Goal: Task Accomplishment & Management: Use online tool/utility

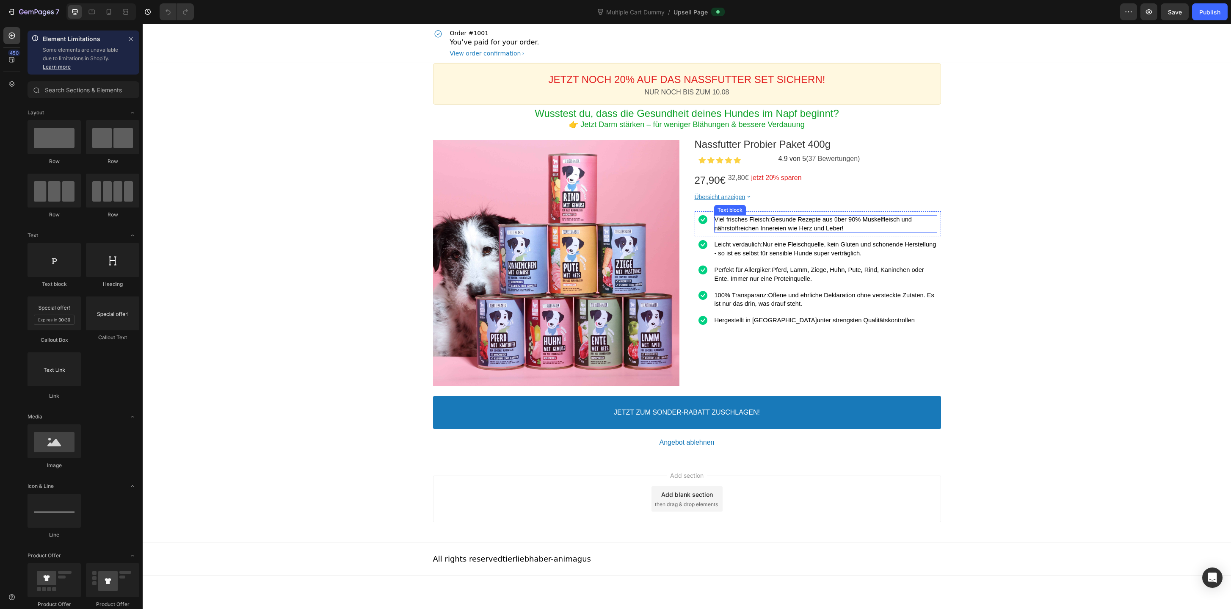
click at [772, 225] on span "Gesunde Rezepte aus über 90% Muskelfleisch und nährstoffreichen Innereien wie H…" at bounding box center [813, 224] width 198 height 16
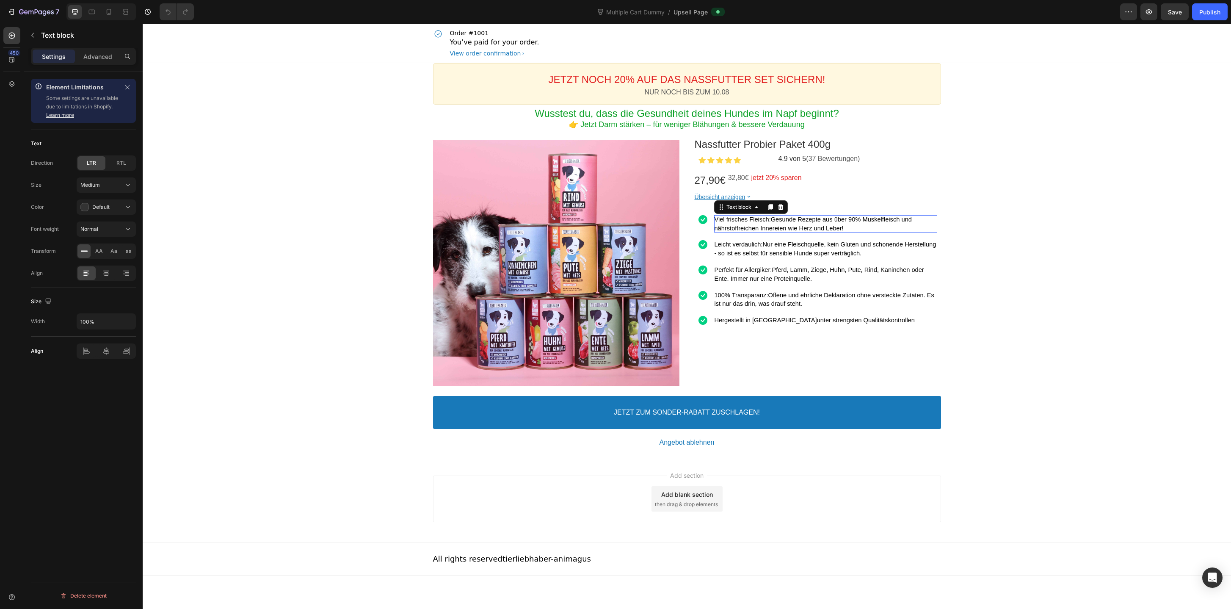
click at [772, 225] on span "Gesunde Rezepte aus über 90% Muskelfleisch und nährstoffreichen Innereien wie H…" at bounding box center [813, 224] width 198 height 16
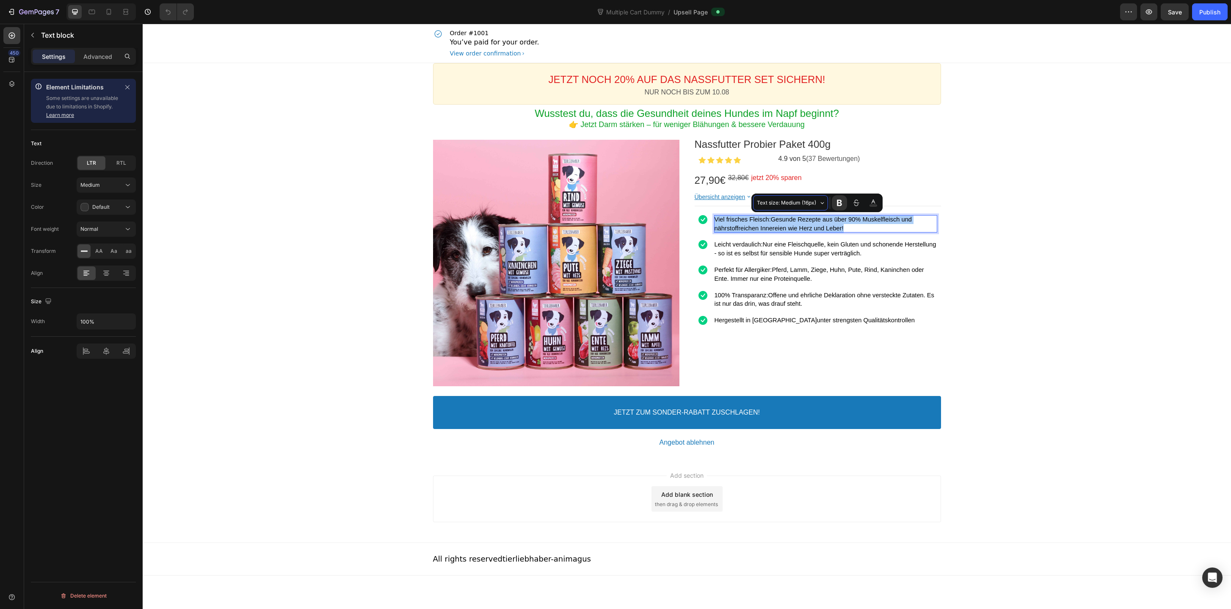
click at [822, 199] on button "Text size: Medium (16px)" at bounding box center [790, 202] width 75 height 15
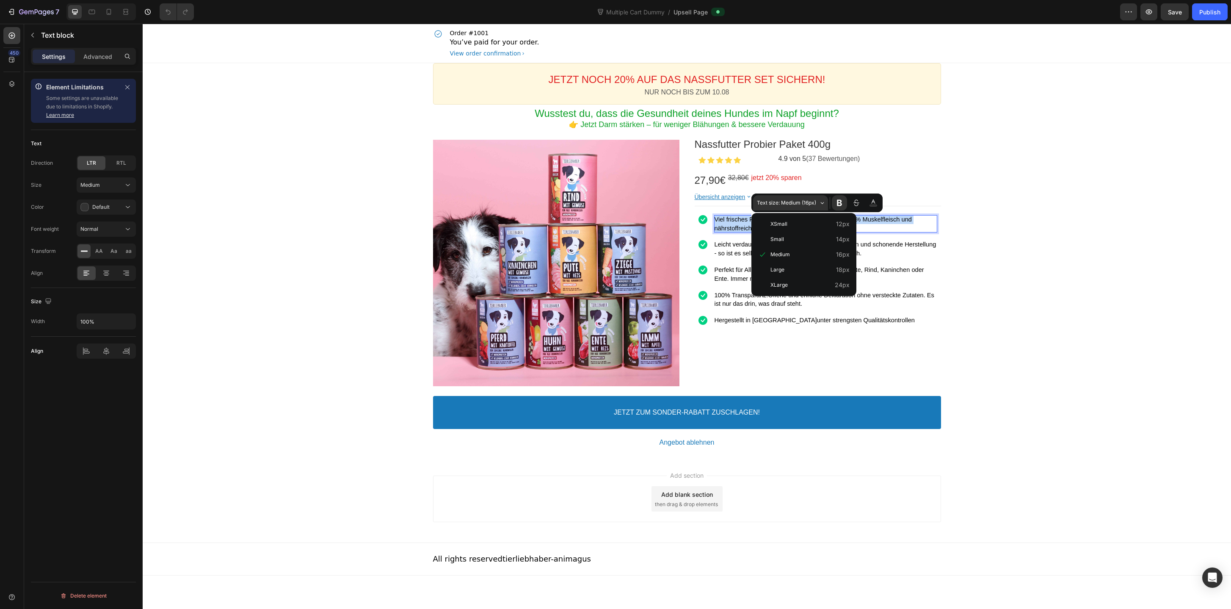
click at [883, 226] on p "Viel frisches Fleisch: Gesunde Rezepte aus über 90% Muskelfleisch und nährstoff…" at bounding box center [825, 224] width 223 height 18
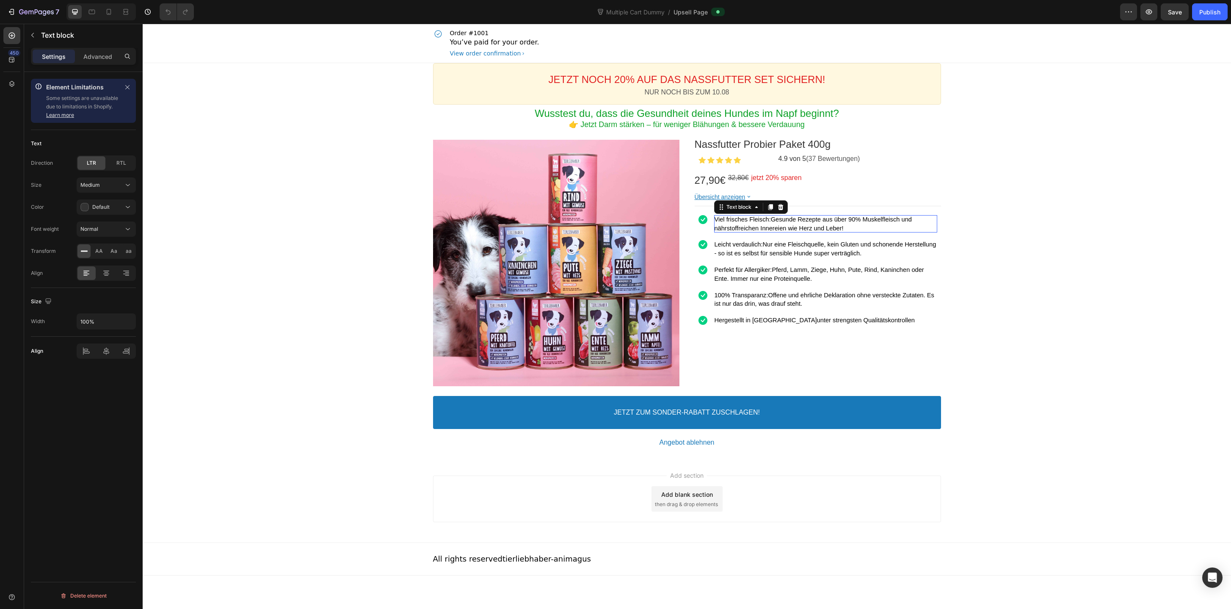
click at [883, 226] on p "Viel frisches Fleisch: Gesunde Rezepte aus über 90% Muskelfleisch und nährstoff…" at bounding box center [825, 224] width 223 height 18
copy p "Viel frisches Fleisch: Gesunde Rezepte aus über 90% Muskelfleisch und nährstoff…"
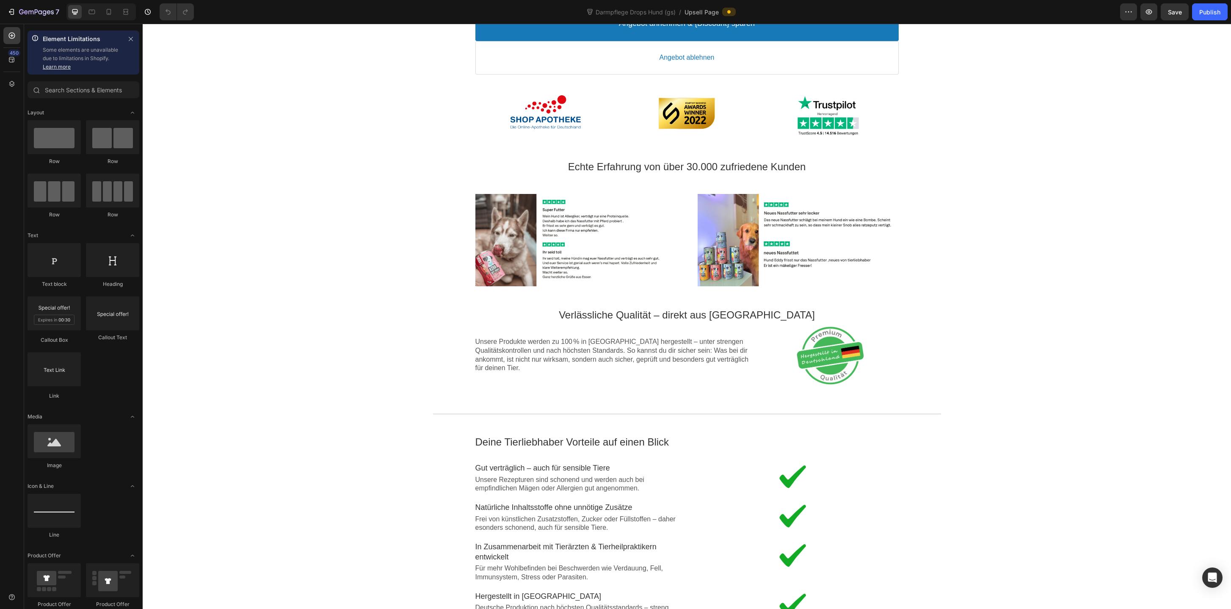
scroll to position [319, 0]
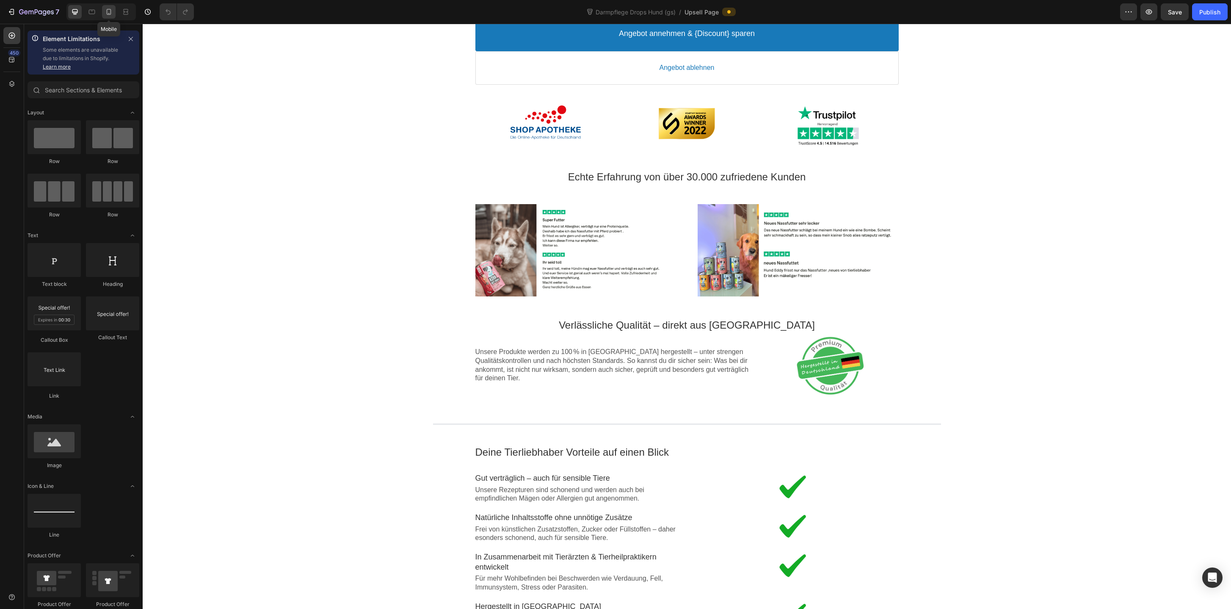
click at [105, 12] on icon at bounding box center [109, 12] width 8 height 8
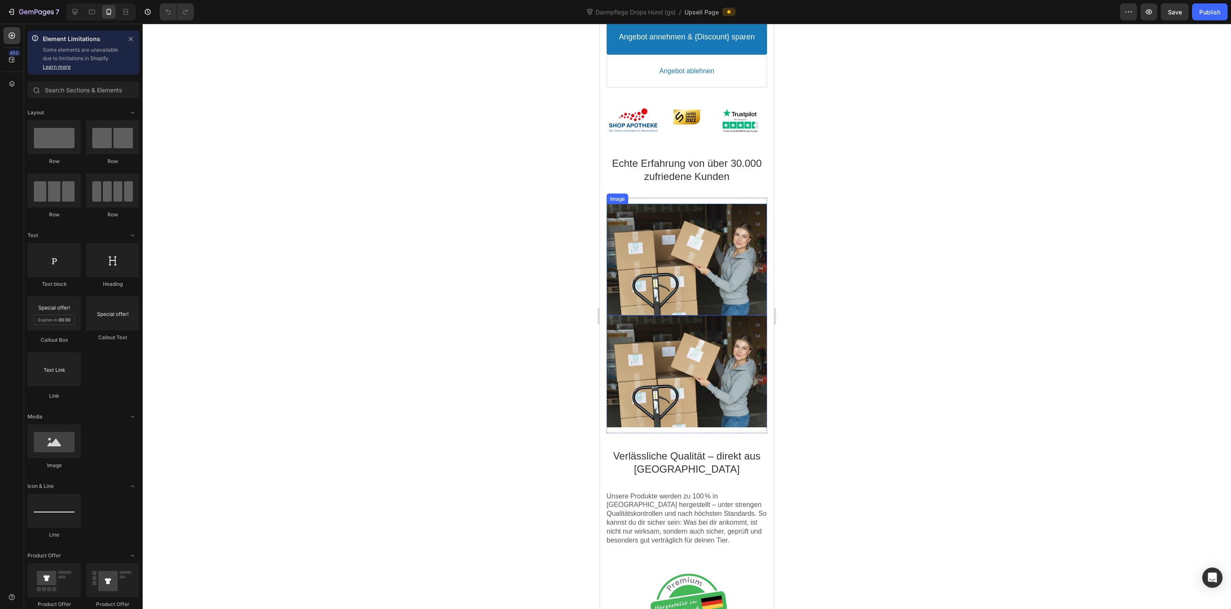
scroll to position [473, 0]
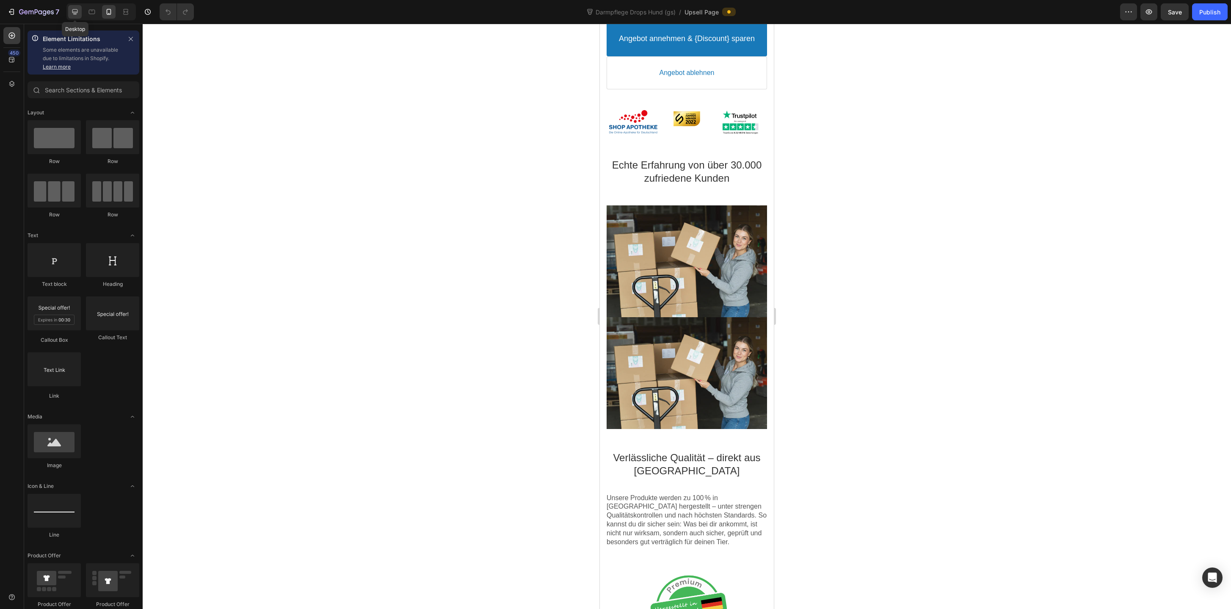
click at [75, 14] on icon at bounding box center [75, 12] width 6 height 6
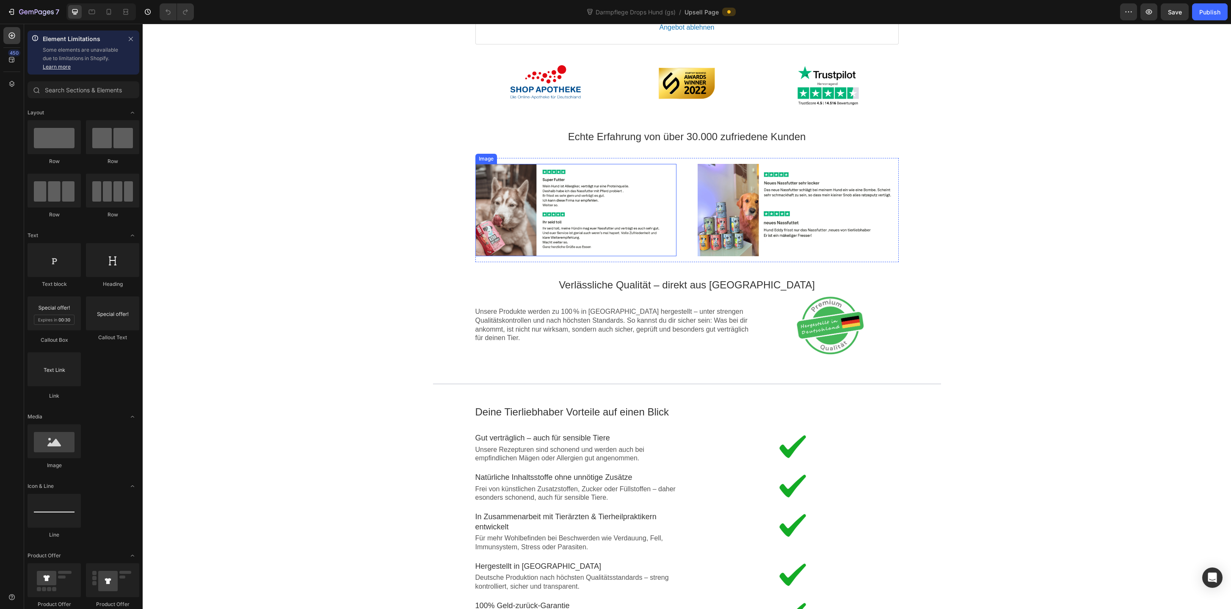
scroll to position [361, 0]
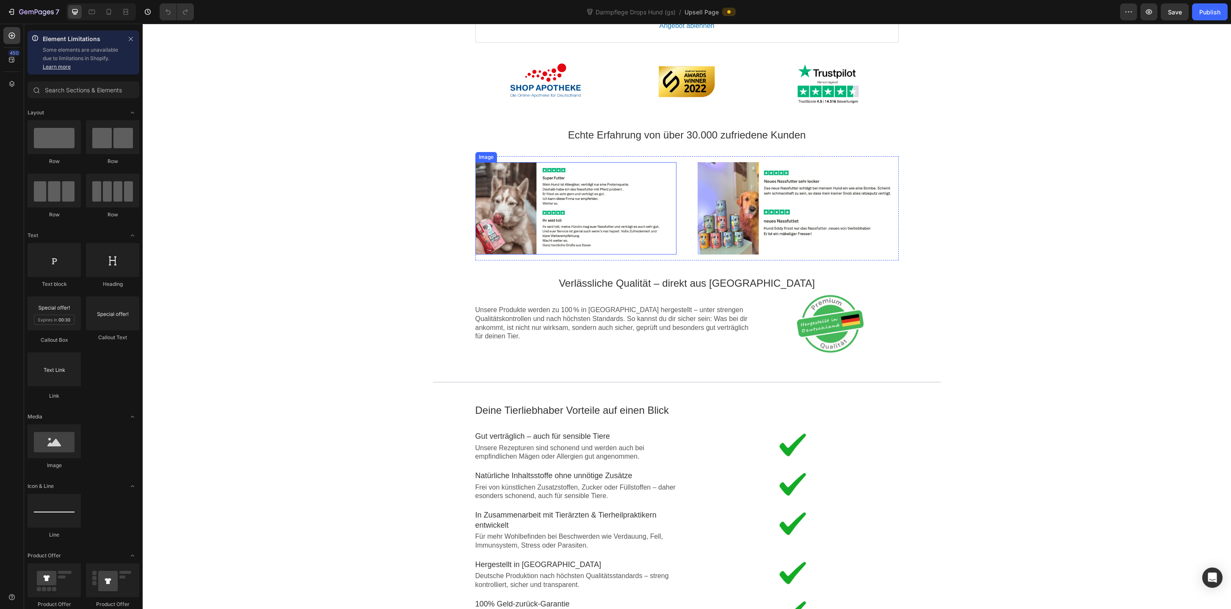
click at [549, 215] on div at bounding box center [576, 208] width 201 height 92
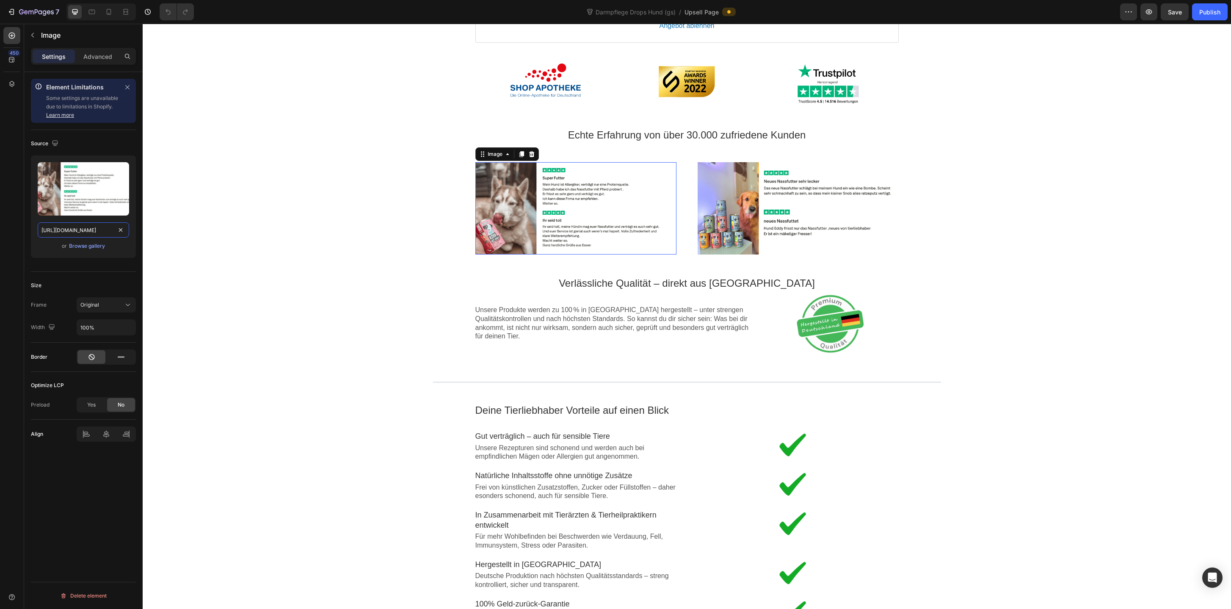
click at [77, 227] on input "https://cdn.shopify.com/s/files/1/0587/2746/5119/files/gempages_534104955091420…" at bounding box center [83, 229] width 91 height 15
click at [106, 13] on icon at bounding box center [109, 12] width 8 height 8
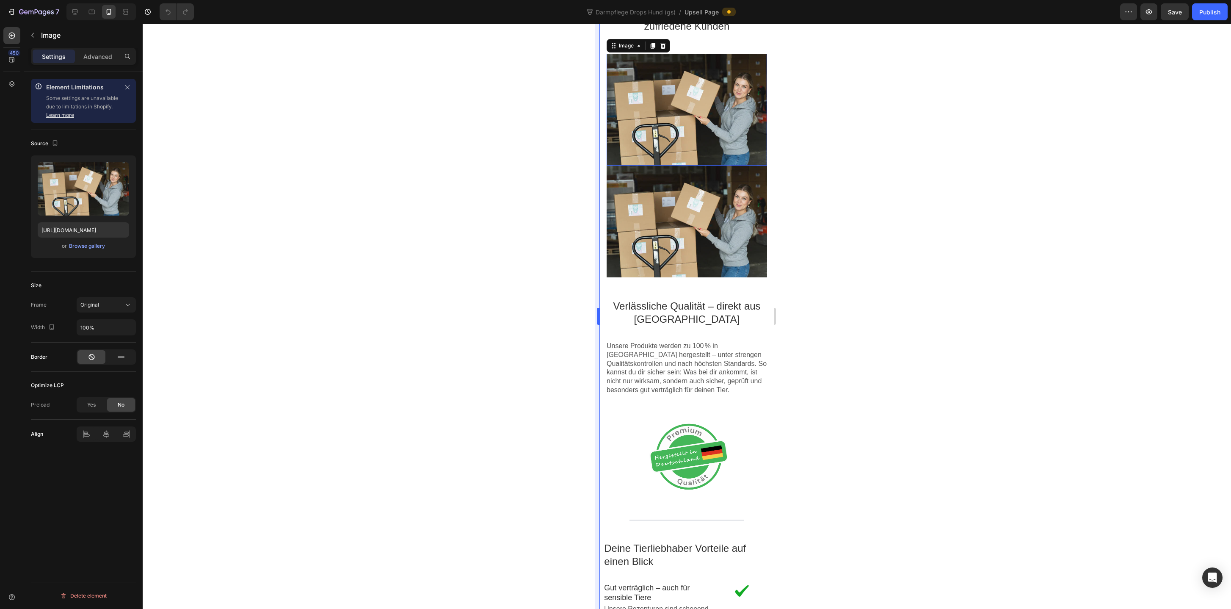
scroll to position [631, 0]
click at [674, 117] on div at bounding box center [687, 109] width 160 height 112
click at [71, 230] on input "https://cdn.shopify.com/s/files/1/0587/2746/5119/files/gempages_534104955091420…" at bounding box center [83, 229] width 91 height 15
paste input "a685fafc-d133-4434-8c28-9668ca8a5934.png"
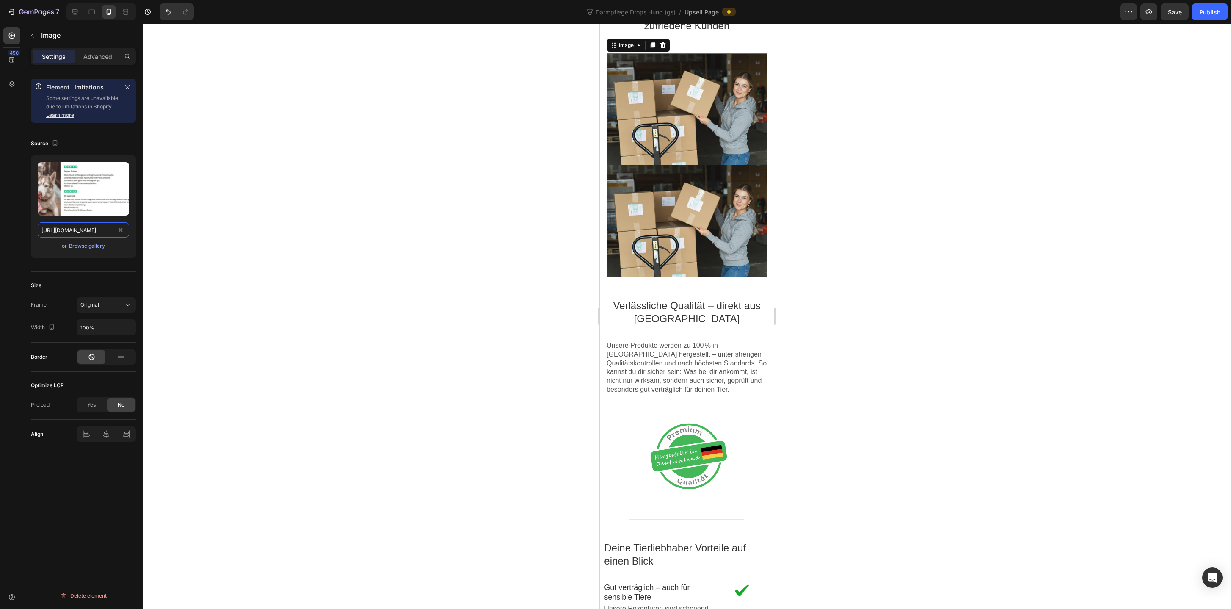
scroll to position [0, 259]
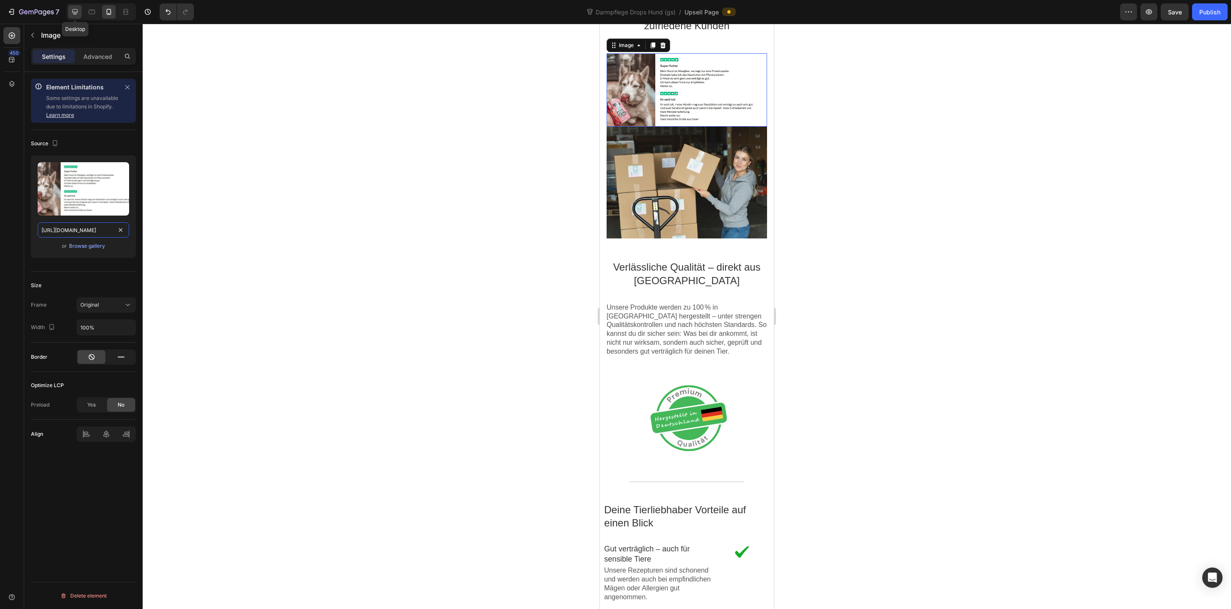
type input "https://cdn.shopify.com/s/files/1/0587/2746/5119/files/gempages_534104955091420…"
click at [76, 12] on icon at bounding box center [75, 12] width 6 height 6
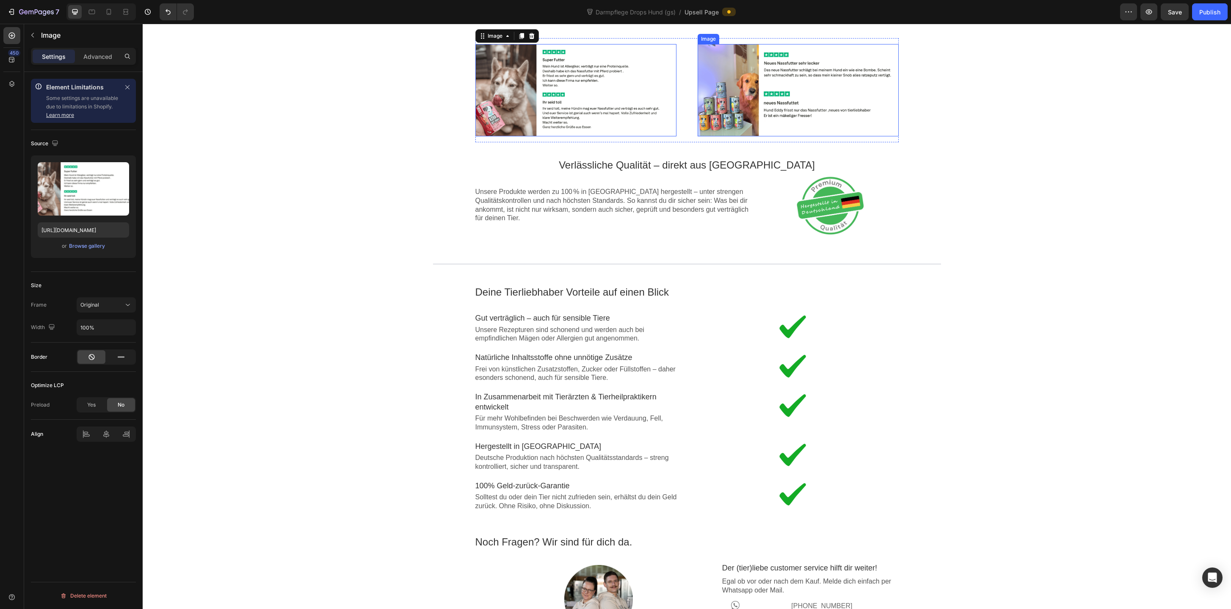
scroll to position [470, 0]
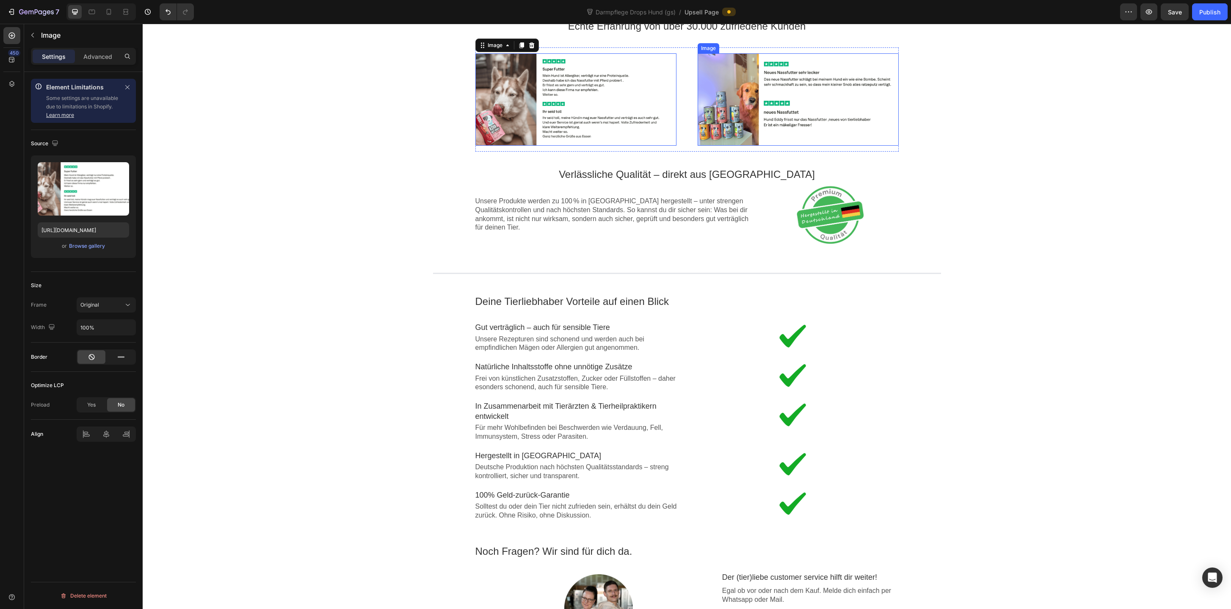
click at [733, 107] on div at bounding box center [798, 99] width 201 height 92
click at [91, 229] on input "https://cdn.shopify.com/s/files/1/0587/2746/5119/files/gempages_534104955091420…" at bounding box center [83, 229] width 91 height 15
click at [105, 10] on icon at bounding box center [109, 12] width 8 height 8
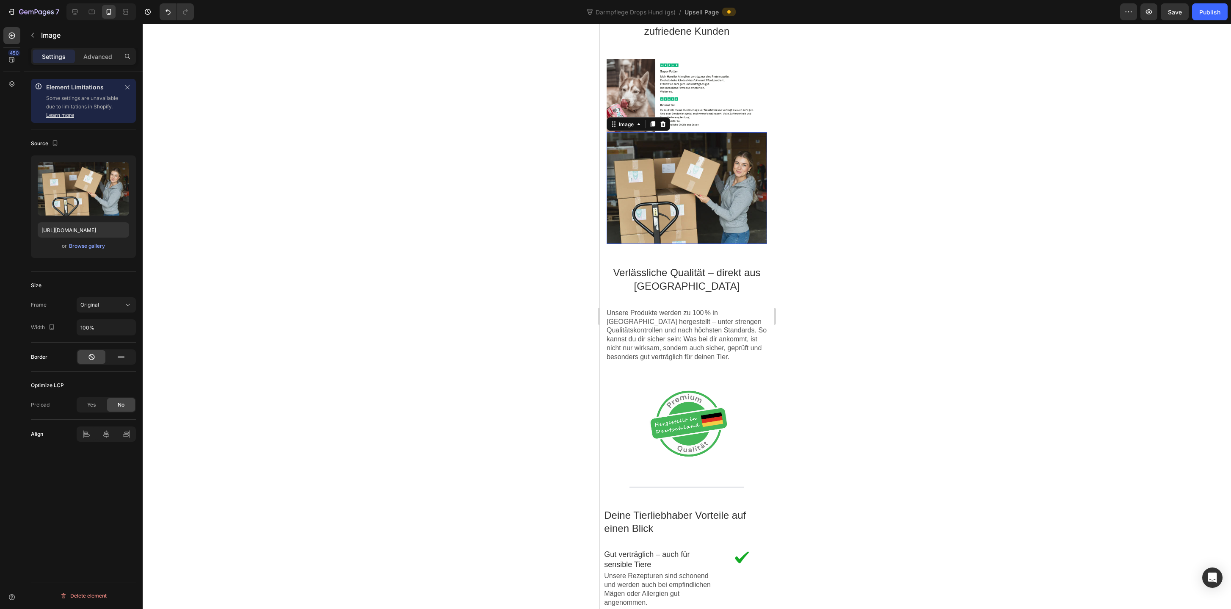
scroll to position [704, 0]
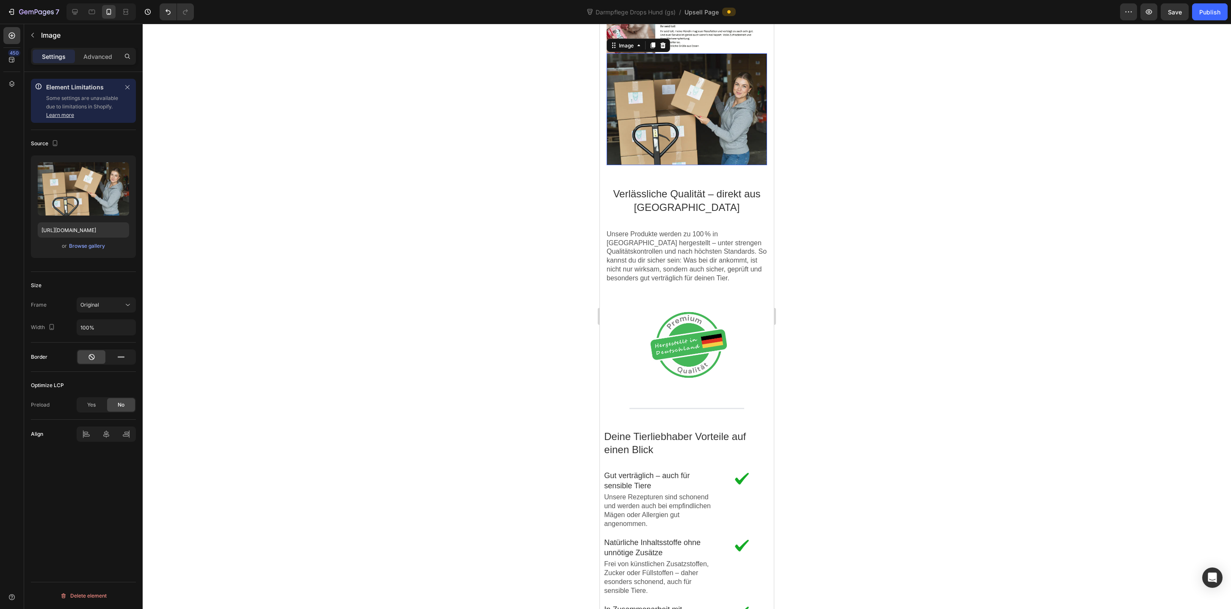
click at [690, 141] on div at bounding box center [687, 109] width 160 height 112
click at [72, 227] on input "https://cdn.shopify.com/s/files/1/0587/2746/5119/files/gempages_534104955091420…" at bounding box center [83, 229] width 91 height 15
paste input "bc6b725f-8e60-493e-8c1b-4ac9d4a7da86.png"
type input "https://cdn.shopify.com/s/files/1/0587/2746/5119/files/gempages_534104955091420…"
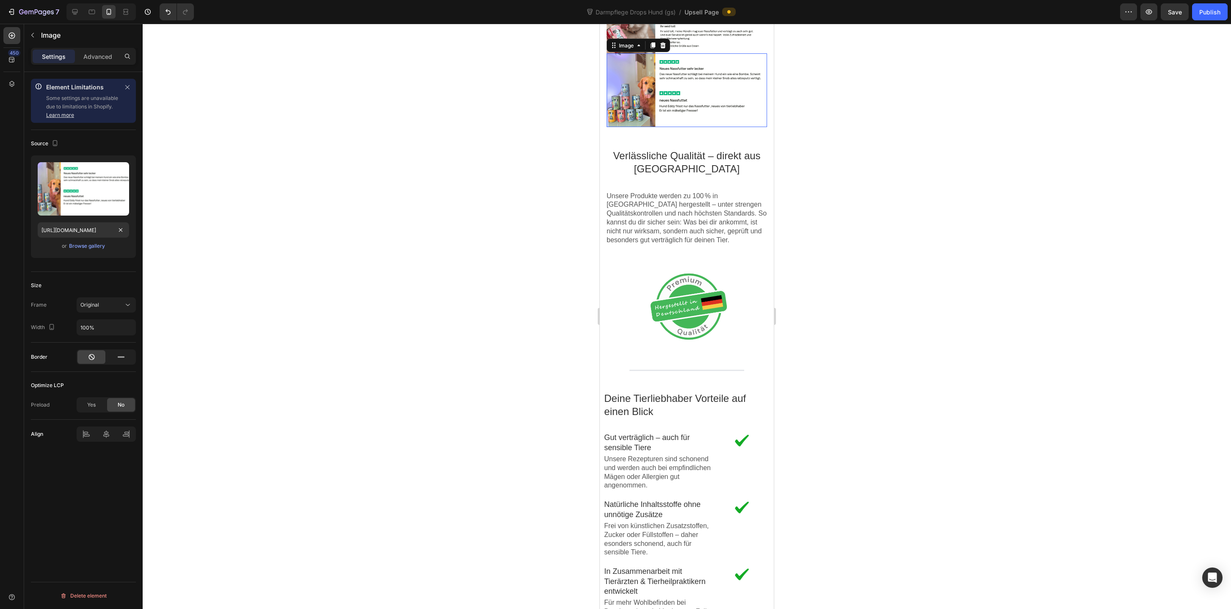
click at [513, 261] on div at bounding box center [687, 316] width 1089 height 585
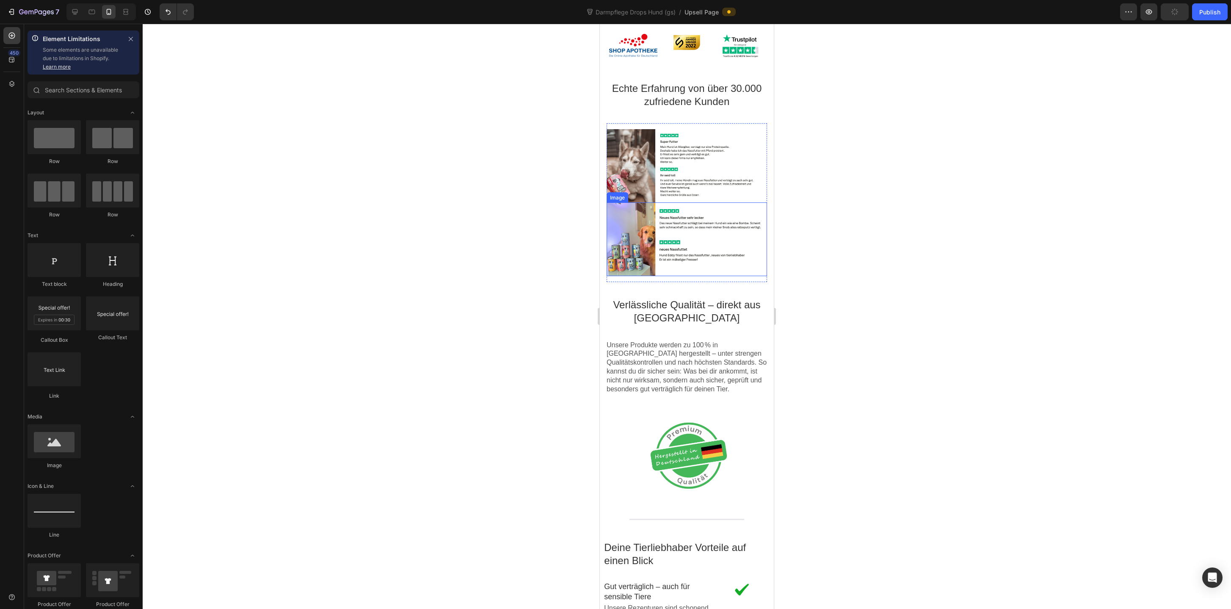
scroll to position [545, 0]
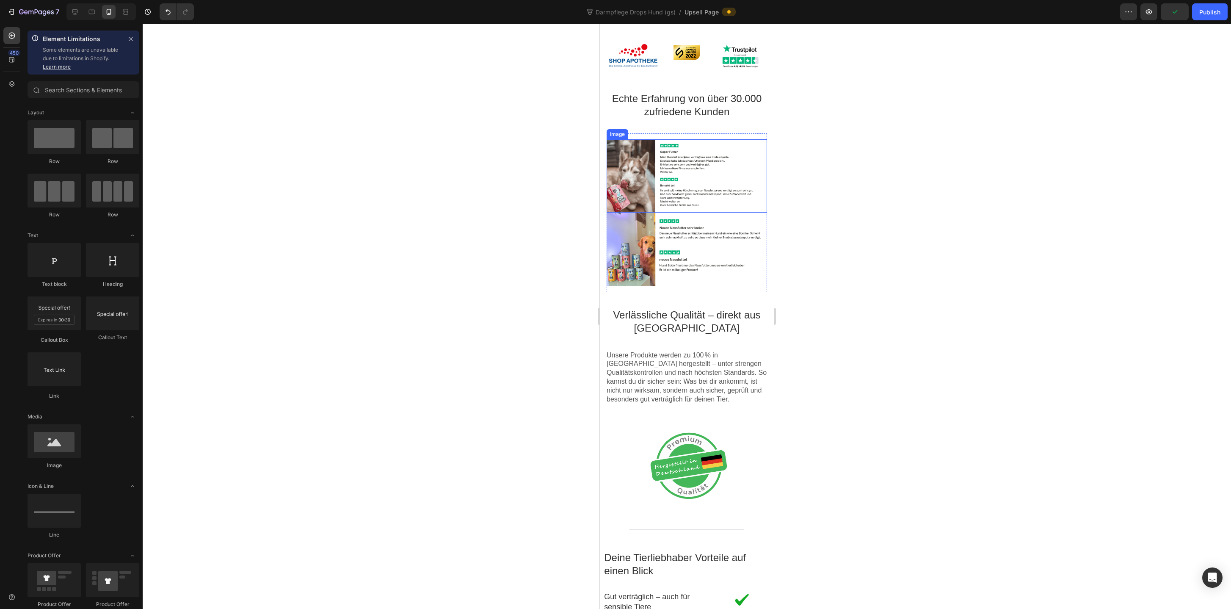
click at [686, 169] on div at bounding box center [687, 176] width 160 height 74
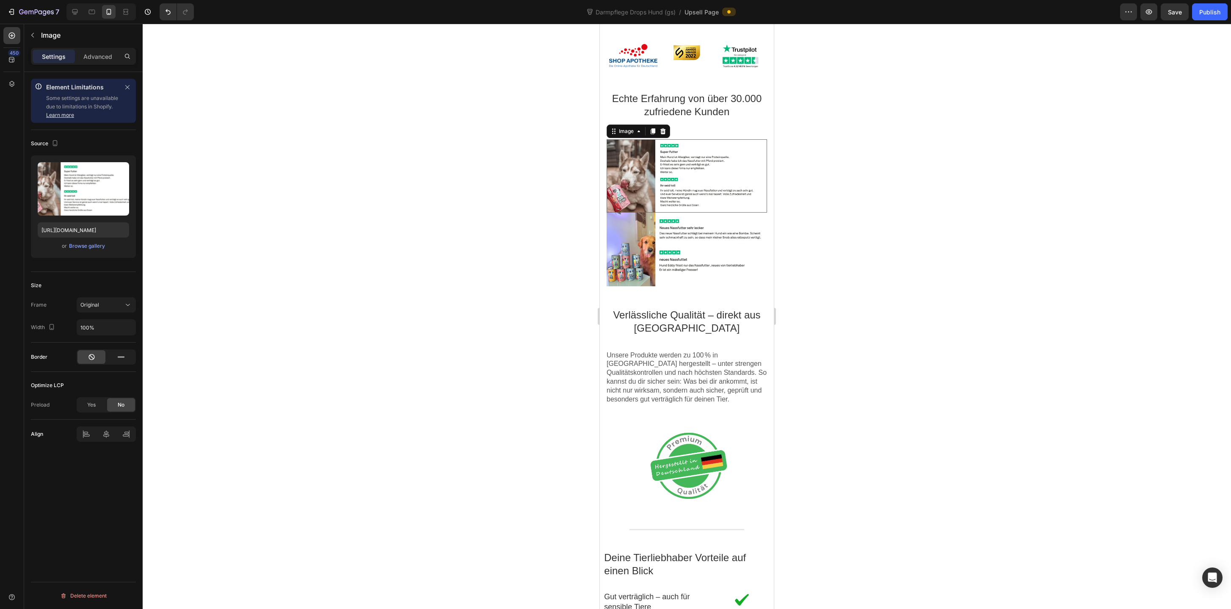
click at [688, 203] on div at bounding box center [687, 176] width 160 height 74
click at [100, 52] on p "Advanced" at bounding box center [97, 56] width 29 height 9
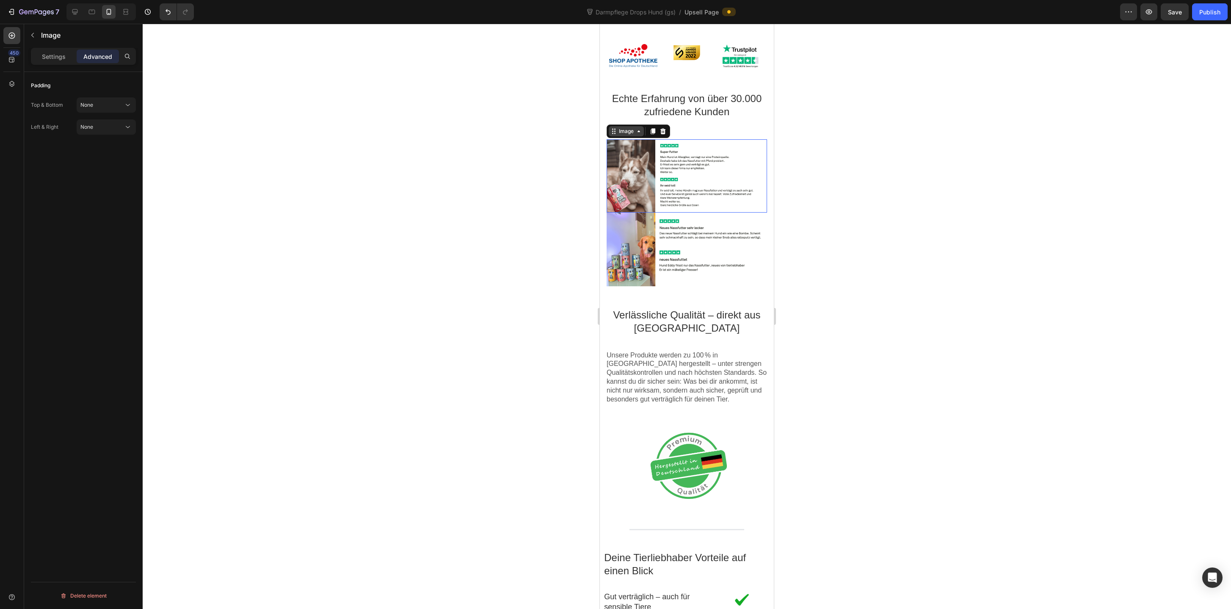
click at [623, 131] on div "Image" at bounding box center [626, 131] width 18 height 6
click at [106, 108] on div "None" at bounding box center [101, 105] width 43 height 8
click at [104, 156] on p "Tight 9px" at bounding box center [104, 158] width 48 height 8
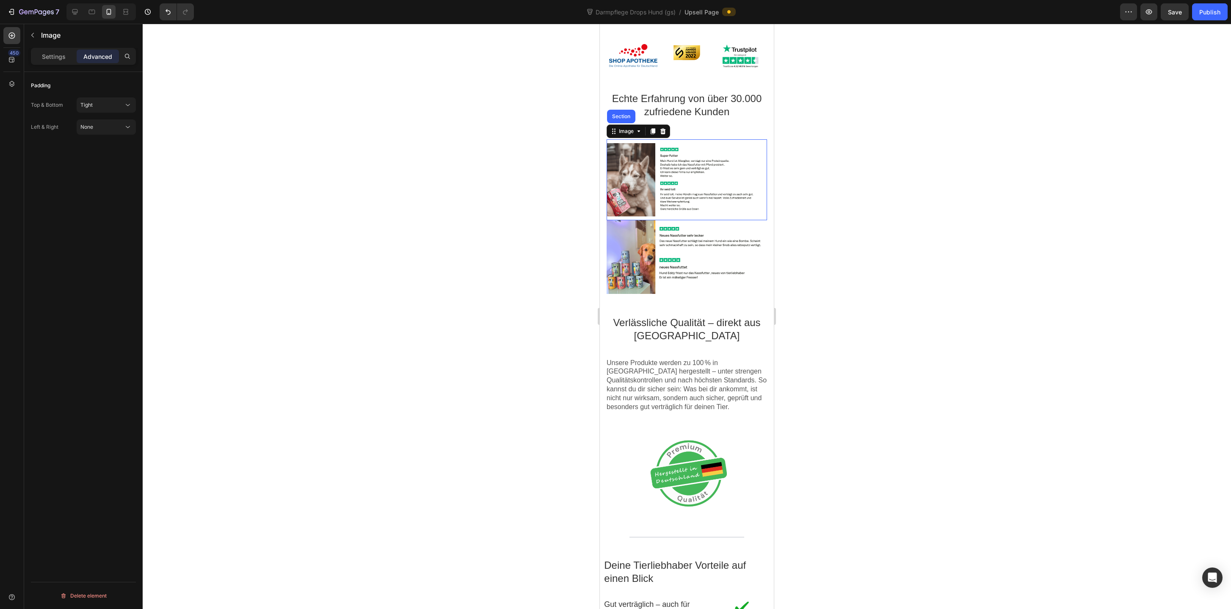
click at [964, 260] on div at bounding box center [687, 316] width 1089 height 585
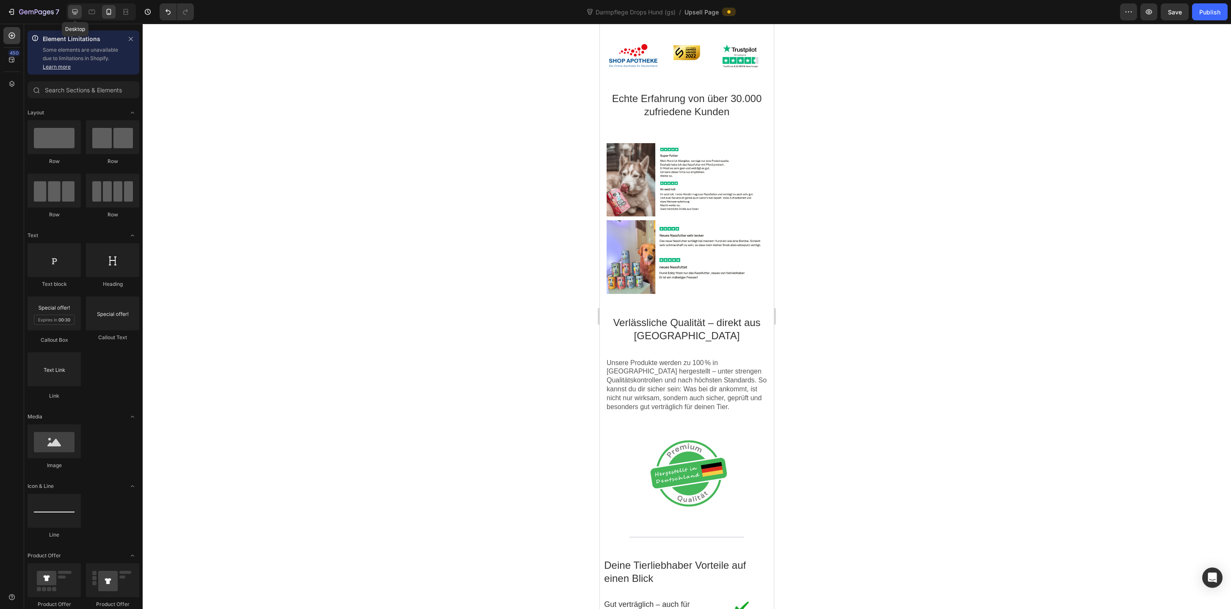
click at [74, 12] on icon at bounding box center [75, 12] width 6 height 6
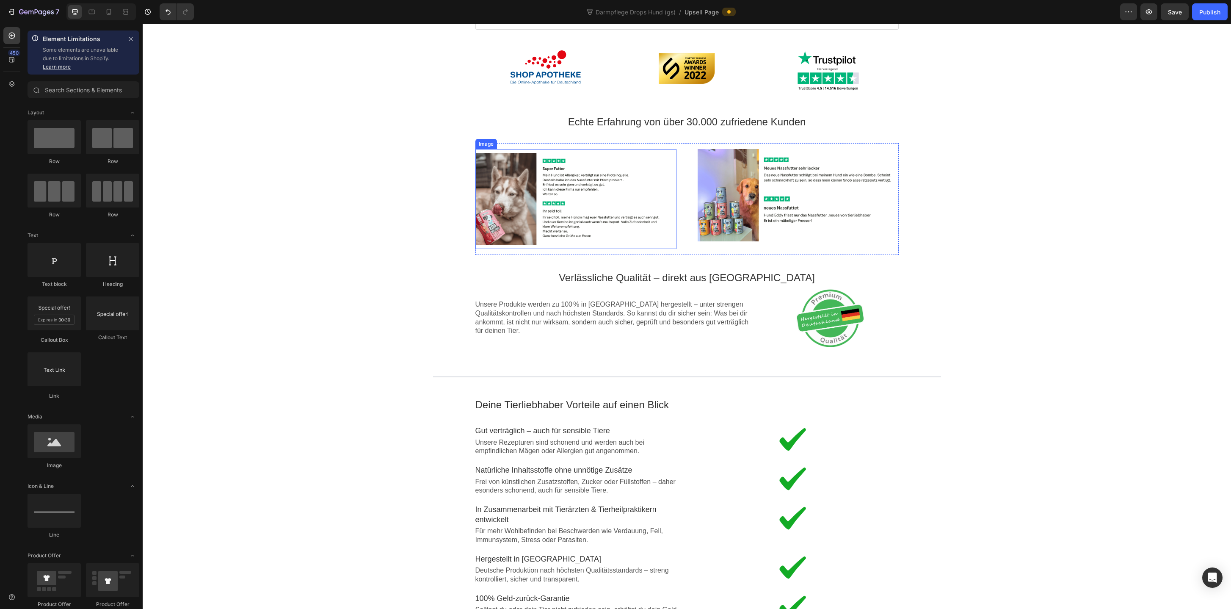
scroll to position [396, 0]
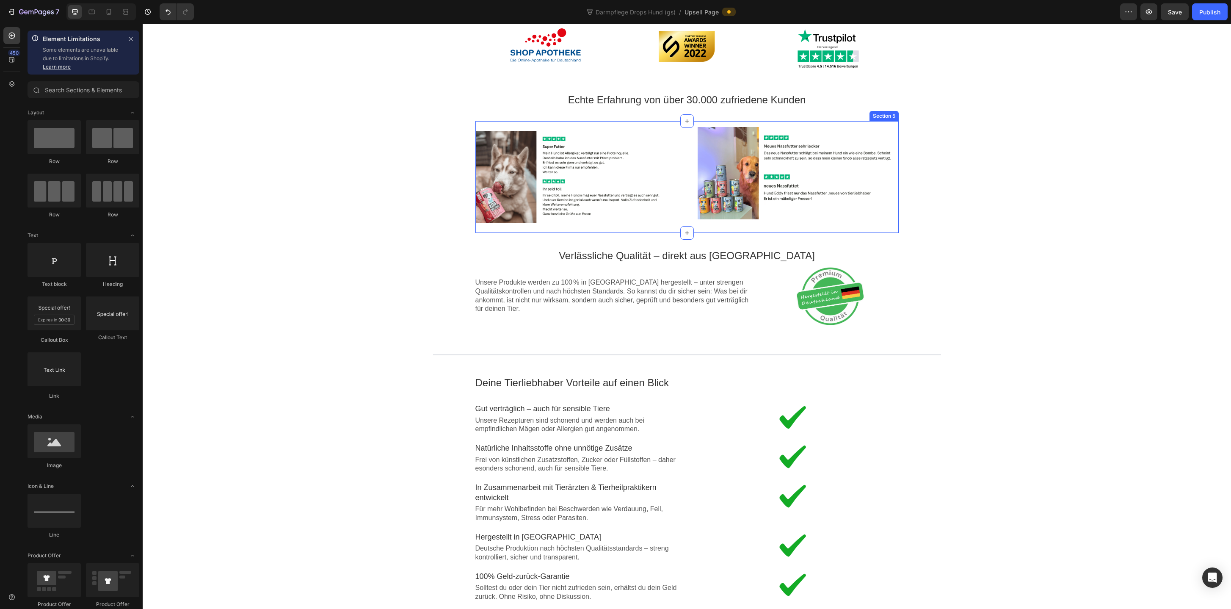
click at [687, 218] on div "Image Image Section 5" at bounding box center [687, 177] width 423 height 112
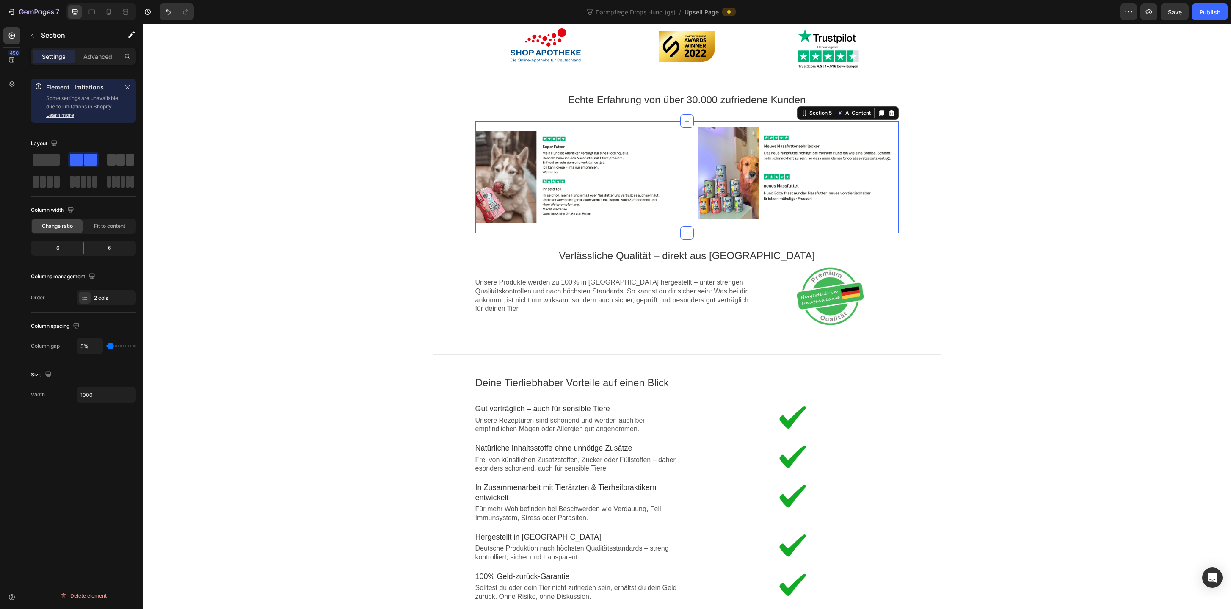
click at [131, 162] on span at bounding box center [130, 160] width 8 height 12
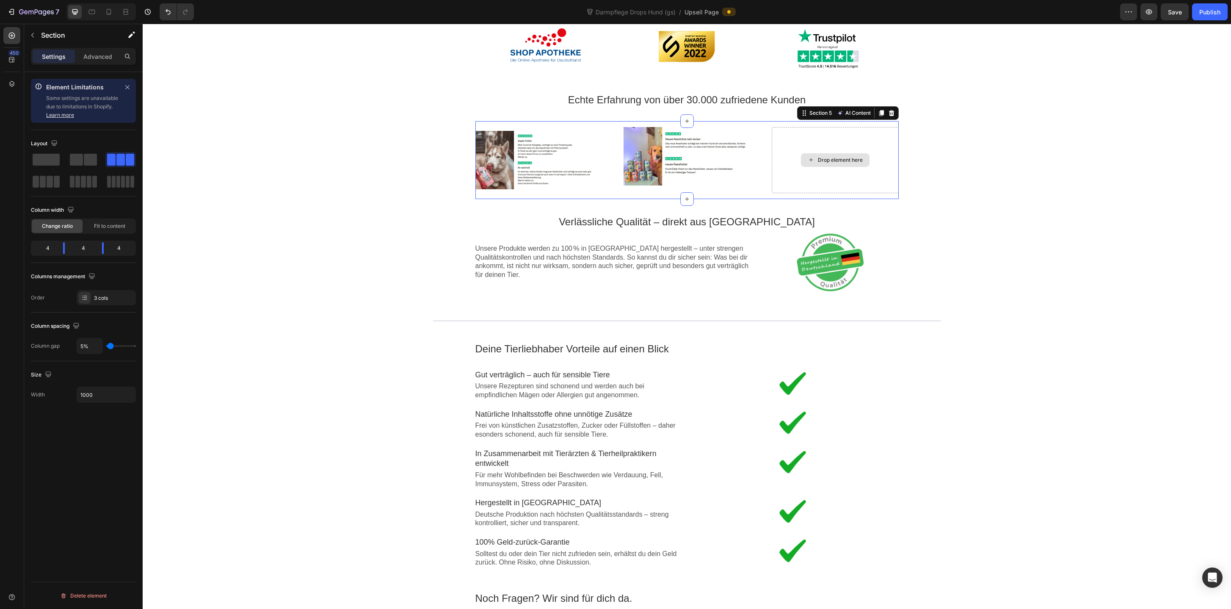
click at [795, 173] on div "Drop element here" at bounding box center [835, 160] width 127 height 66
click at [688, 166] on div at bounding box center [687, 156] width 127 height 58
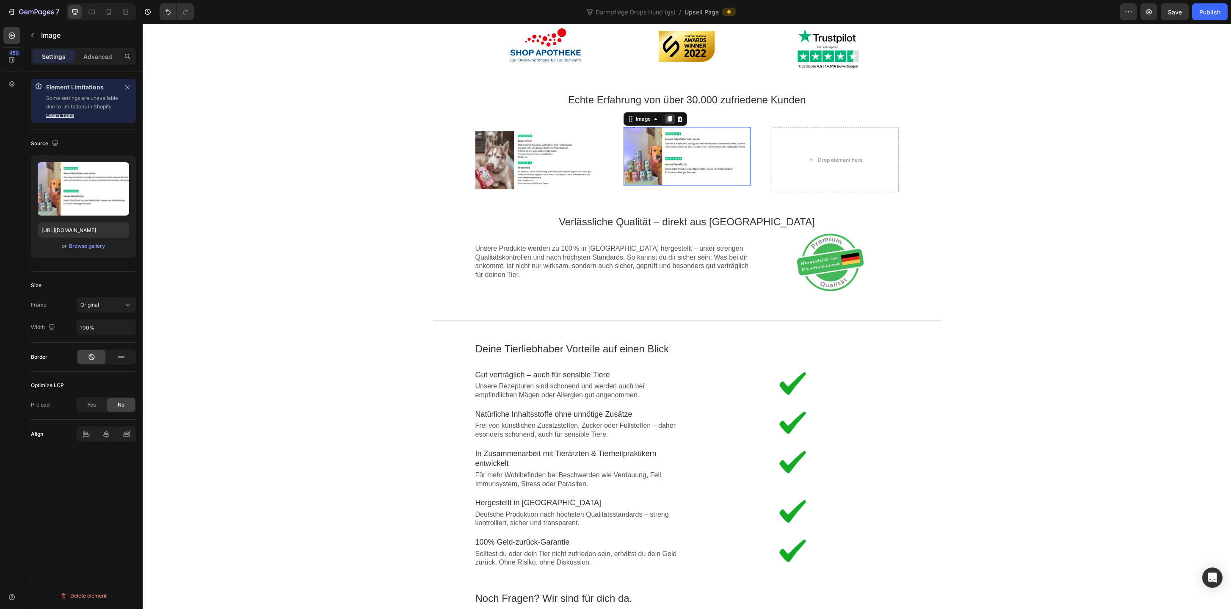
click at [672, 122] on icon at bounding box center [670, 119] width 7 height 7
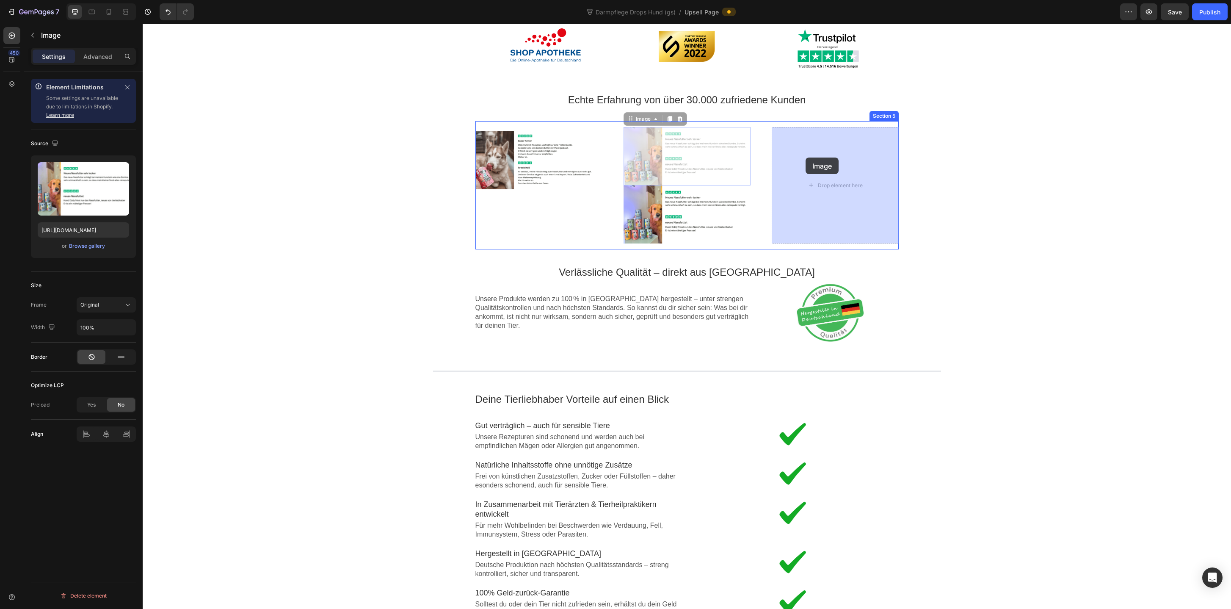
drag, startPoint x: 700, startPoint y: 156, endPoint x: 806, endPoint y: 158, distance: 105.5
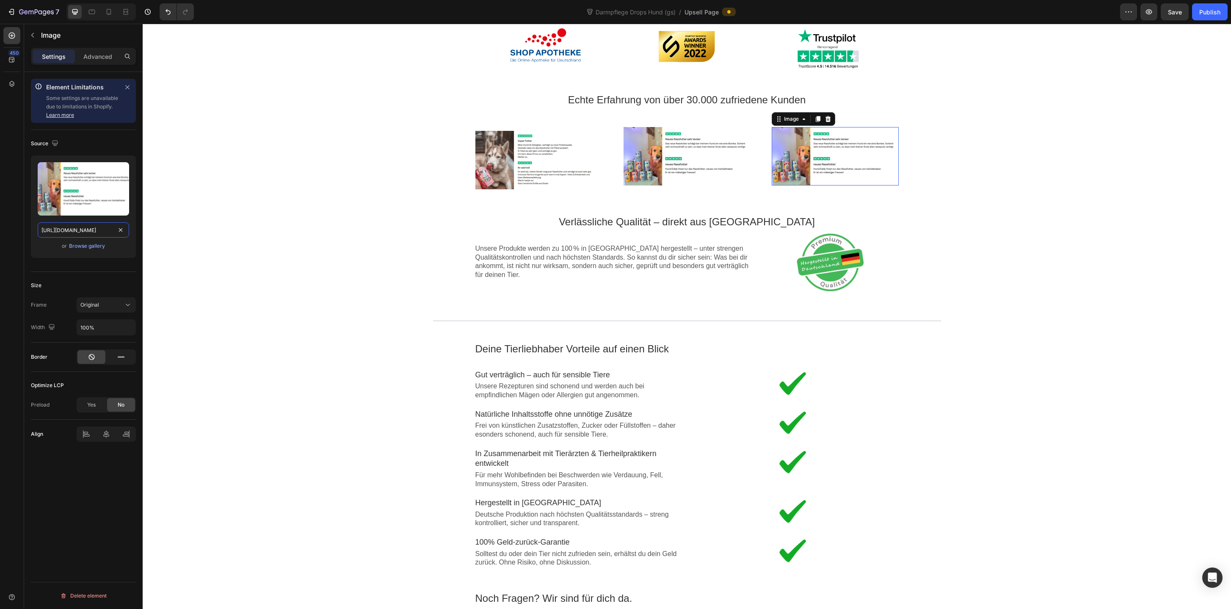
click at [75, 227] on input "https://cdn.shopify.com/s/files/1/0587/2746/5119/files/gempages_534104955091420…" at bounding box center [83, 229] width 91 height 15
paste input "f4364c67-d19d-4d8e-a57e-863915b5c933"
type input "https://cdn.shopify.com/s/files/1/0587/2746/5119/files/gempages_534104955091420…"
click at [265, 216] on div "Image Rabatt-Geschenk freigeschaltet! 🎉 Callout Text Sichere dir jetzt deinen (…" at bounding box center [687, 201] width 1089 height 1069
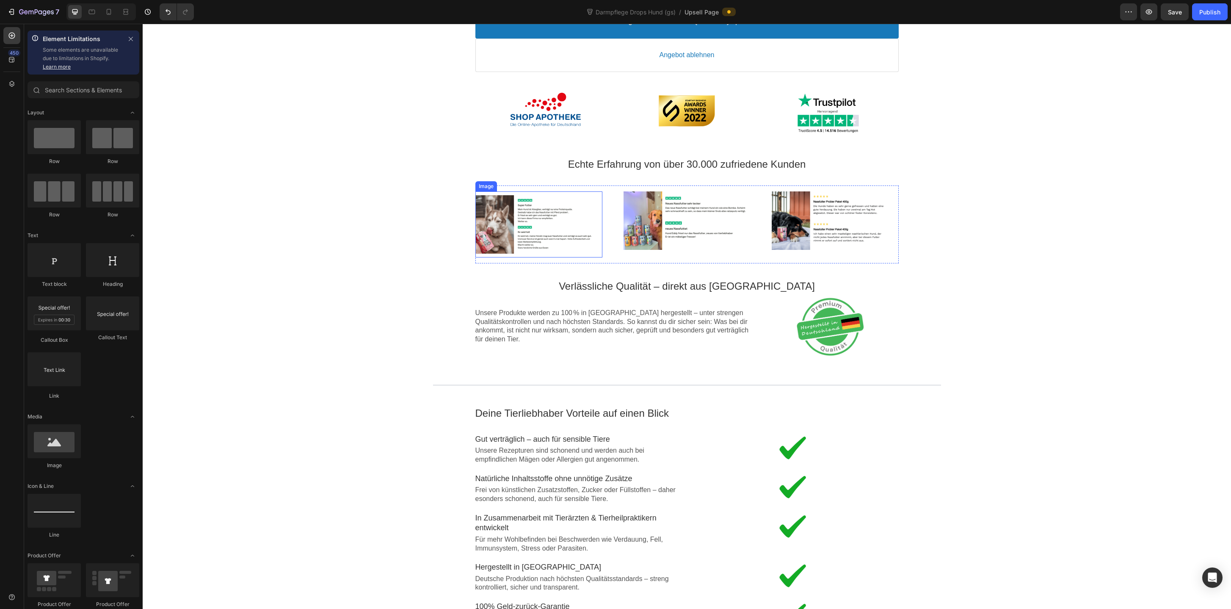
scroll to position [290, 0]
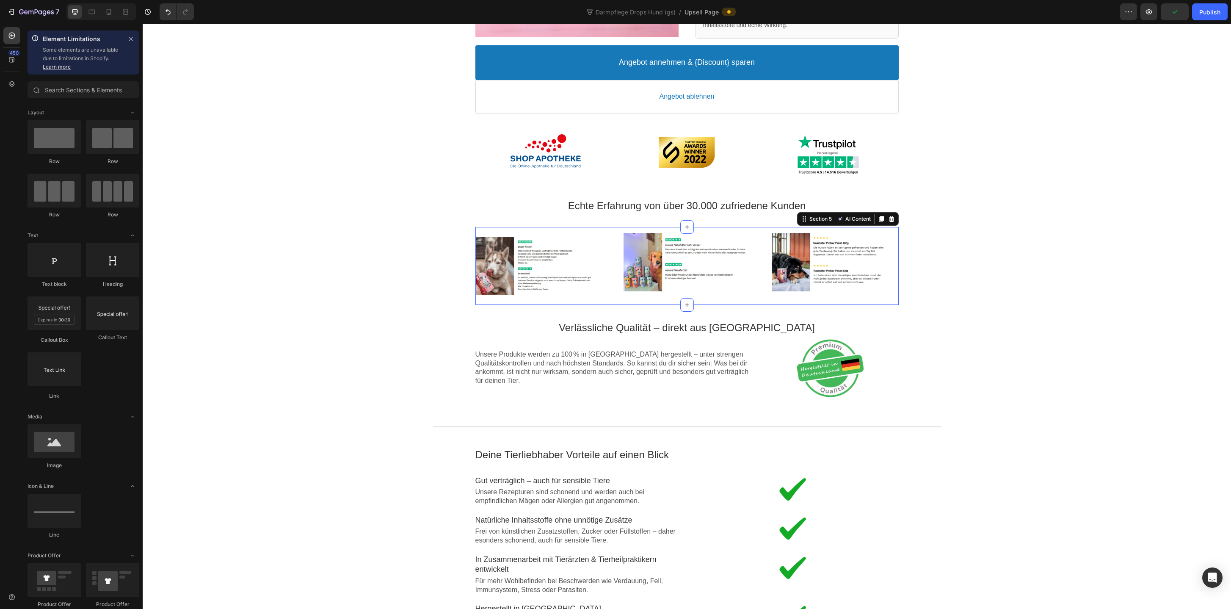
click at [598, 299] on div "Image Image Image Section 5 AI Content Write with GemAI You've reached / rewrit…" at bounding box center [687, 266] width 423 height 78
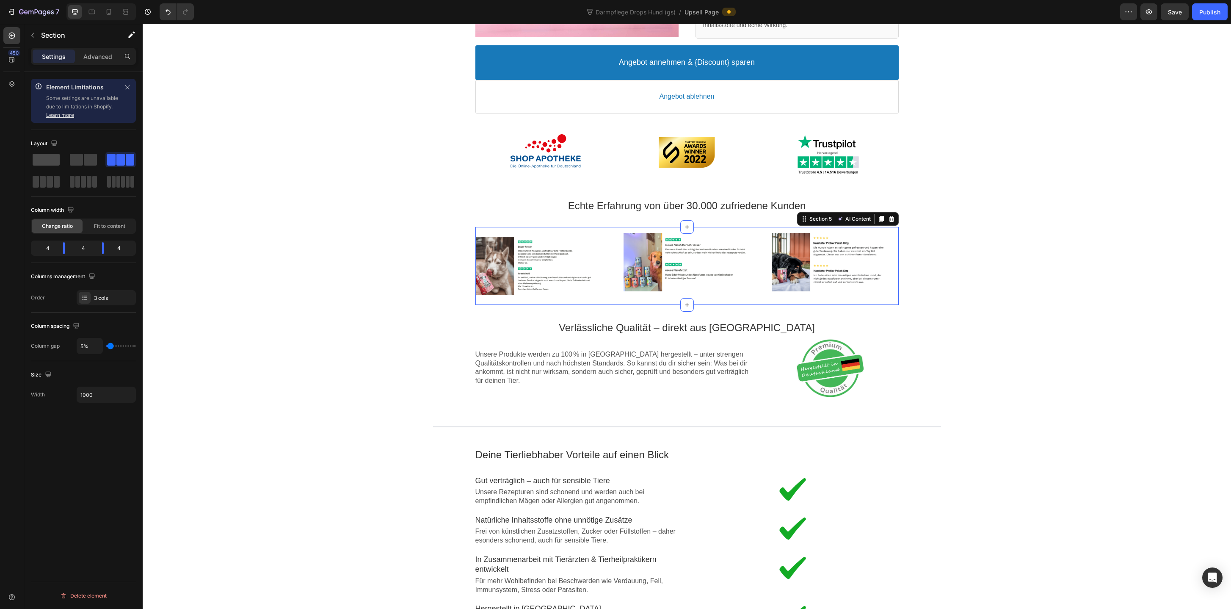
click at [47, 163] on span at bounding box center [46, 160] width 27 height 12
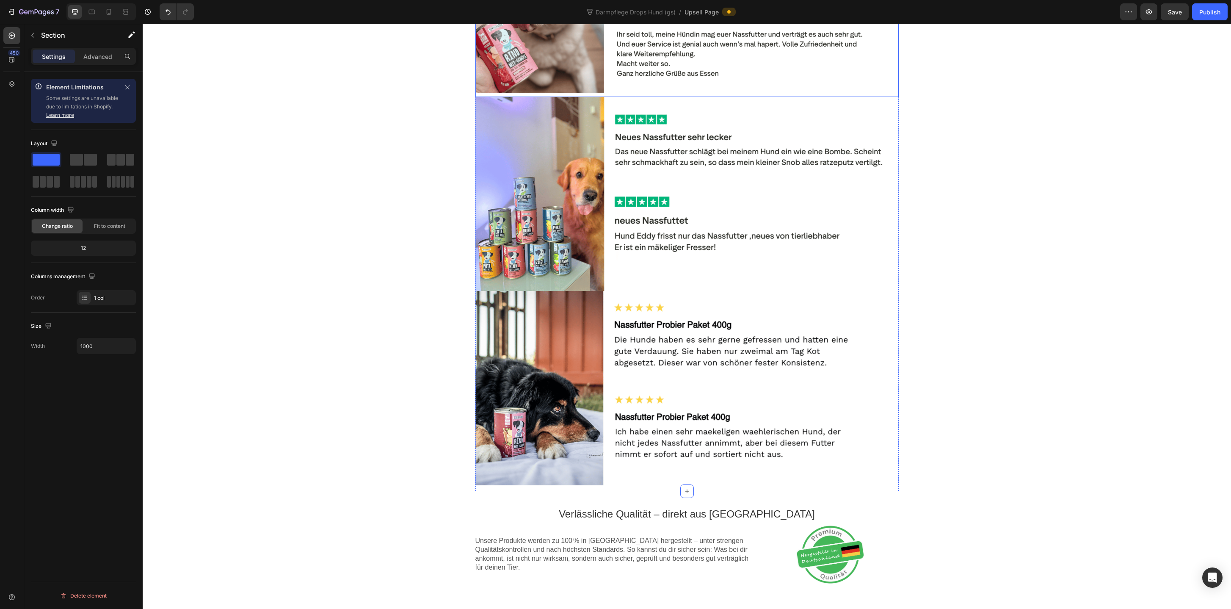
scroll to position [630, 0]
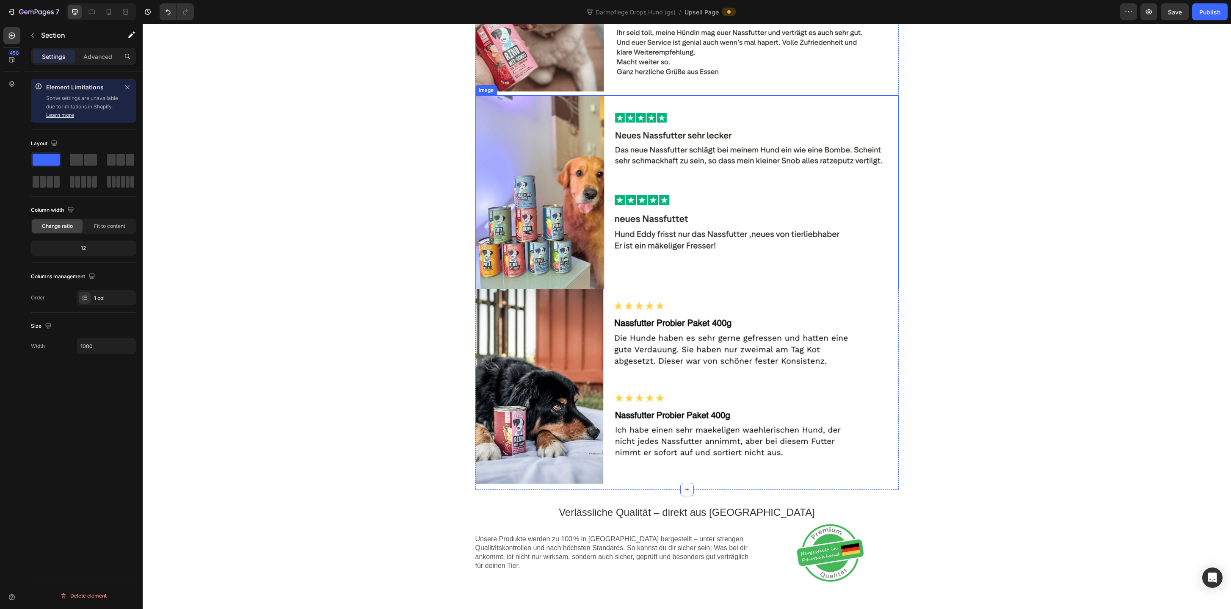
click at [601, 257] on div at bounding box center [687, 192] width 423 height 194
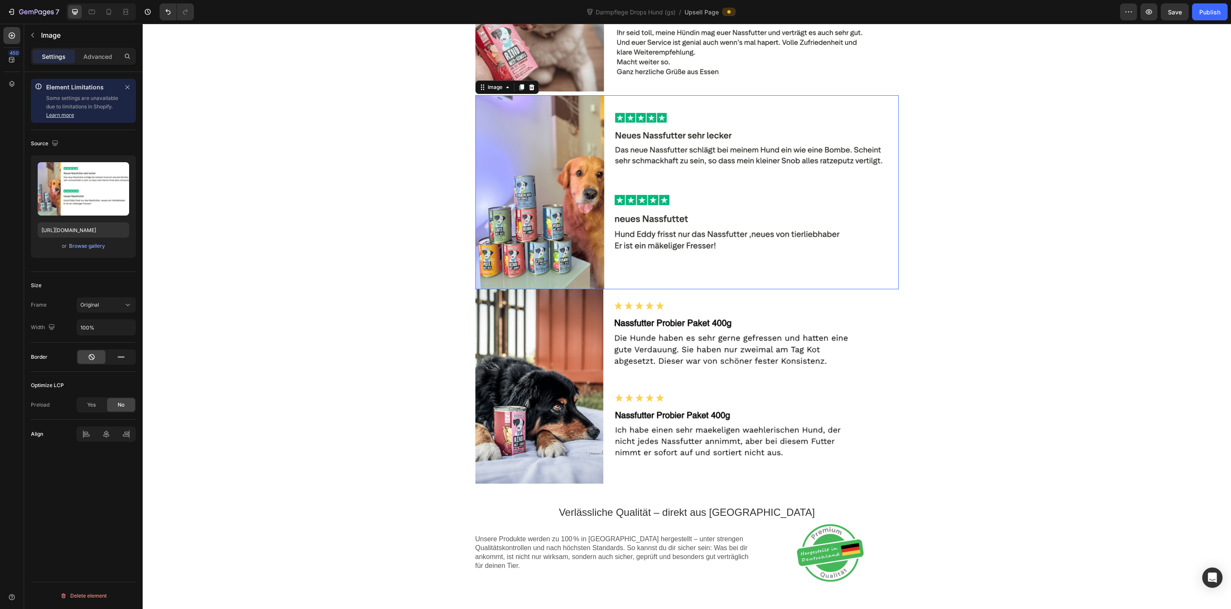
click at [98, 67] on div "Settings Advanced" at bounding box center [83, 60] width 119 height 24
click at [105, 56] on p "Advanced" at bounding box center [97, 56] width 29 height 9
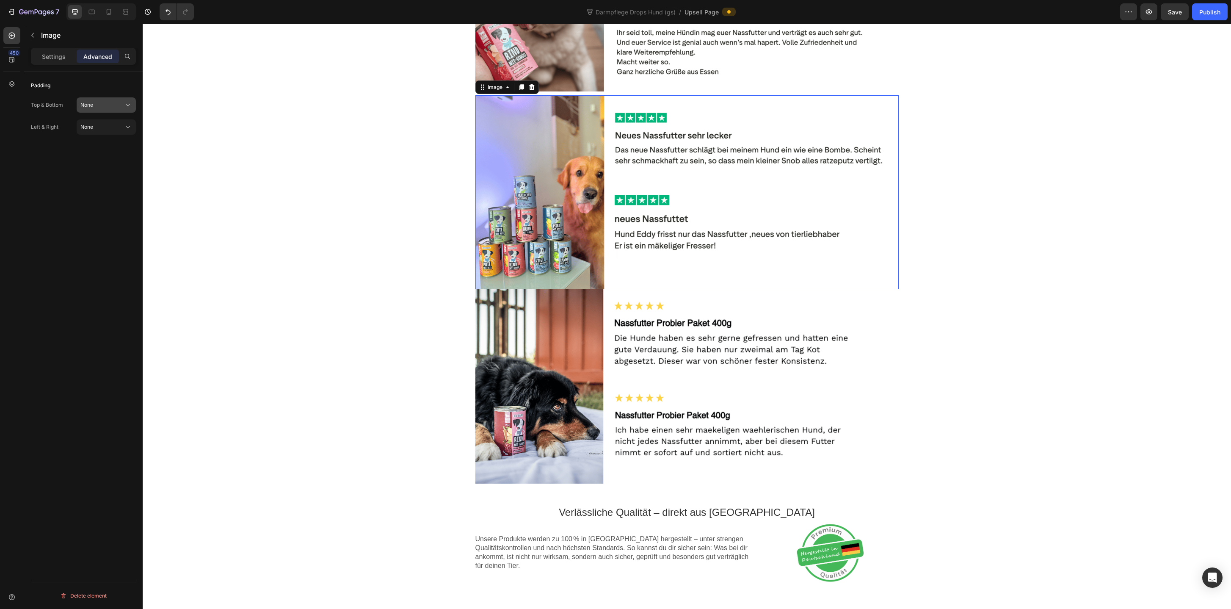
click at [111, 102] on div "None" at bounding box center [101, 105] width 43 height 8
click at [105, 159] on p "Tight 9px" at bounding box center [104, 158] width 48 height 8
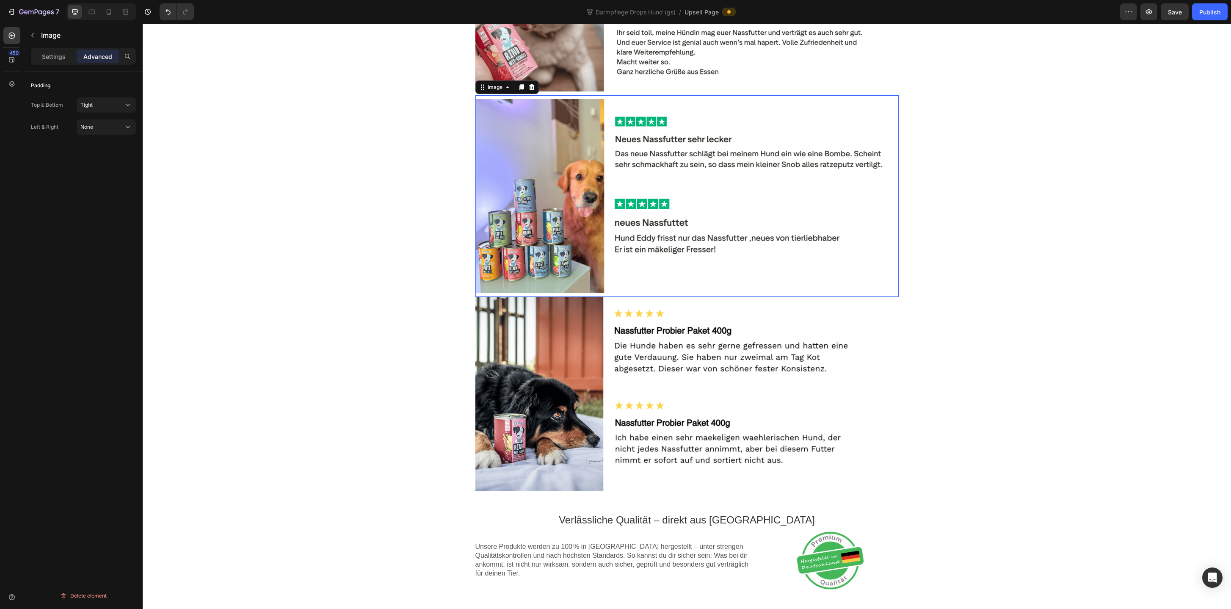
click at [358, 192] on div "Image Rabatt-Geschenk freigeschaltet! 🎉 Callout Text Sichere dir jetzt deinen (…" at bounding box center [687, 233] width 1089 height 1601
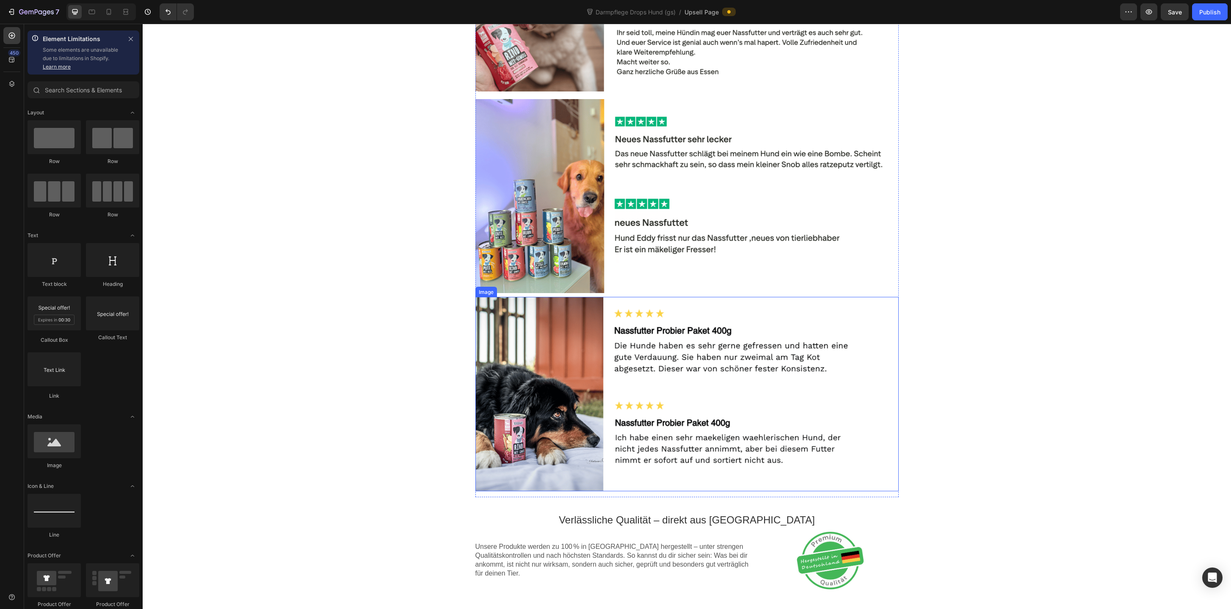
click at [698, 378] on div at bounding box center [687, 394] width 423 height 194
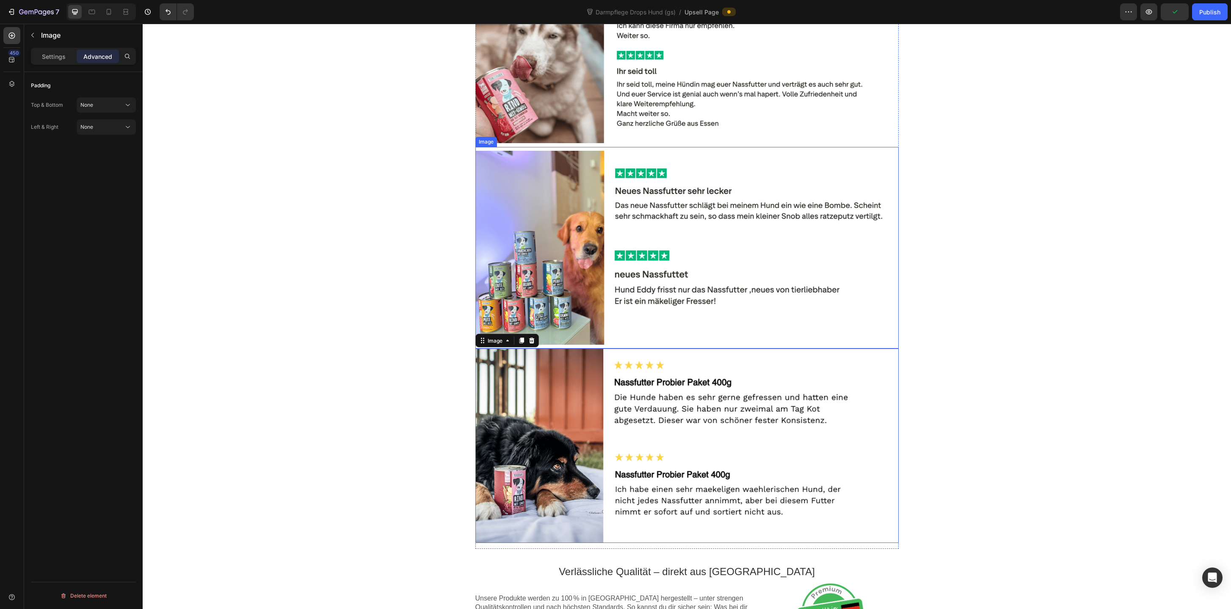
scroll to position [584, 0]
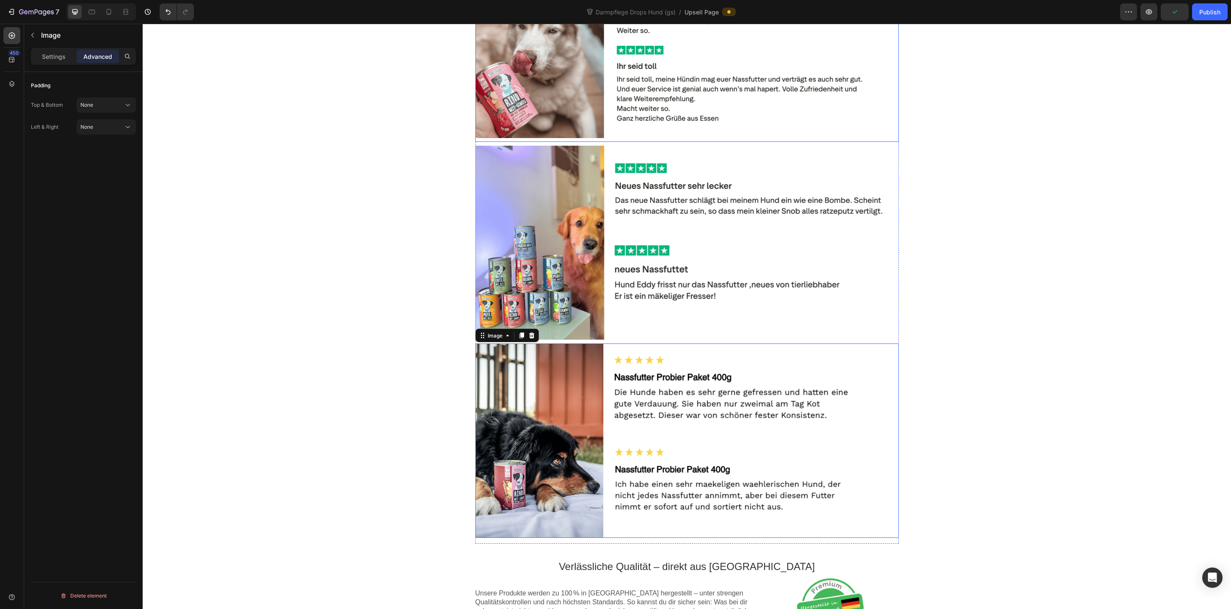
click at [588, 98] on div at bounding box center [687, 41] width 423 height 194
click at [124, 105] on icon at bounding box center [128, 105] width 8 height 8
click at [105, 141] on span "Extra Tight" at bounding box center [93, 142] width 26 height 8
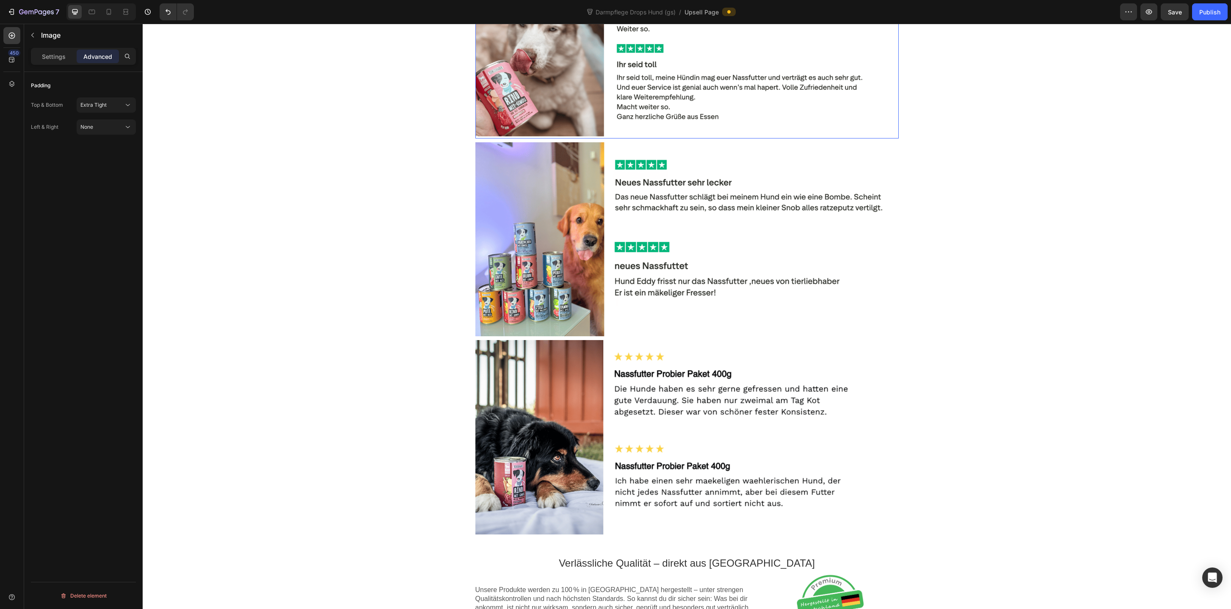
click at [364, 214] on div "Image Rabatt-Geschenk freigeschaltet! 🎉 Callout Text Sichere dir jetzt deinen (…" at bounding box center [687, 279] width 1089 height 1598
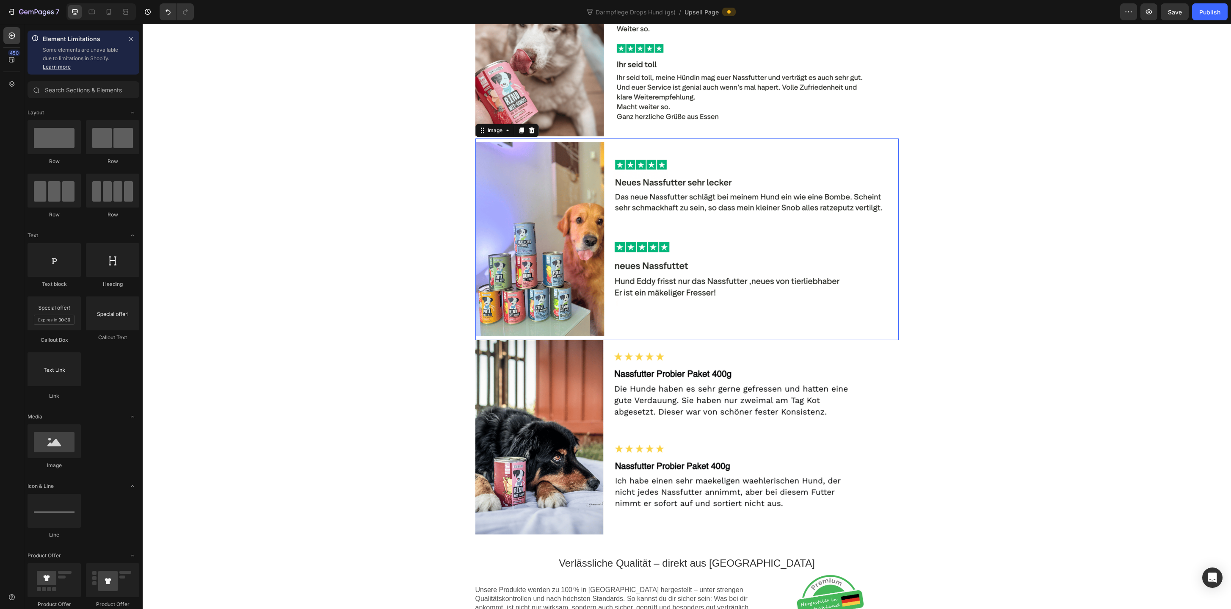
click at [611, 290] on div at bounding box center [687, 239] width 423 height 194
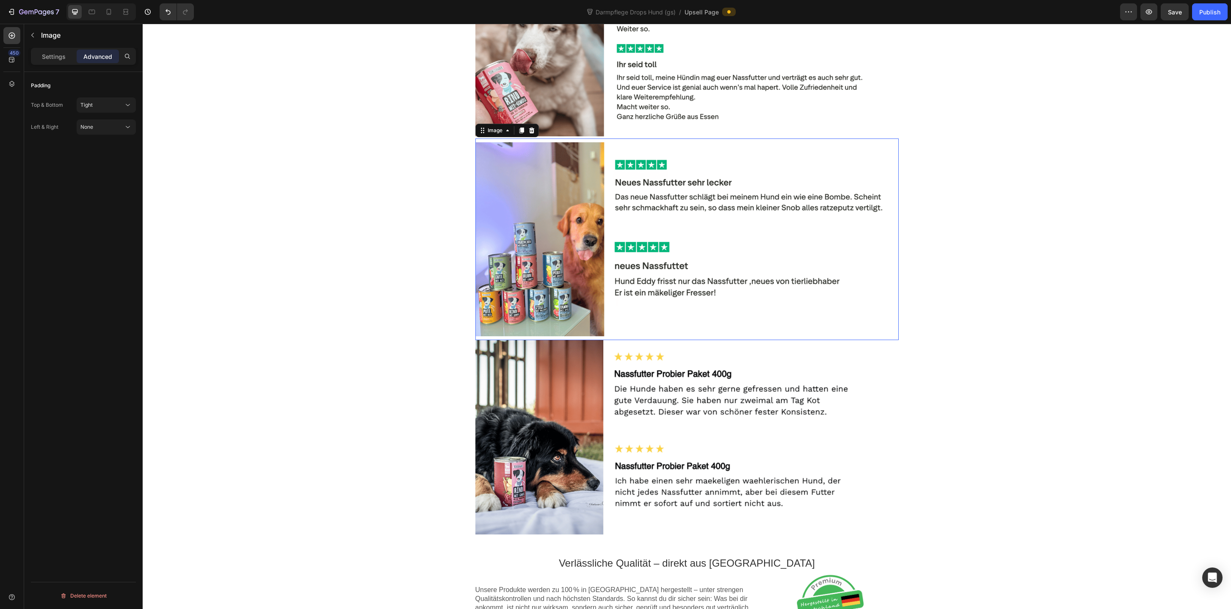
click at [578, 377] on div at bounding box center [687, 437] width 423 height 194
click at [96, 103] on div "None" at bounding box center [101, 105] width 43 height 8
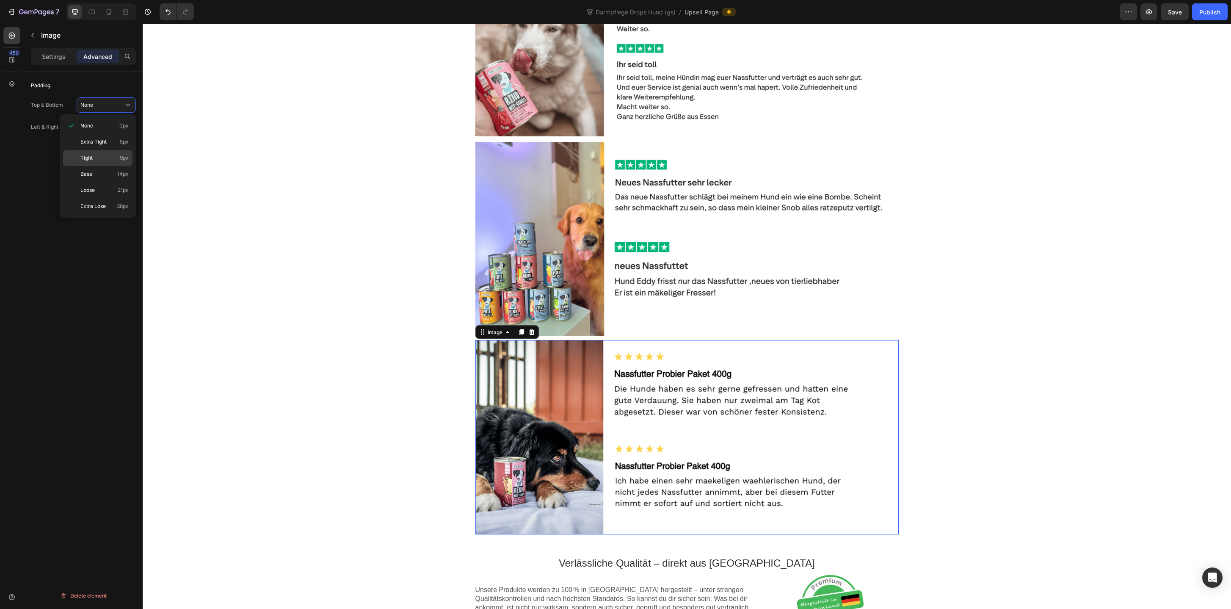
click at [97, 166] on div "Tight 9px" at bounding box center [97, 174] width 69 height 16
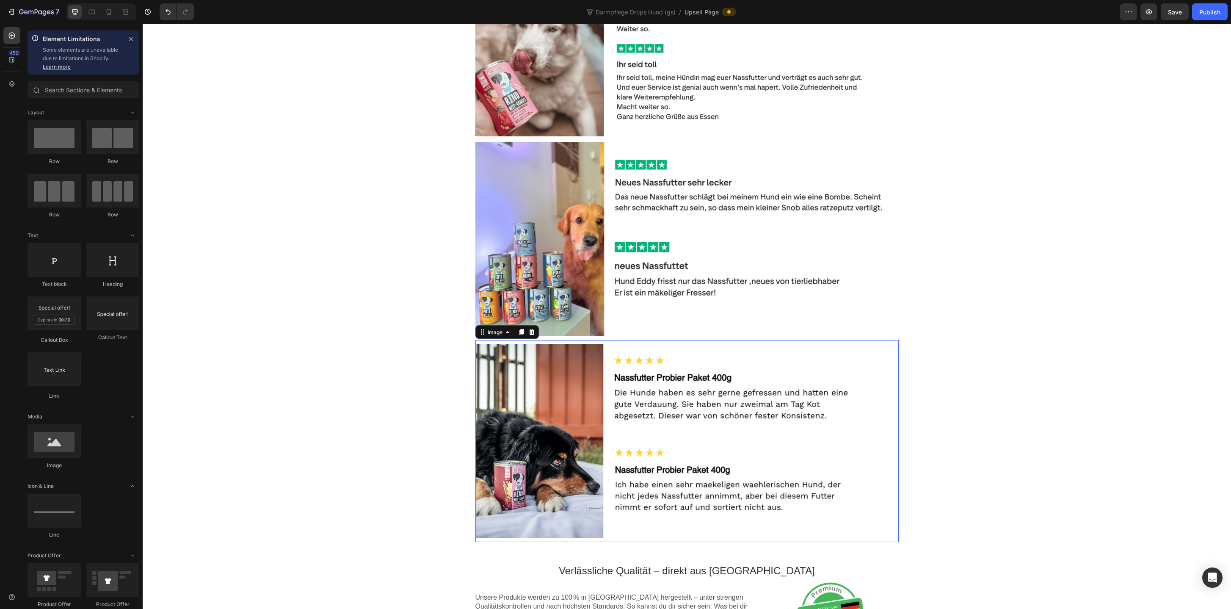
click at [324, 263] on div "Image Rabatt-Geschenk freigeschaltet! 🎉 Callout Text Sichere dir jetzt deinen (…" at bounding box center [687, 282] width 1089 height 1605
click at [556, 410] on div at bounding box center [687, 441] width 423 height 194
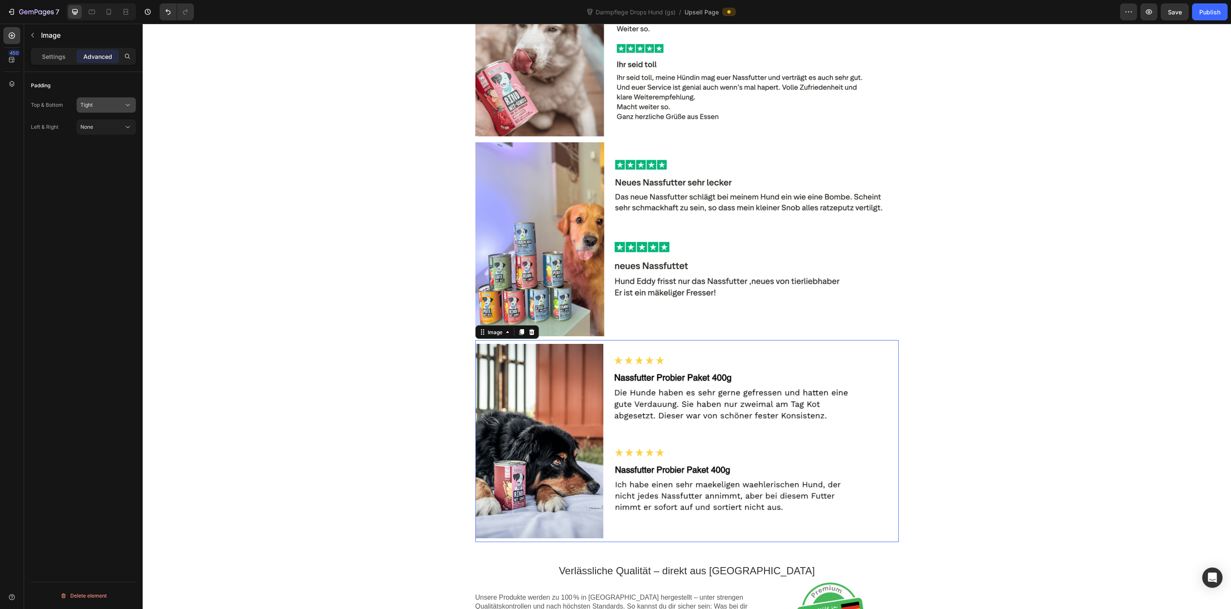
click at [114, 109] on button "Tight" at bounding box center [106, 104] width 59 height 15
click at [108, 146] on div "Extra Tight 5px" at bounding box center [97, 142] width 69 height 16
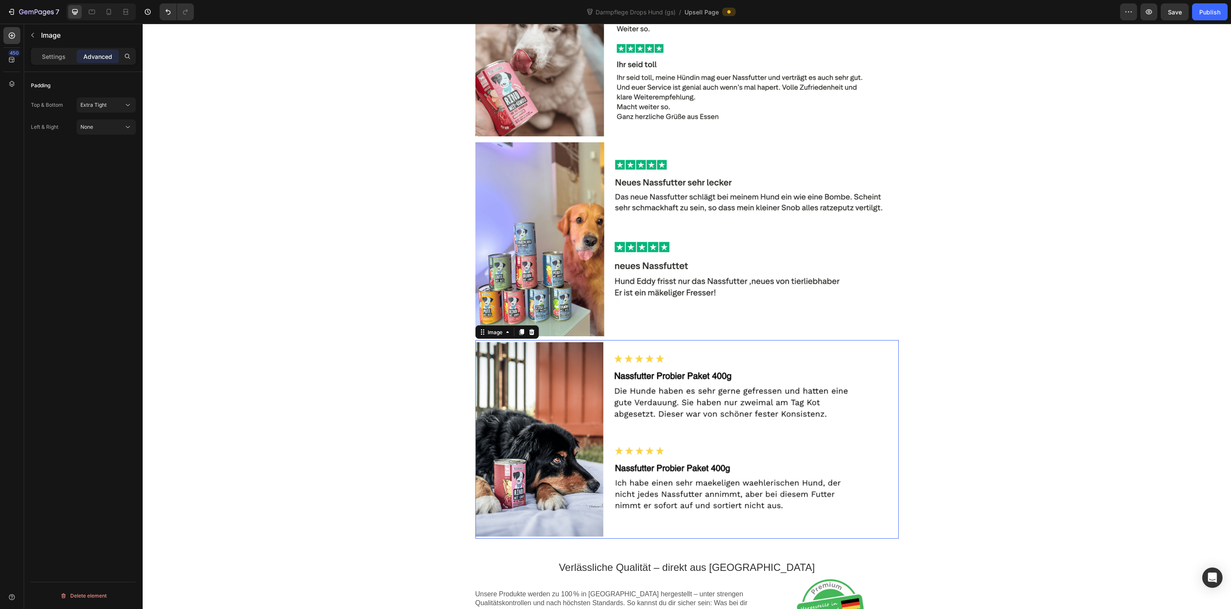
click at [255, 209] on div "Image Rabatt-Geschenk freigeschaltet! 🎉 Callout Text Sichere dir jetzt deinen (…" at bounding box center [687, 281] width 1089 height 1602
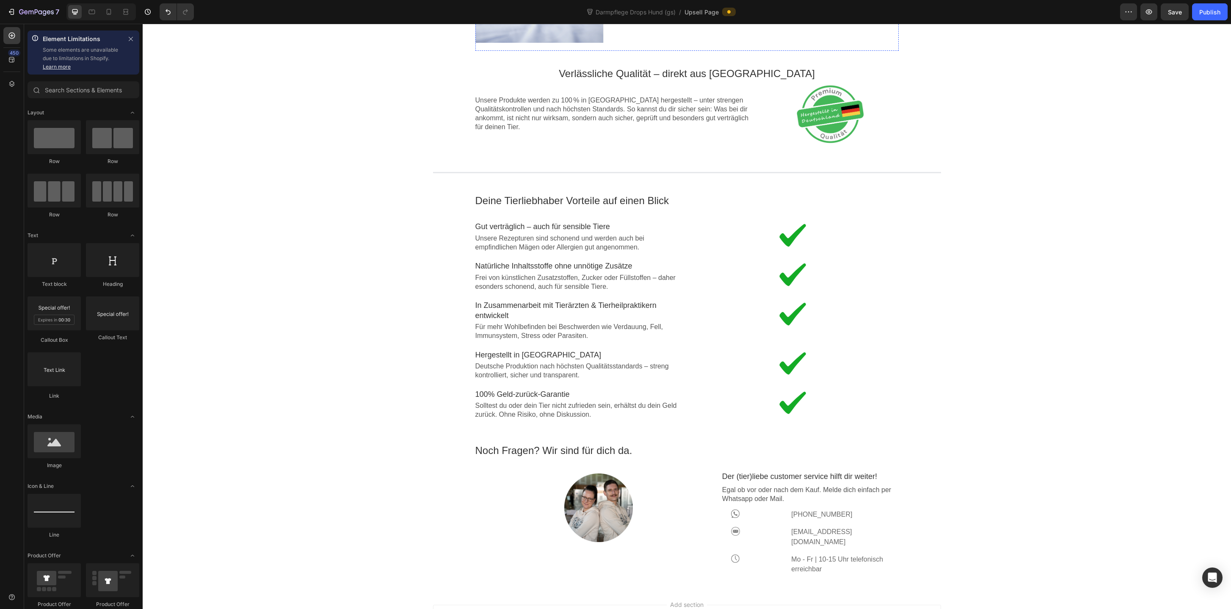
scroll to position [1163, 0]
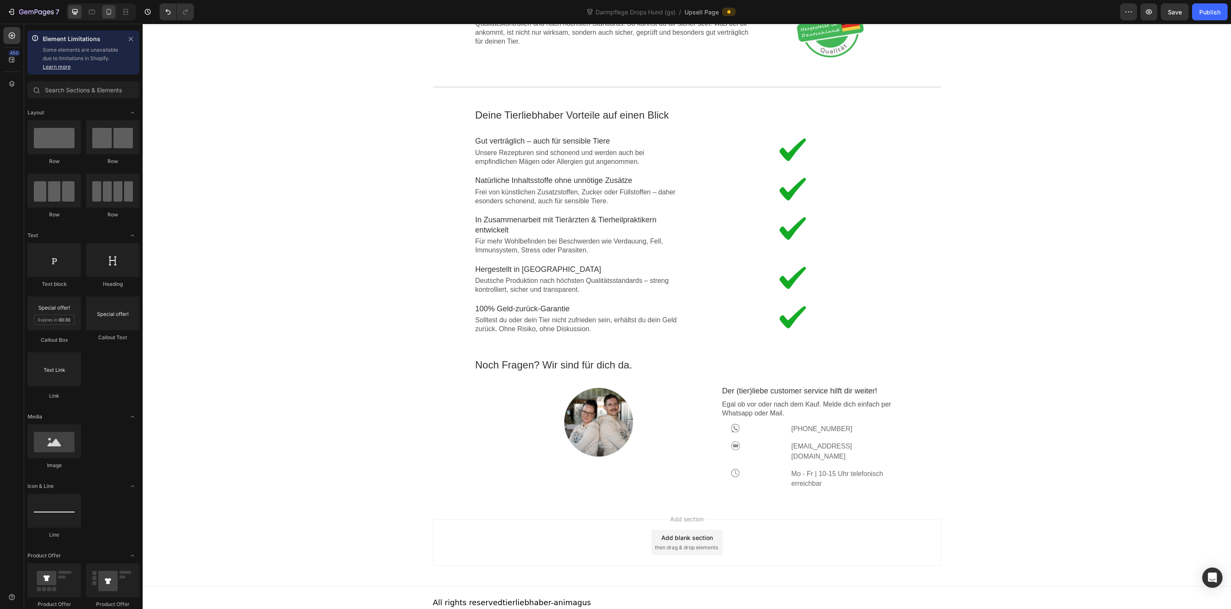
click at [107, 18] on div at bounding box center [100, 11] width 69 height 17
click at [107, 18] on div at bounding box center [109, 12] width 14 height 14
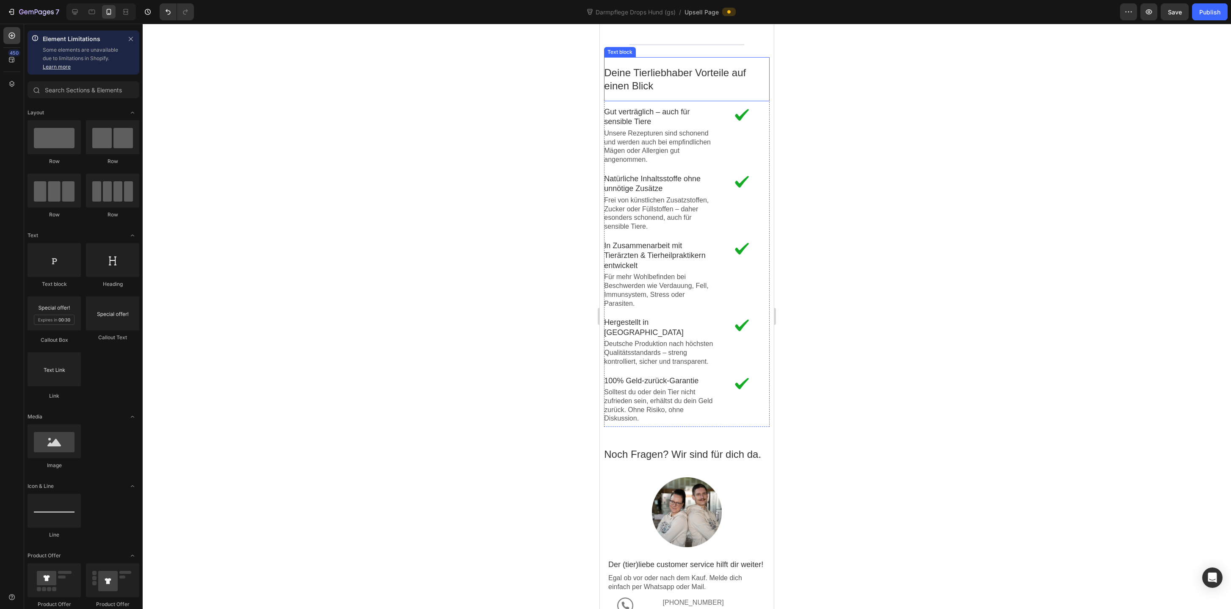
scroll to position [1315, 0]
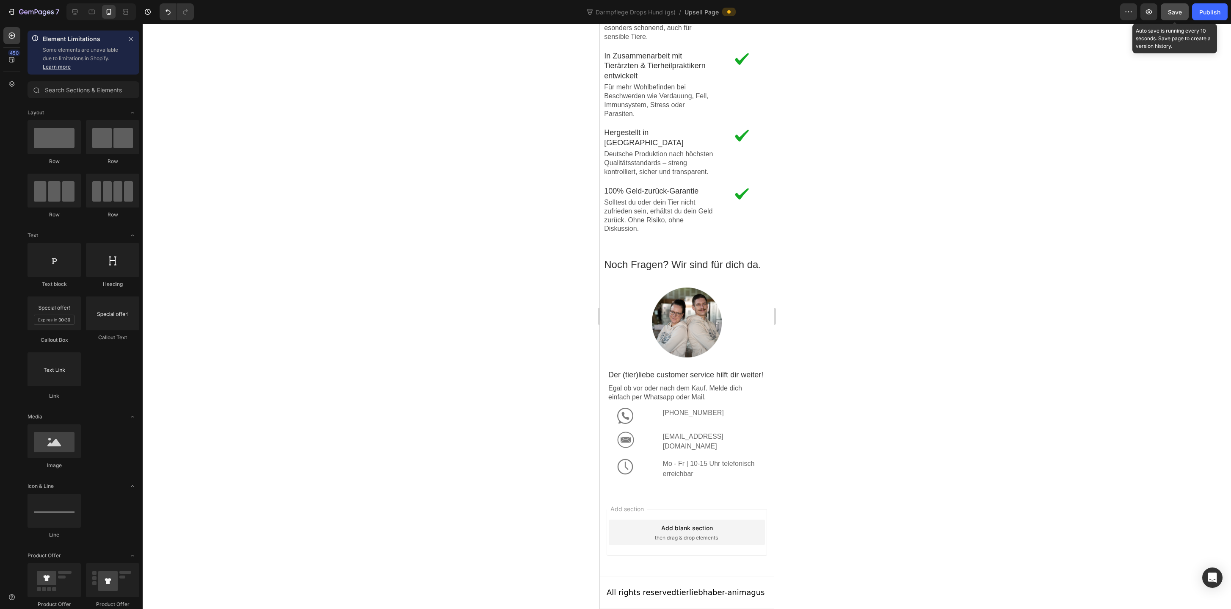
click at [1173, 11] on span "Save" at bounding box center [1175, 11] width 14 height 7
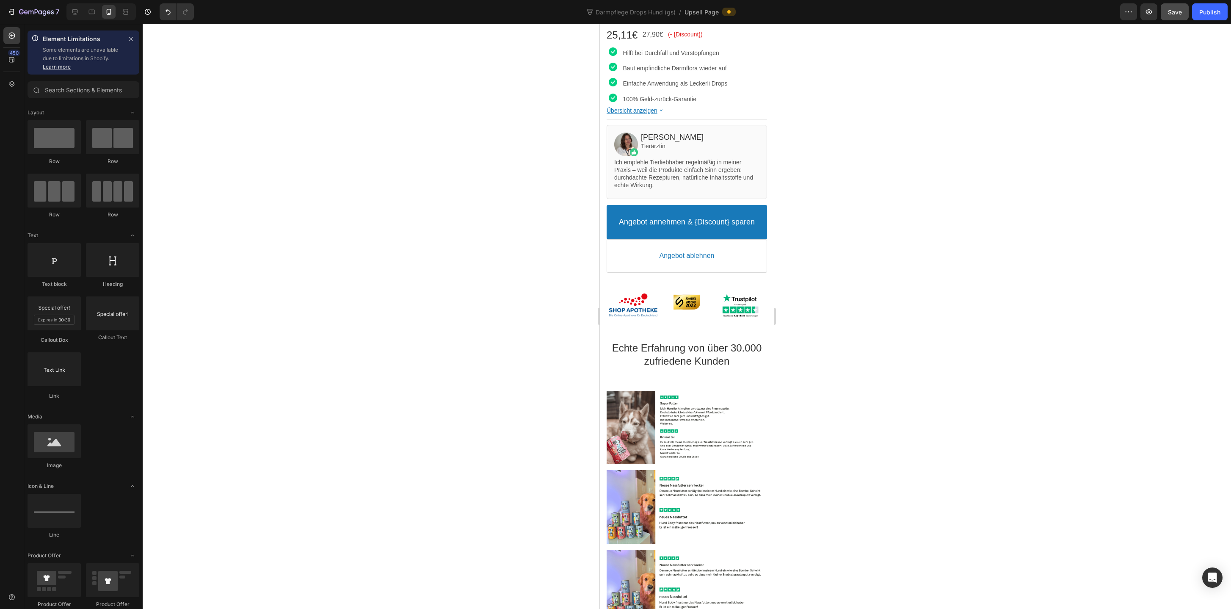
scroll to position [128, 0]
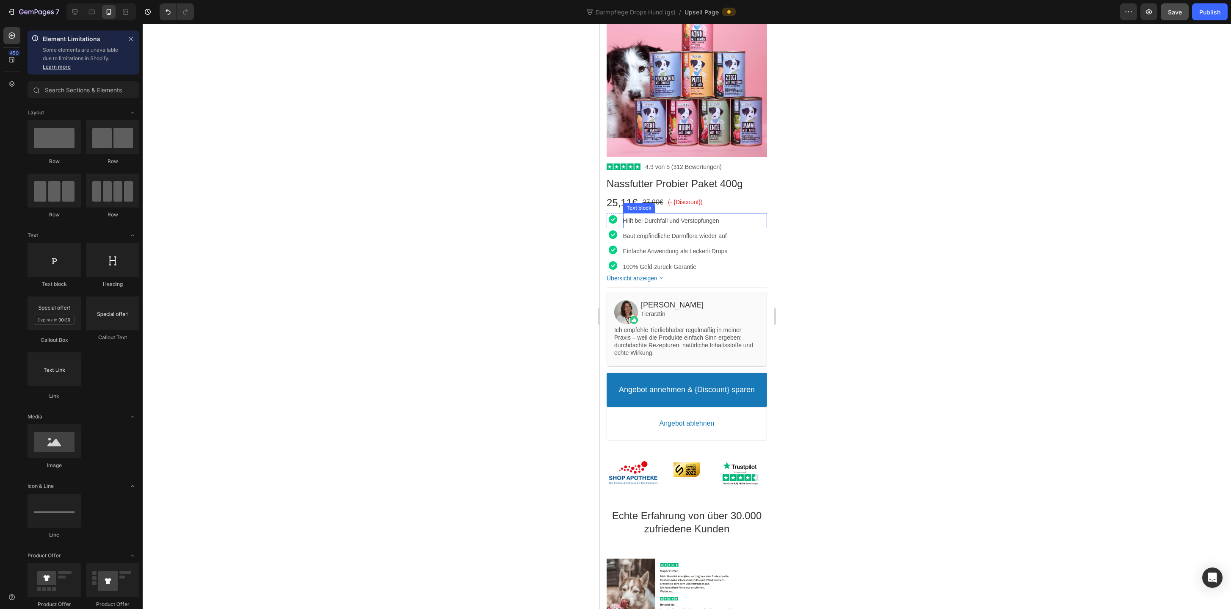
click at [666, 222] on p "Hilft bei Durchfall und Verstopfungen" at bounding box center [695, 221] width 144 height 8
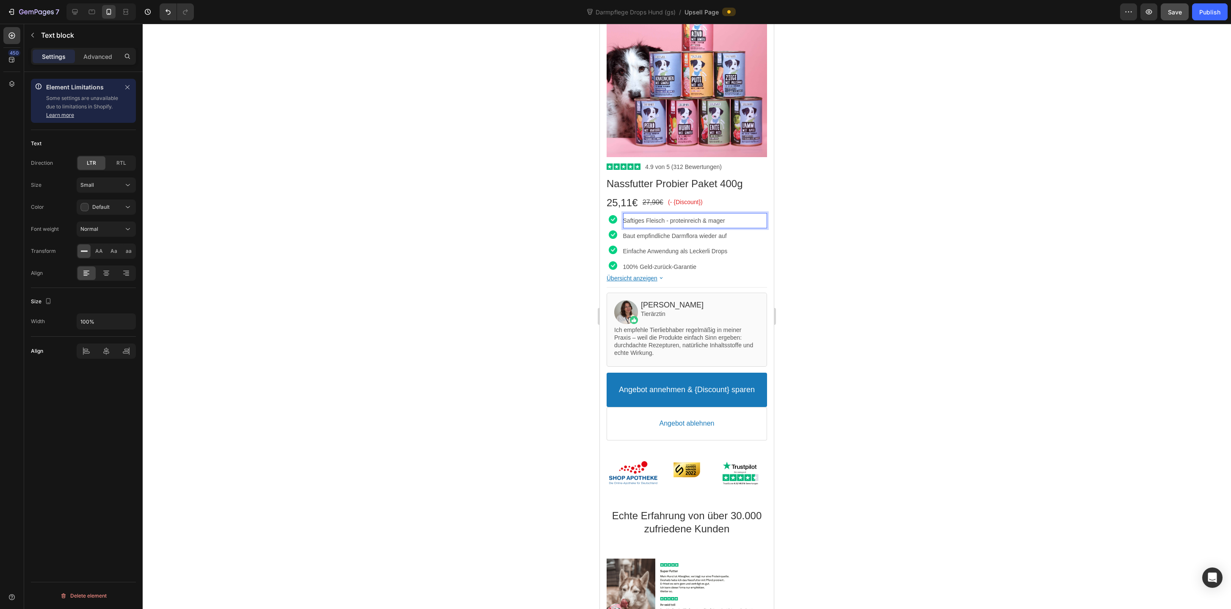
click at [665, 220] on p "Saftiges Fleisch - proteinreich & mager" at bounding box center [695, 221] width 144 height 8
click at [673, 223] on p "Saftiges Fleisch (.90%) - proteinreich & mager" at bounding box center [695, 221] width 144 height 8
click at [856, 271] on div at bounding box center [687, 316] width 1089 height 585
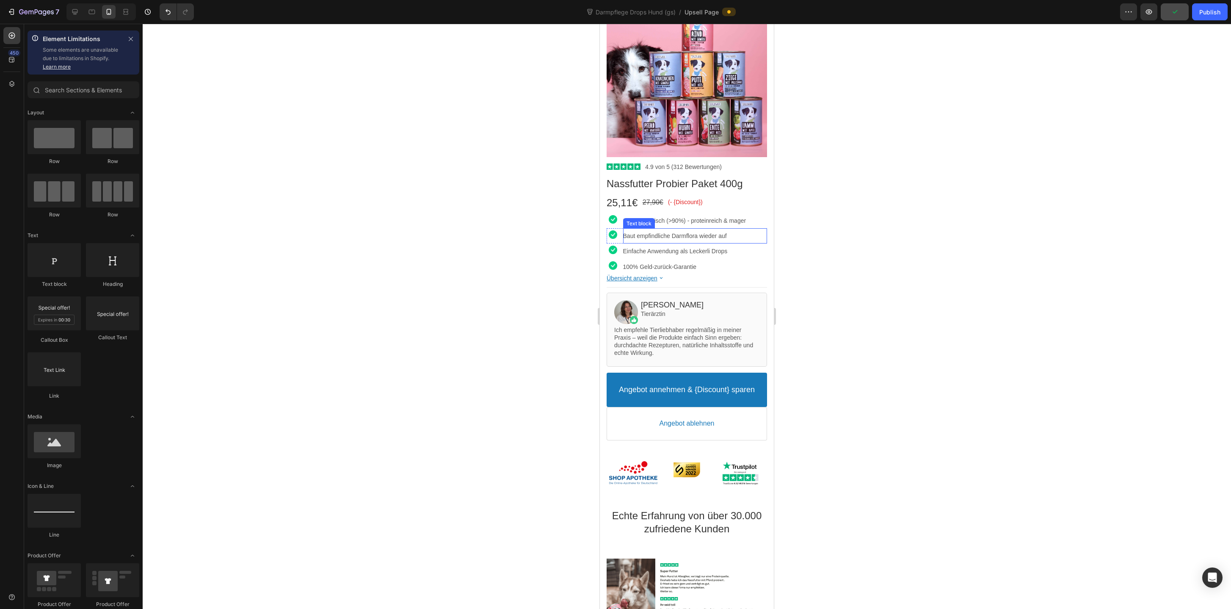
click at [880, 246] on div at bounding box center [687, 316] width 1089 height 585
click at [675, 221] on p "Saftiges Fleisch (>90%) - proteinreich & mager" at bounding box center [695, 221] width 144 height 8
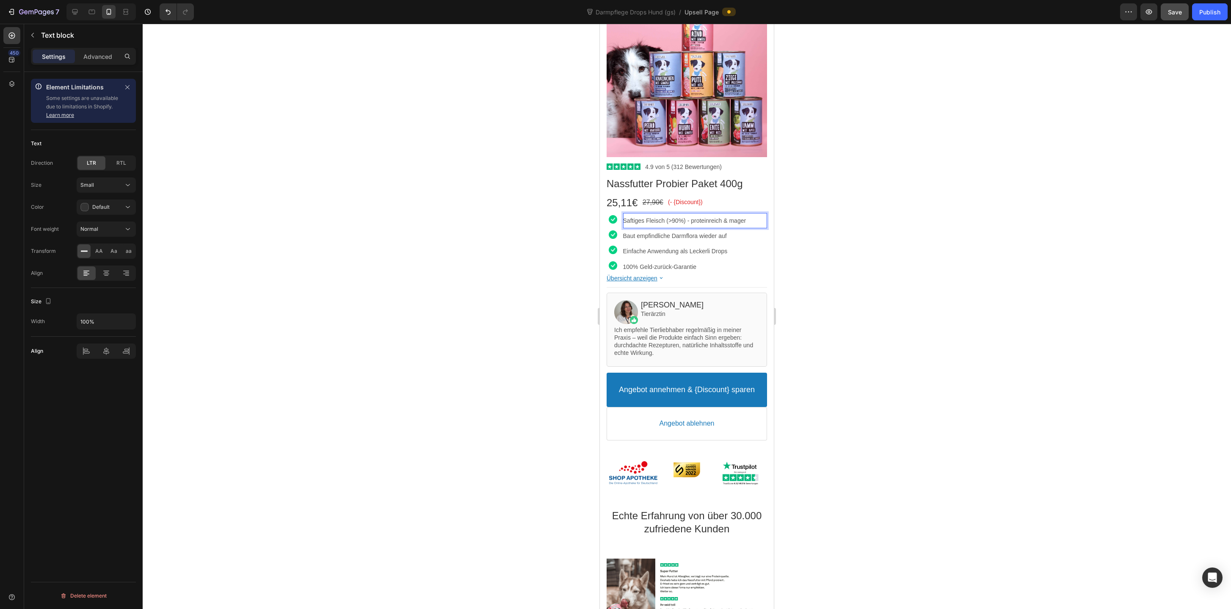
click at [674, 221] on p "Saftiges Fleisch (>90%) - proteinreich & mager" at bounding box center [695, 221] width 144 height 8
click at [908, 241] on div at bounding box center [687, 316] width 1089 height 585
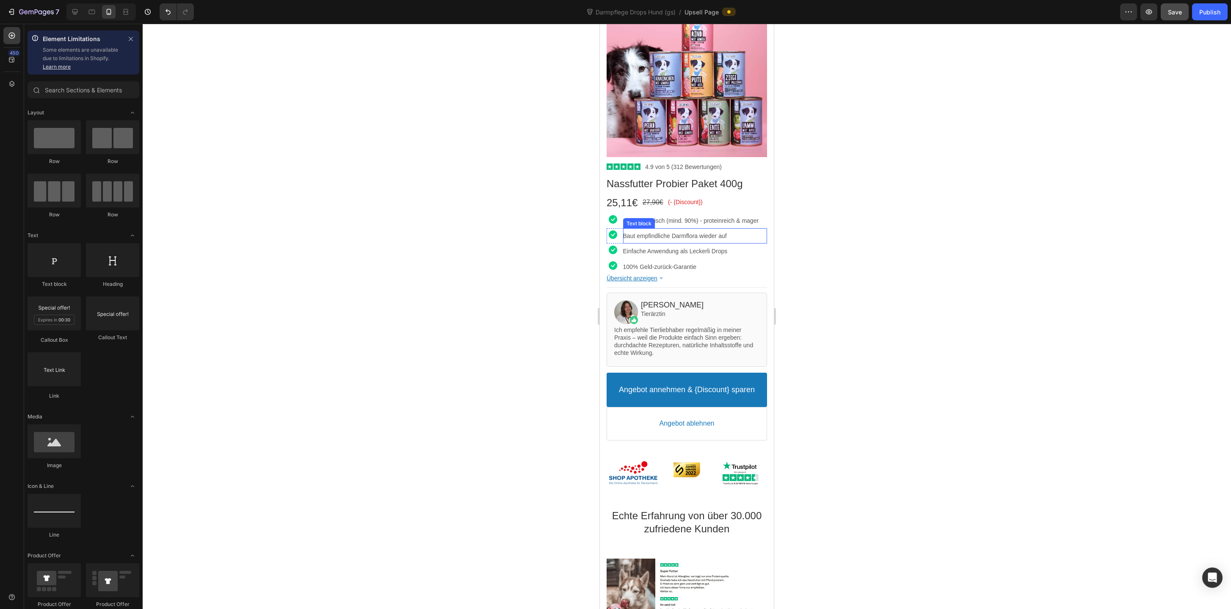
click at [642, 233] on p "Baut empfindliche Darmflora wieder auf" at bounding box center [695, 236] width 144 height 8
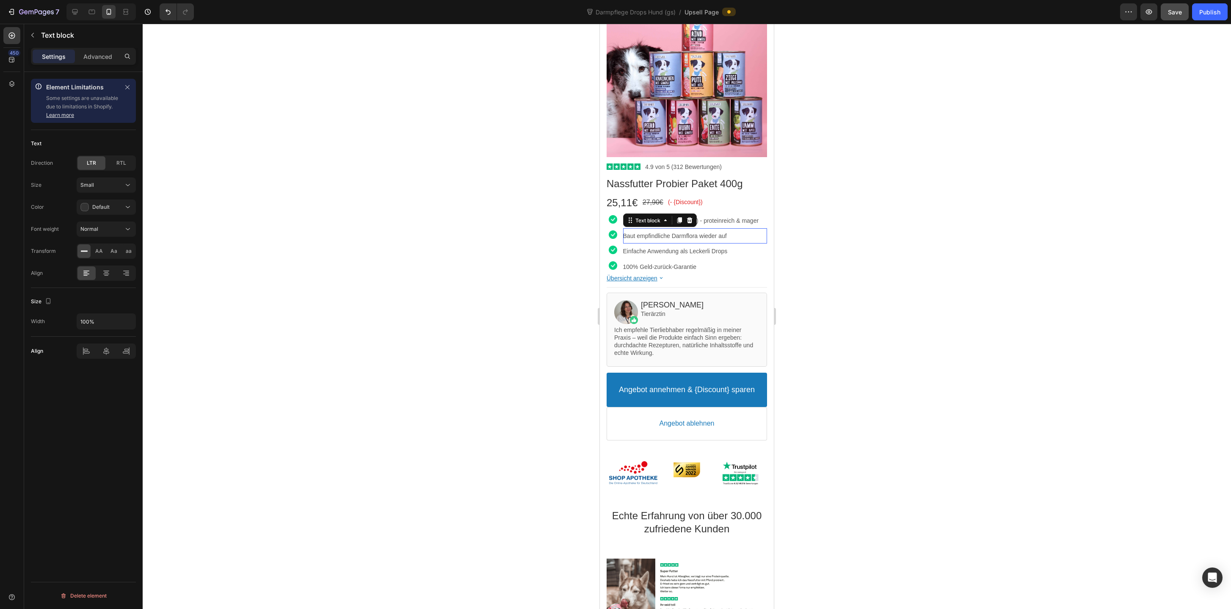
click at [642, 233] on p "Baut empfindliche Darmflora wieder auf" at bounding box center [695, 236] width 144 height 8
click at [673, 248] on p "Einfache Anwendung als Leckerli Drops" at bounding box center [695, 251] width 144 height 8
click at [863, 328] on div at bounding box center [687, 316] width 1089 height 585
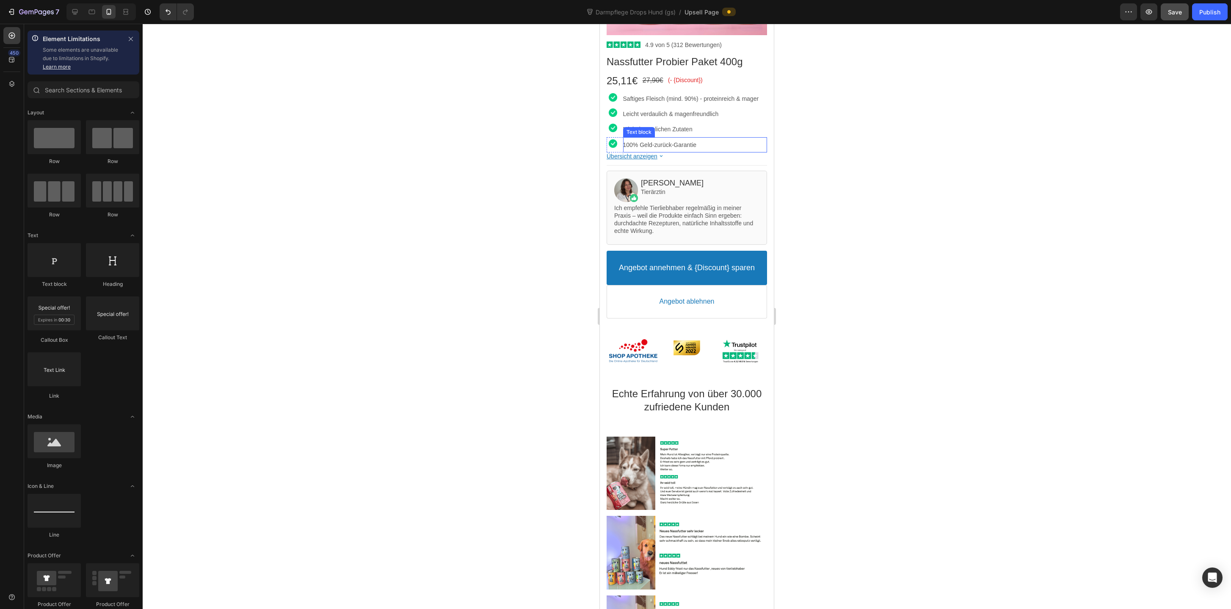
scroll to position [253, 0]
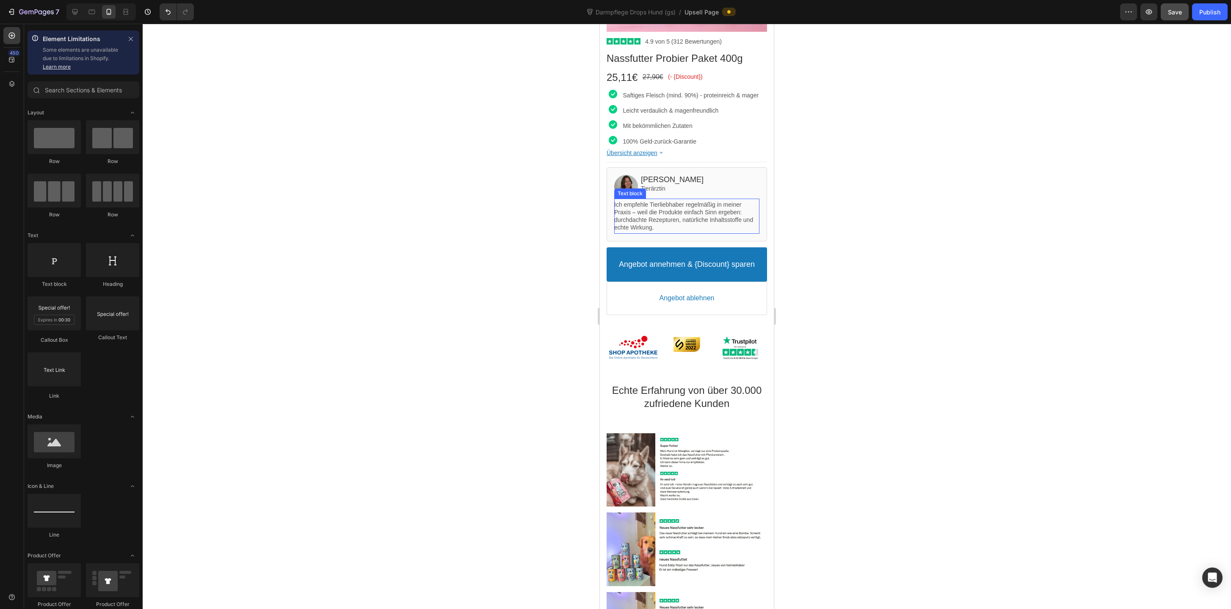
click at [670, 207] on p "Ich empfehle Tierliebhaber regelmäßig in meiner Praxis – weil die Produkte einf…" at bounding box center [686, 216] width 145 height 31
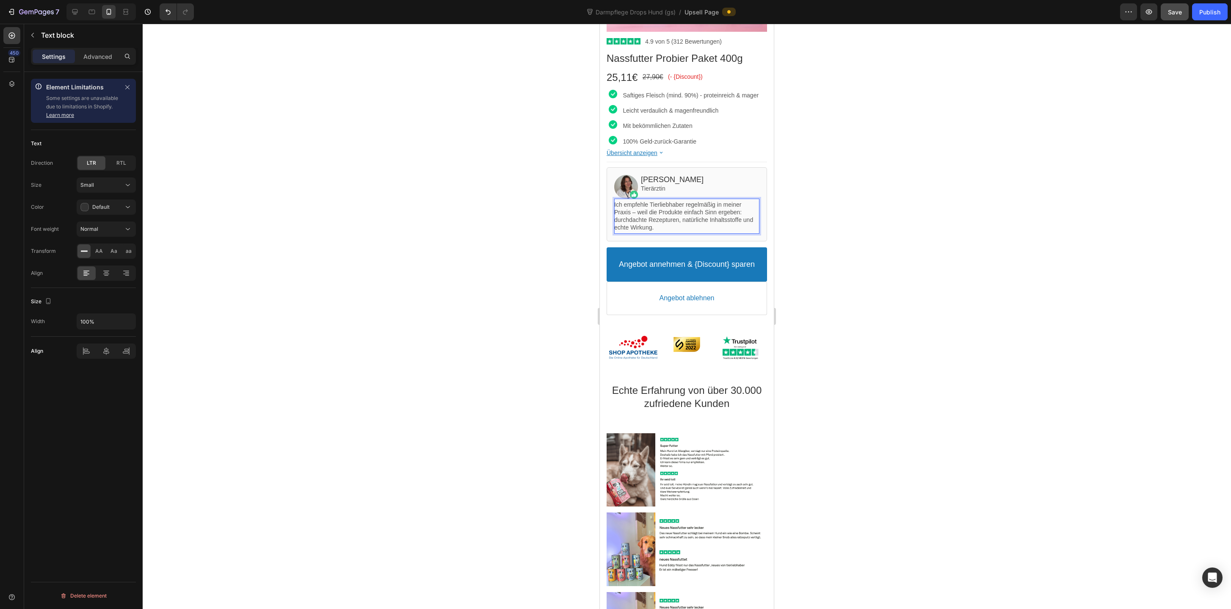
click at [669, 214] on p "Ich empfehle Tierliebhaber regelmäßig in meiner Praxis – weil die Produkte einf…" at bounding box center [686, 216] width 145 height 31
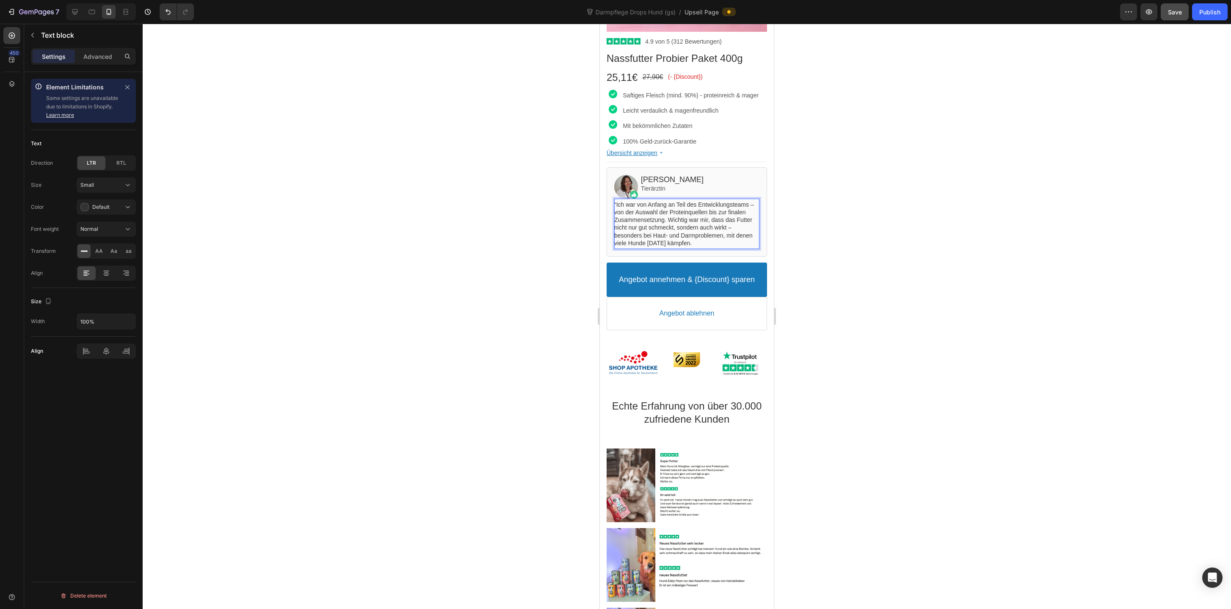
click at [855, 210] on div at bounding box center [687, 316] width 1089 height 585
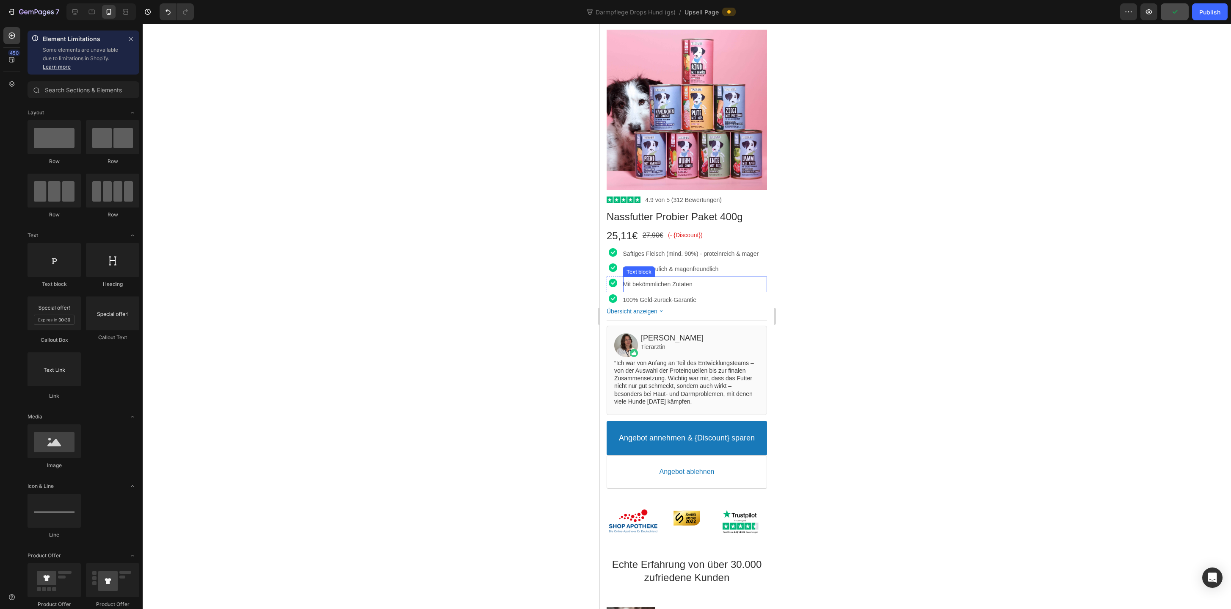
scroll to position [94, 0]
click at [679, 302] on p "100% Geld-zurück-Garantie" at bounding box center [695, 301] width 144 height 8
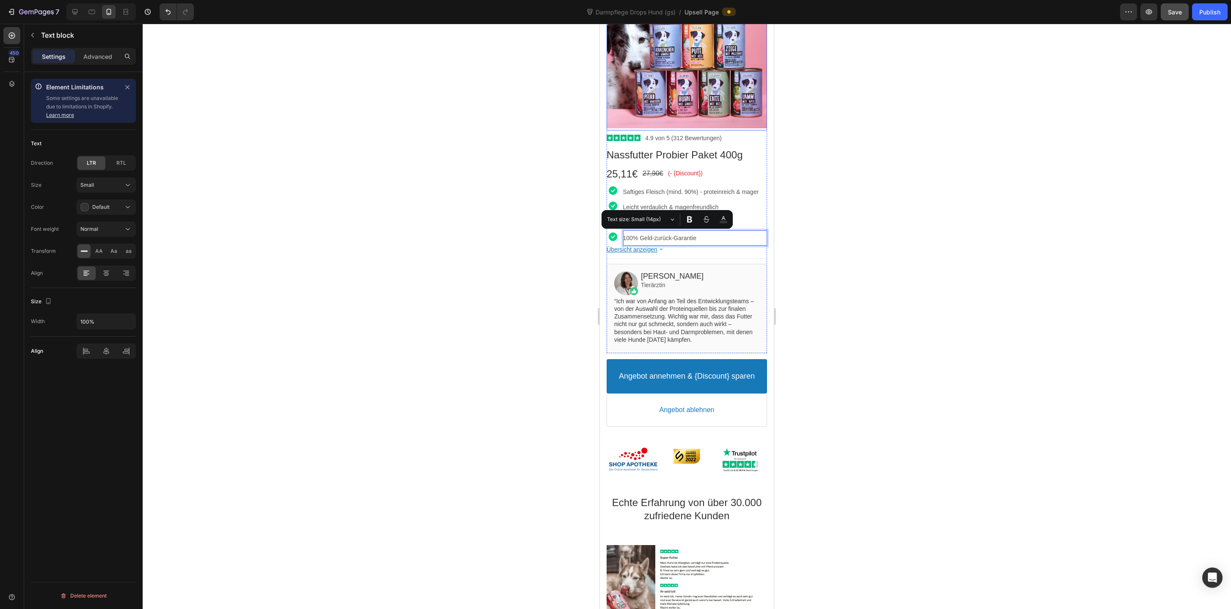
scroll to position [161, 0]
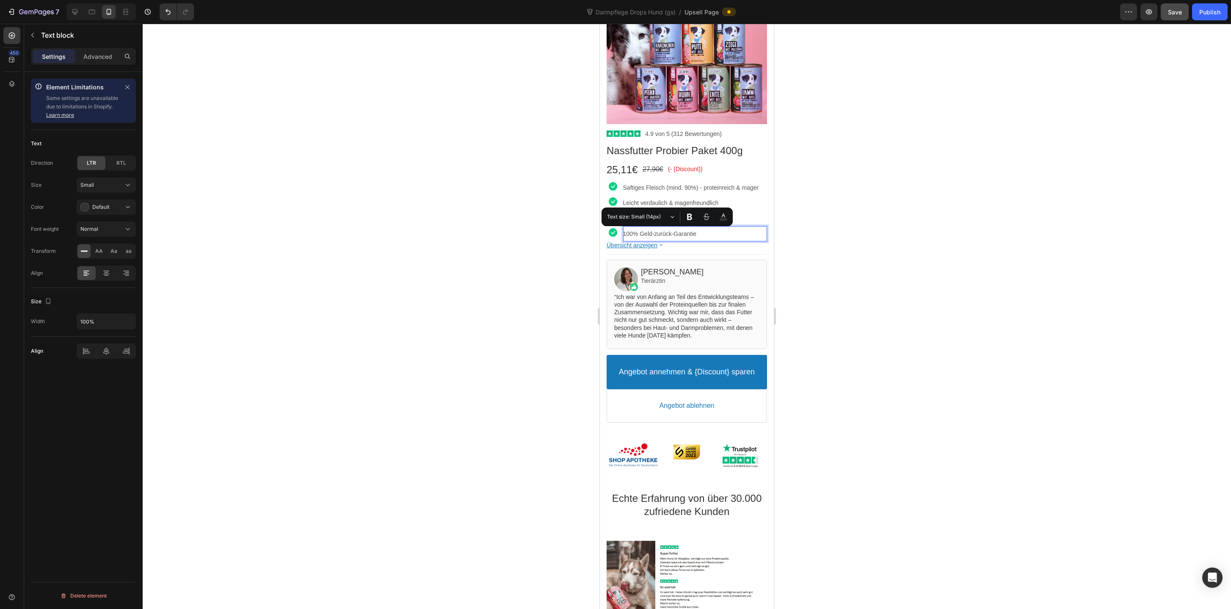
click at [960, 212] on div at bounding box center [687, 316] width 1089 height 585
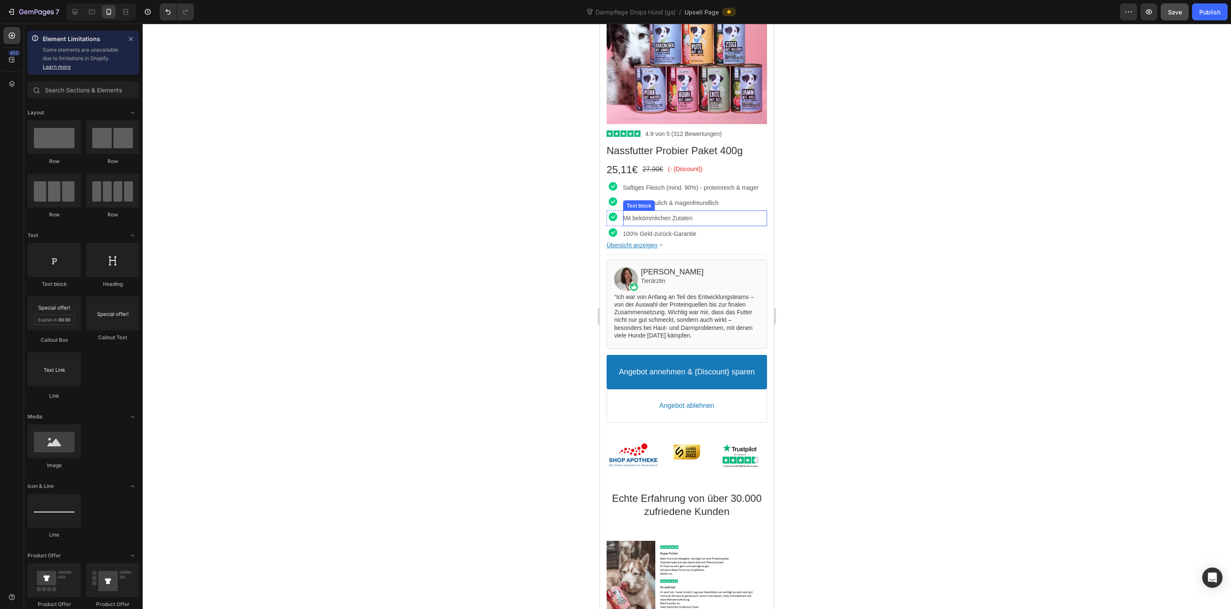
click at [682, 219] on p "Mit bekömmlichen Zutaten" at bounding box center [695, 218] width 144 height 8
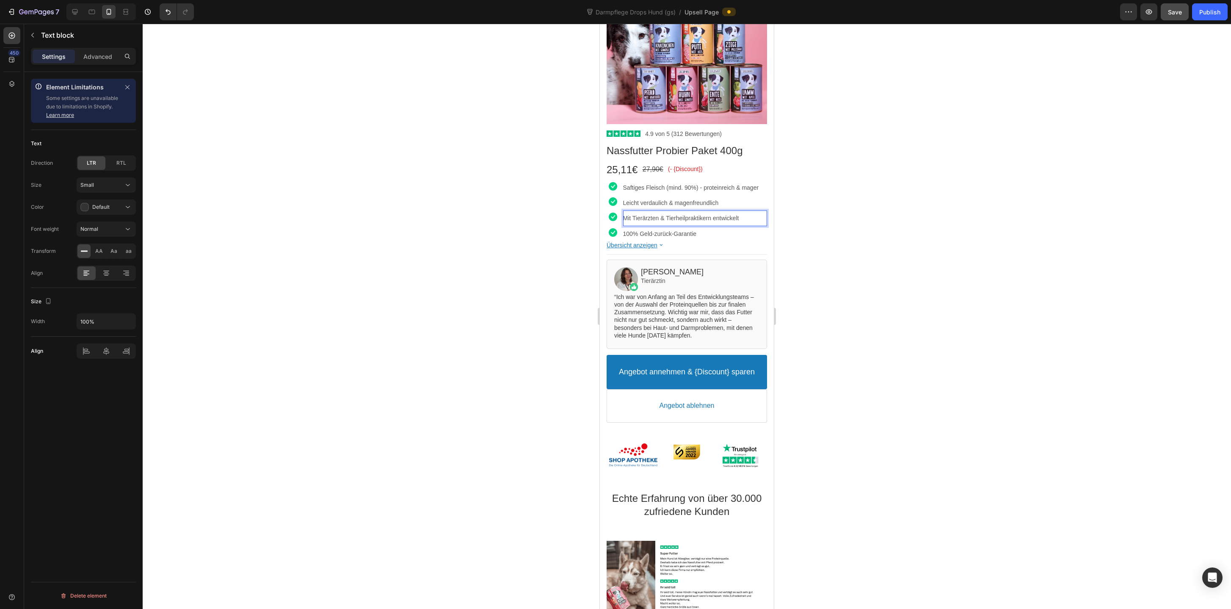
click at [906, 270] on div at bounding box center [687, 316] width 1089 height 585
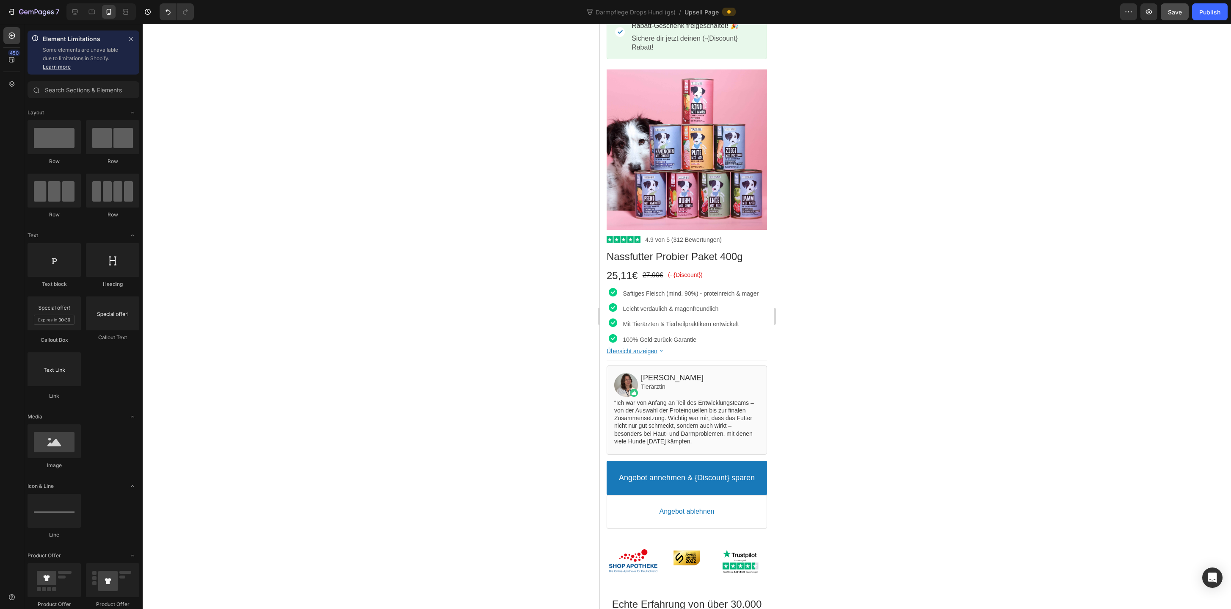
scroll to position [0, 0]
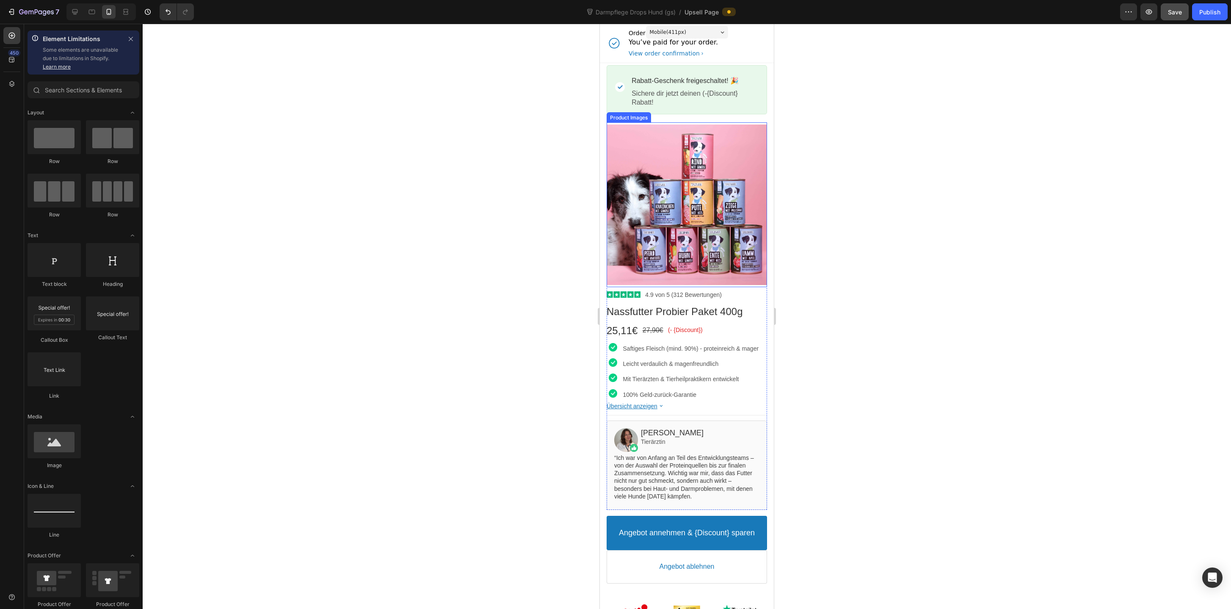
click at [687, 207] on div at bounding box center [687, 204] width 160 height 160
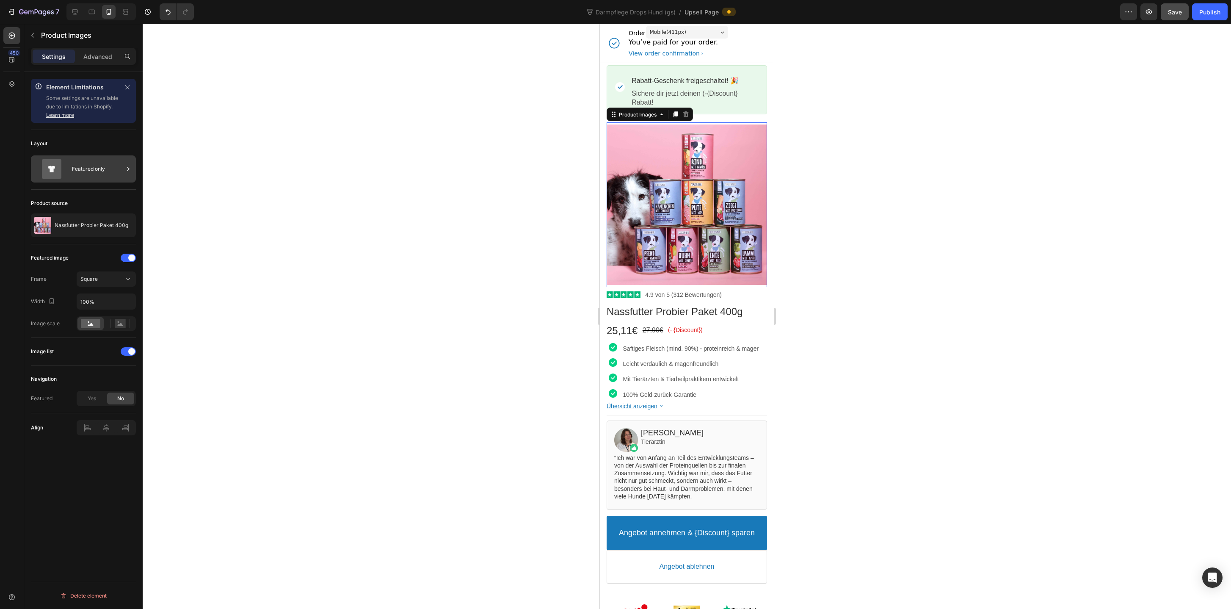
click at [83, 163] on div "Featured only" at bounding box center [98, 168] width 52 height 19
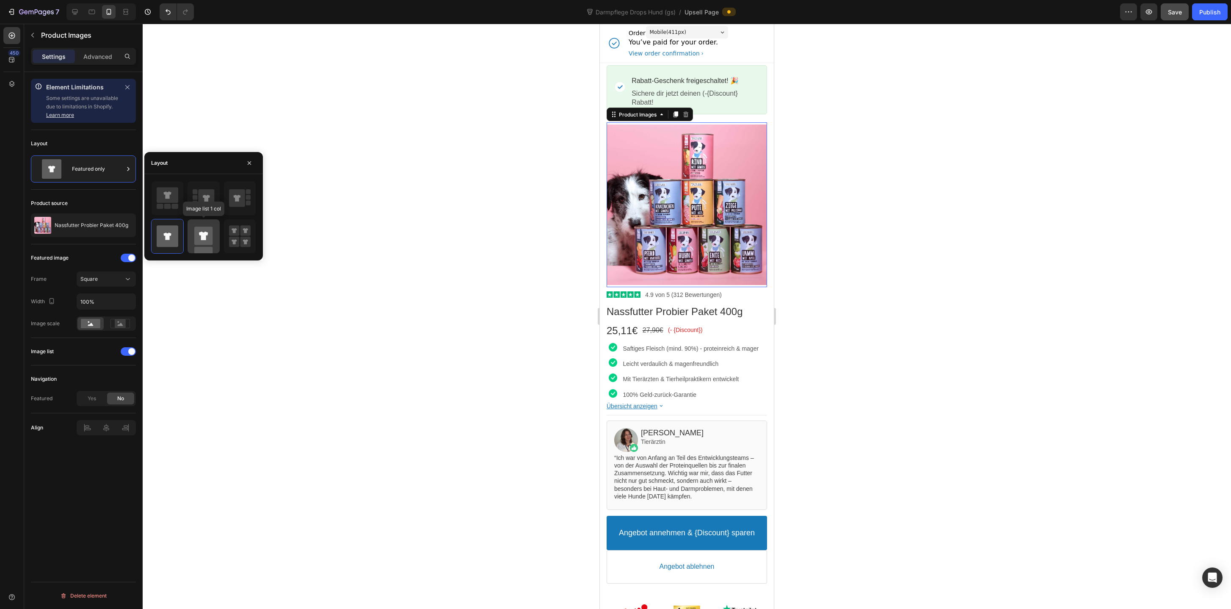
click at [201, 243] on rect at bounding box center [203, 236] width 18 height 18
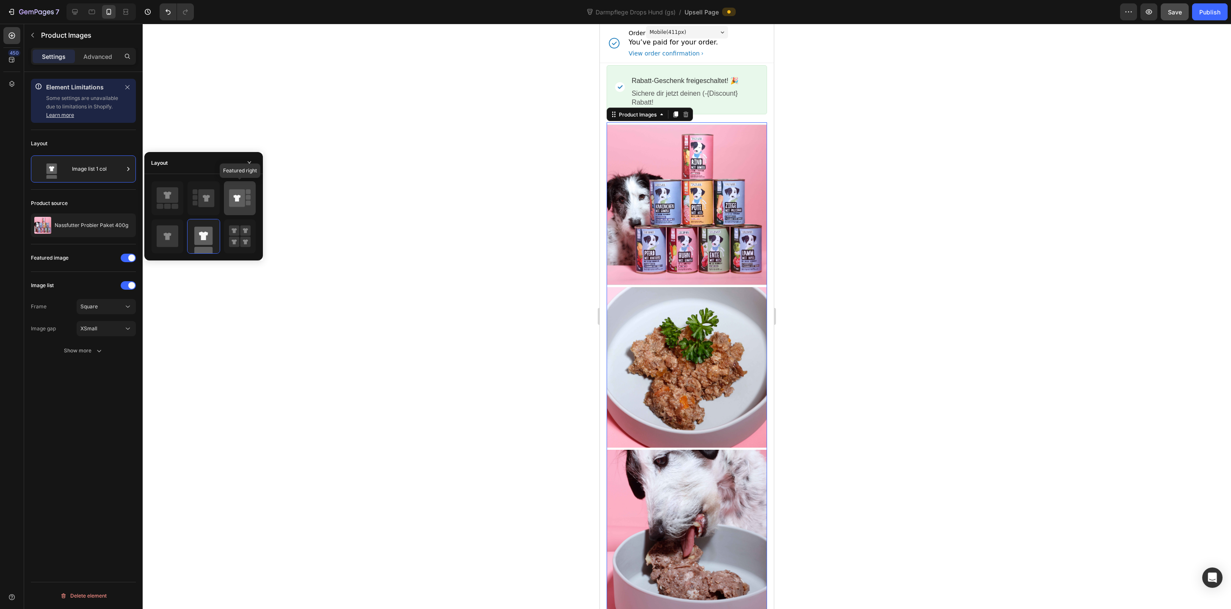
click at [239, 201] on icon at bounding box center [237, 198] width 16 height 18
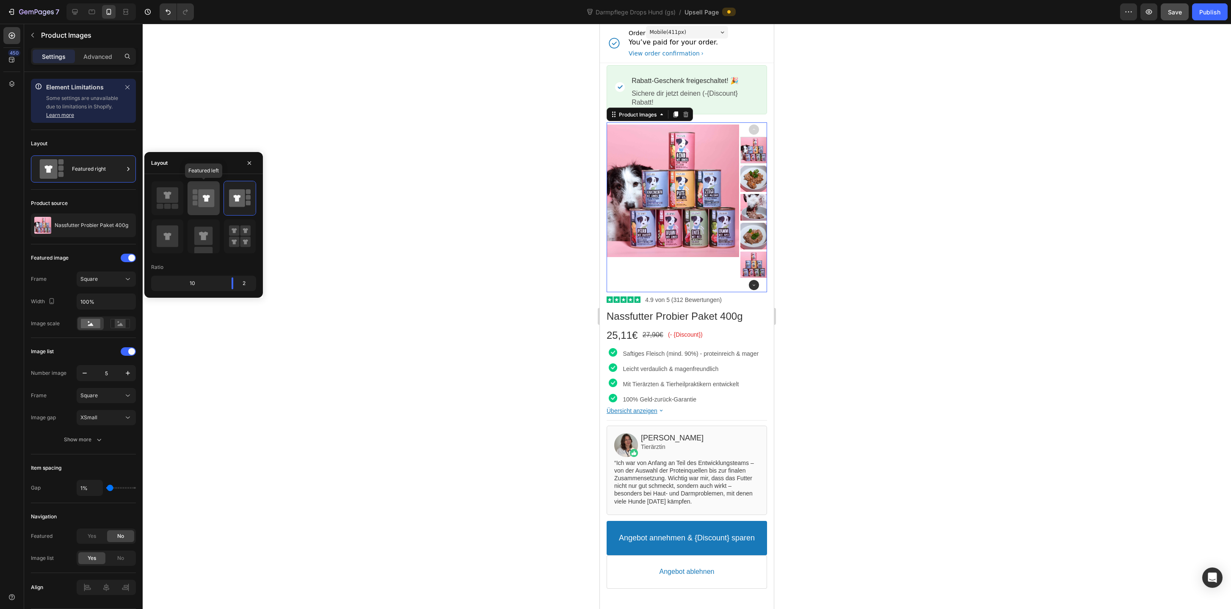
click at [213, 204] on icon at bounding box center [207, 198] width 16 height 18
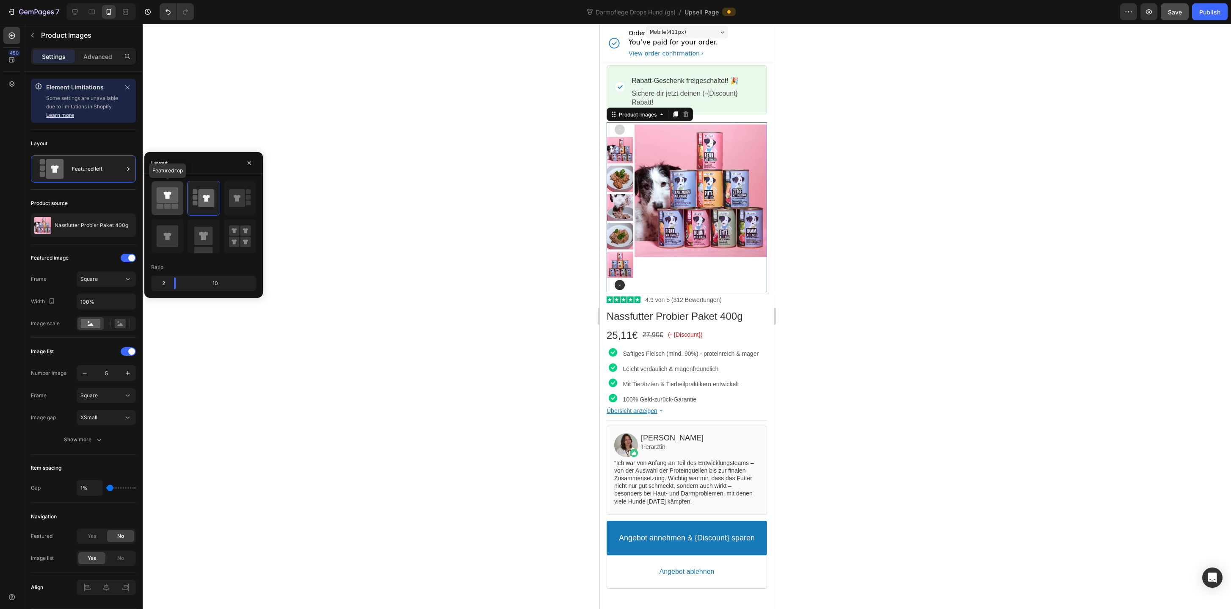
click at [174, 202] on icon at bounding box center [168, 195] width 22 height 16
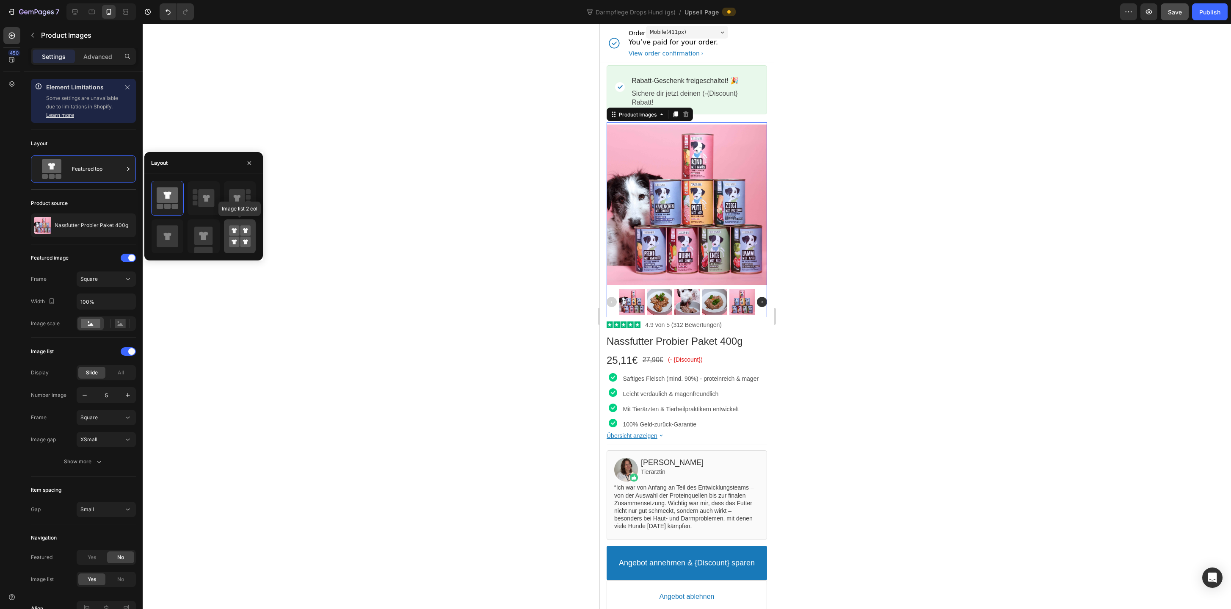
click at [243, 237] on rect at bounding box center [245, 242] width 11 height 11
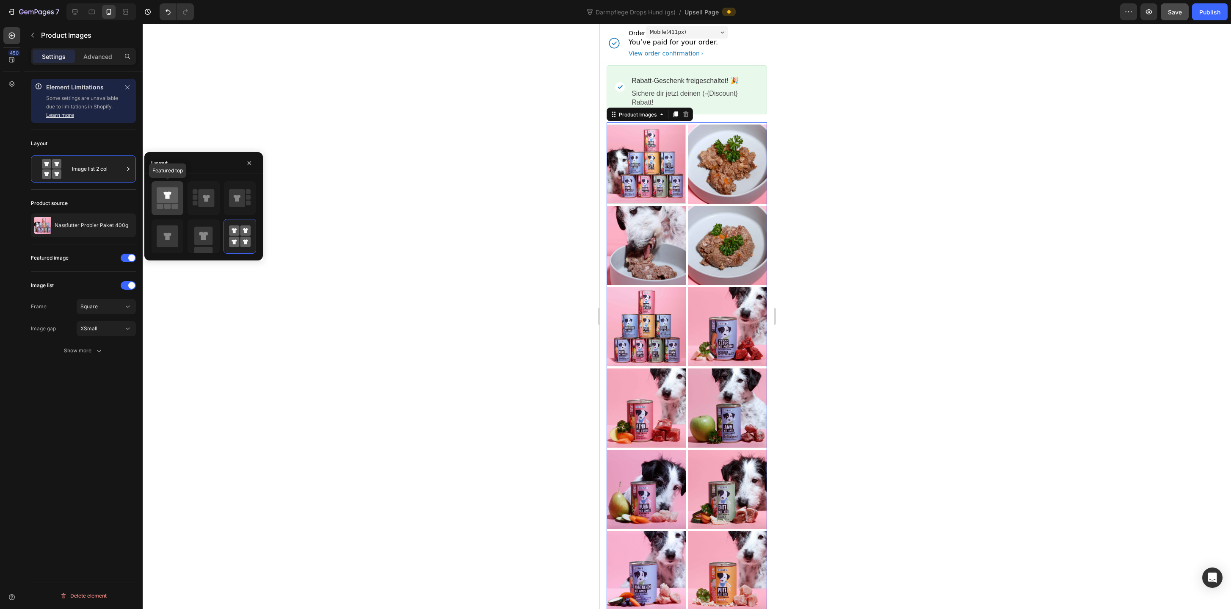
click at [173, 192] on icon at bounding box center [168, 195] width 22 height 16
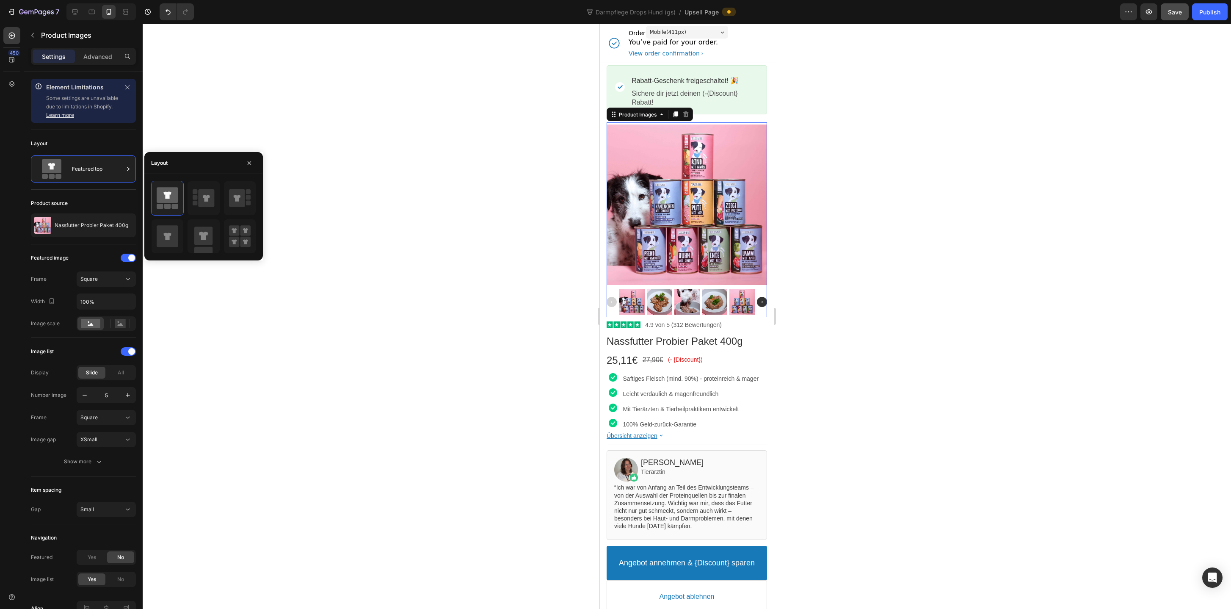
click at [902, 304] on div at bounding box center [687, 316] width 1089 height 585
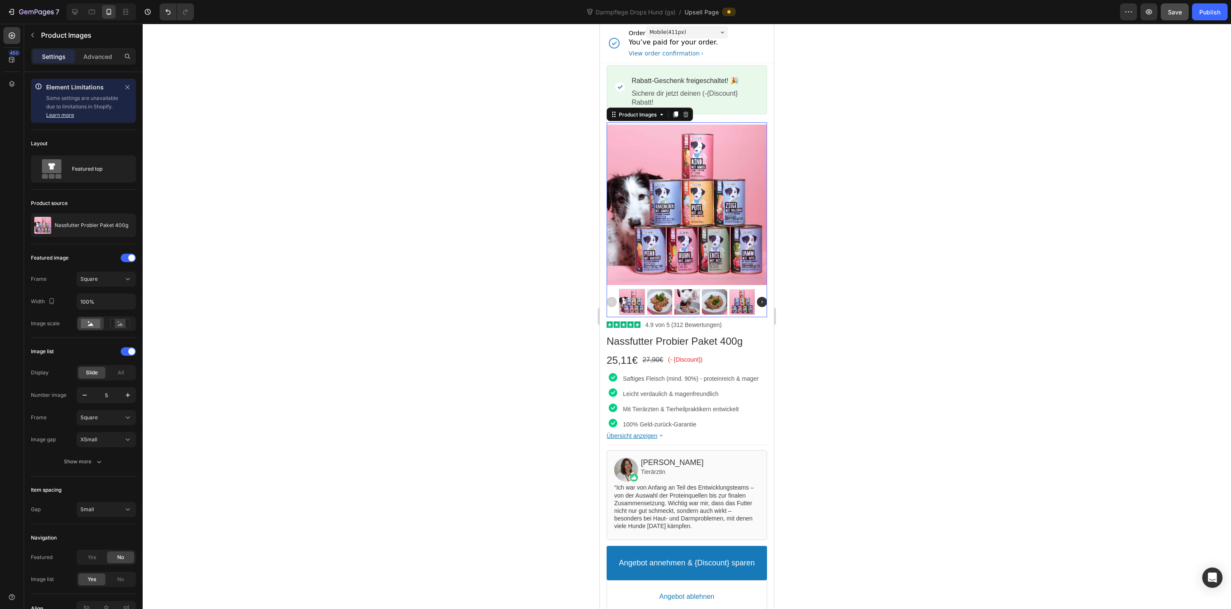
click at [762, 299] on img at bounding box center [762, 302] width 10 height 10
click at [611, 301] on img at bounding box center [612, 301] width 10 height 10
click at [662, 300] on div at bounding box center [659, 301] width 25 height 25
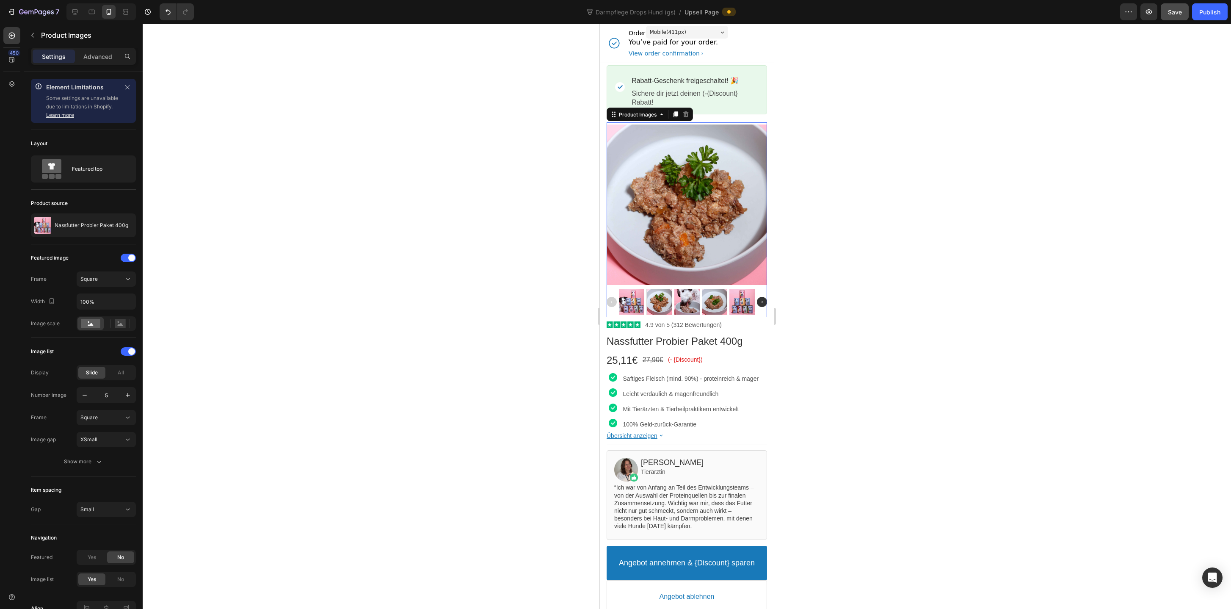
click at [685, 304] on div at bounding box center [687, 301] width 25 height 25
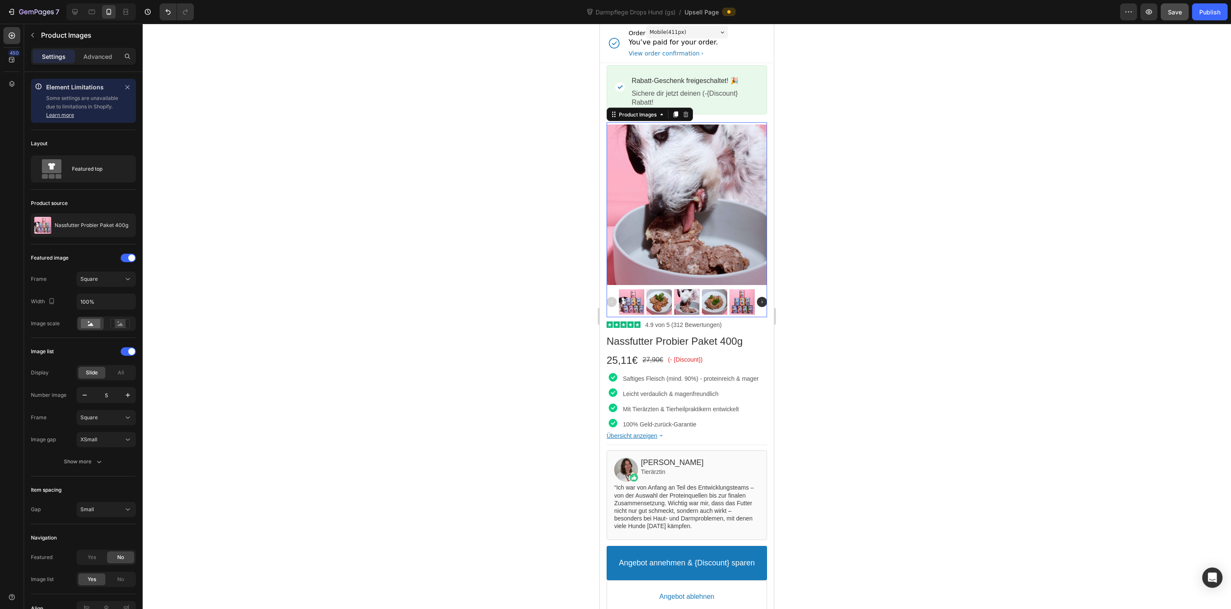
click at [719, 302] on div at bounding box center [714, 301] width 25 height 25
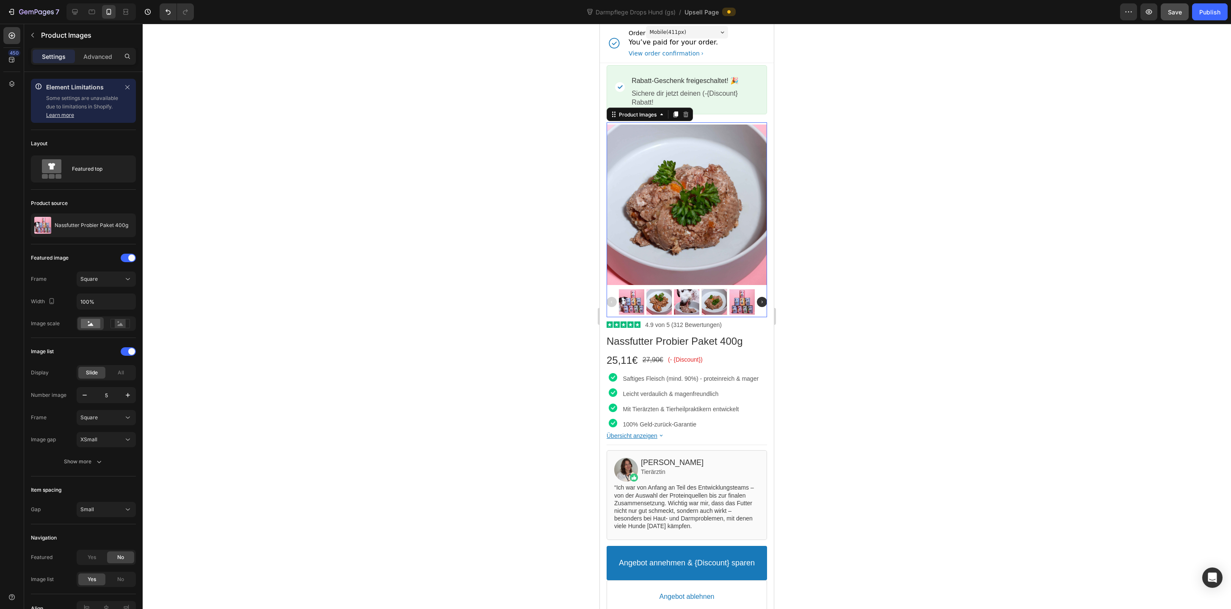
click at [742, 302] on div at bounding box center [742, 301] width 25 height 25
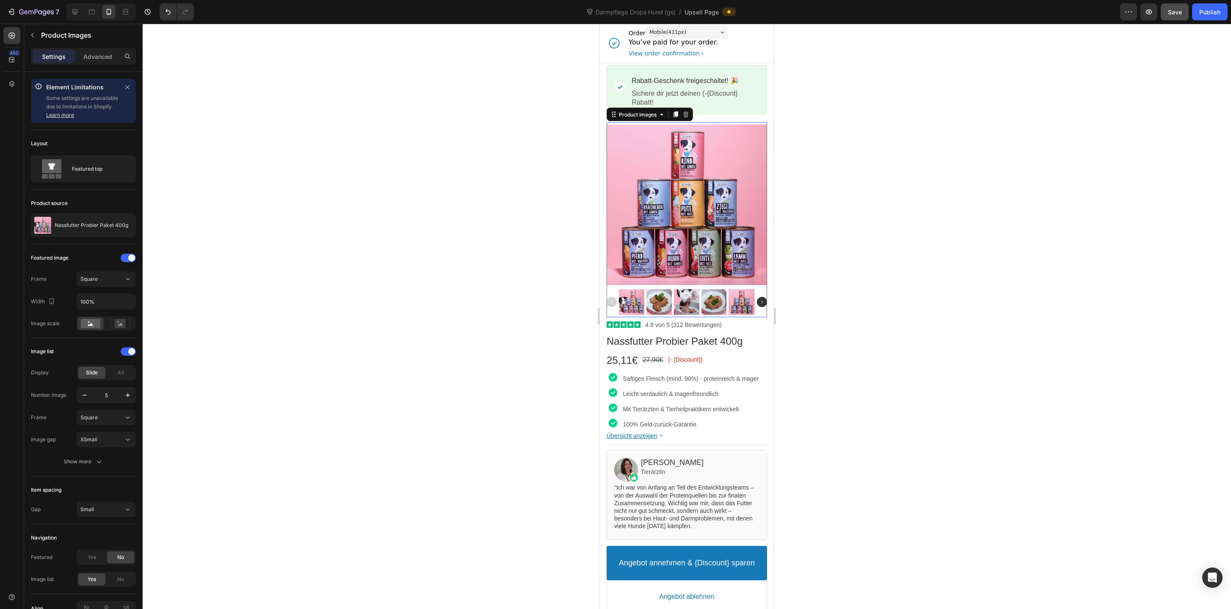
click at [628, 304] on div at bounding box center [631, 301] width 25 height 25
click at [628, 304] on div at bounding box center [632, 301] width 25 height 25
click at [640, 211] on div at bounding box center [687, 204] width 160 height 160
click at [630, 301] on div at bounding box center [631, 301] width 25 height 25
click at [927, 312] on div at bounding box center [687, 316] width 1089 height 585
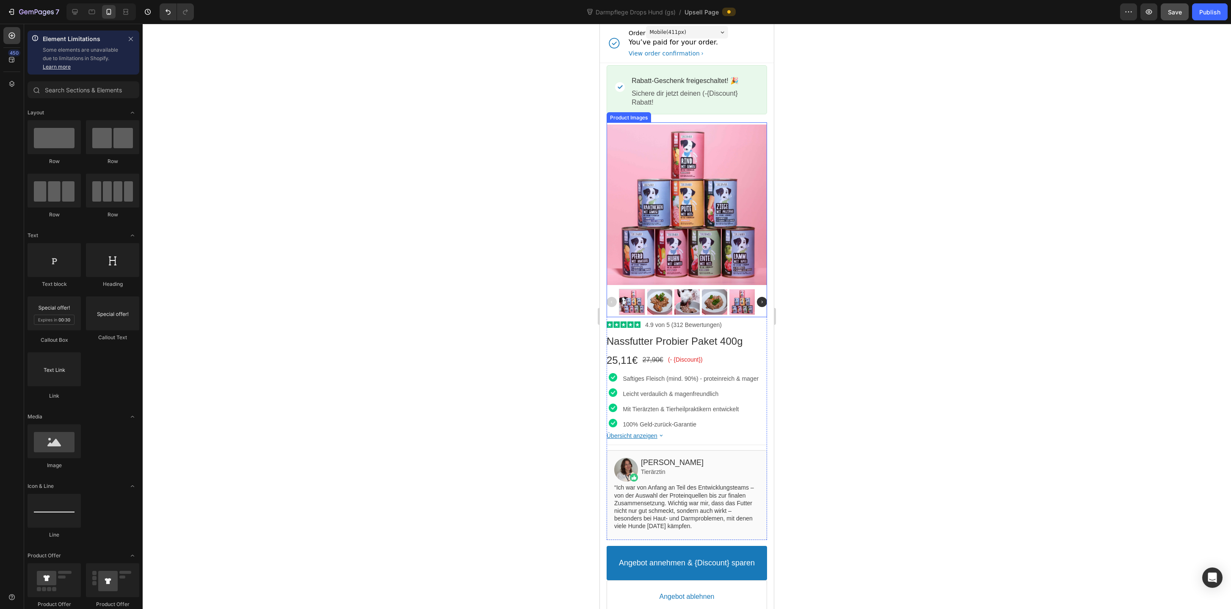
click at [668, 217] on div at bounding box center [687, 204] width 160 height 160
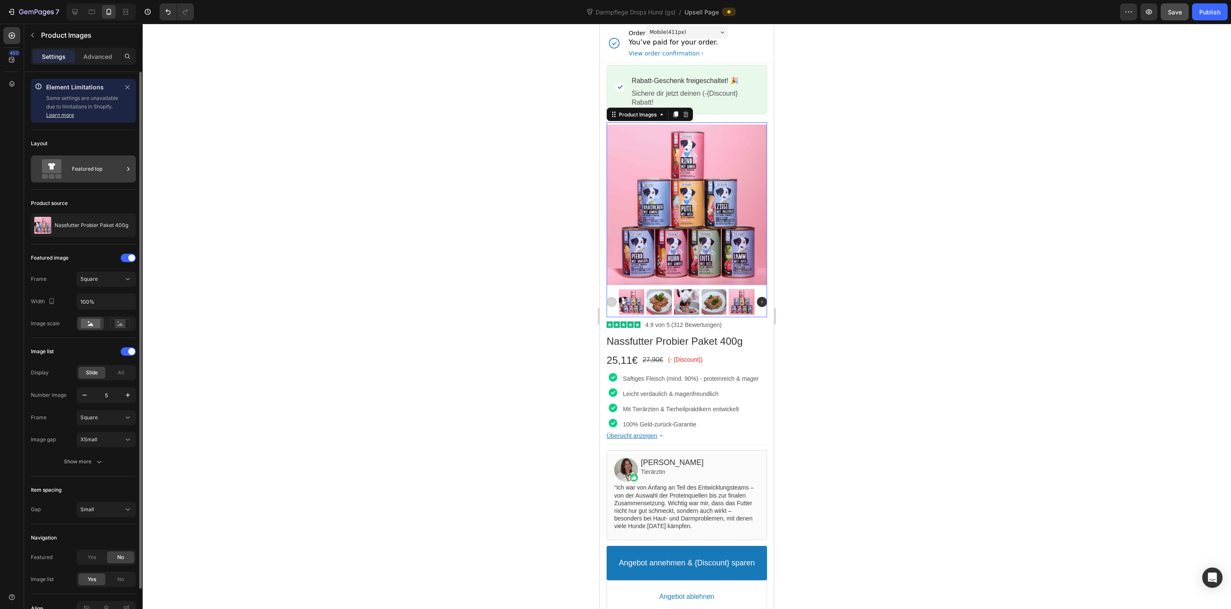
click at [66, 175] on icon at bounding box center [52, 168] width 34 height 19
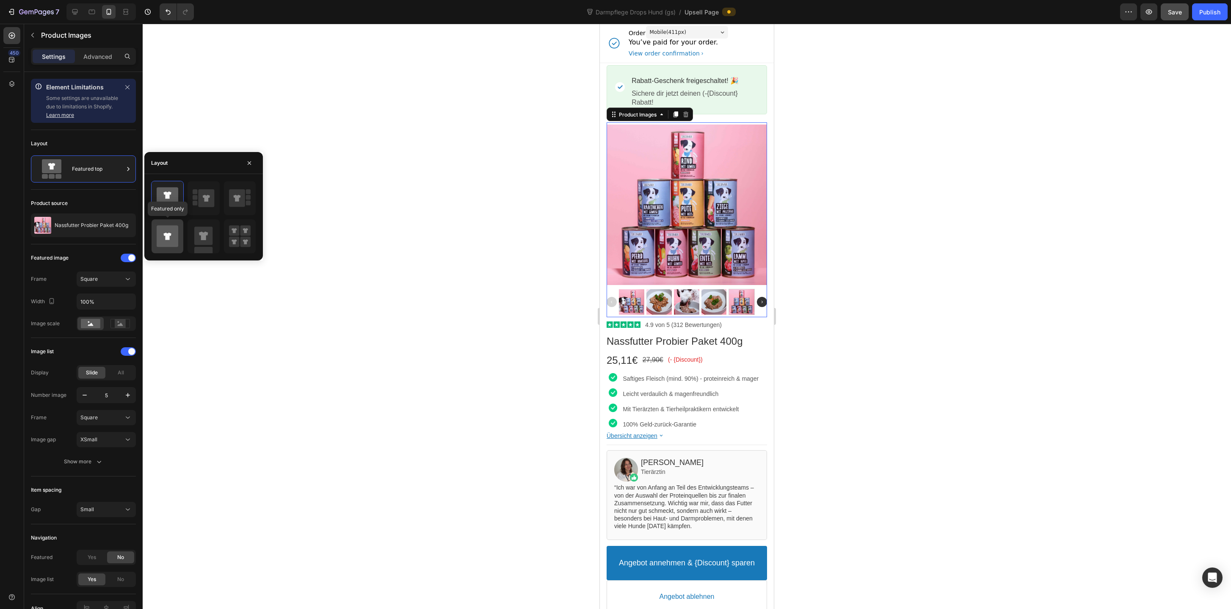
click at [168, 241] on icon at bounding box center [168, 236] width 22 height 22
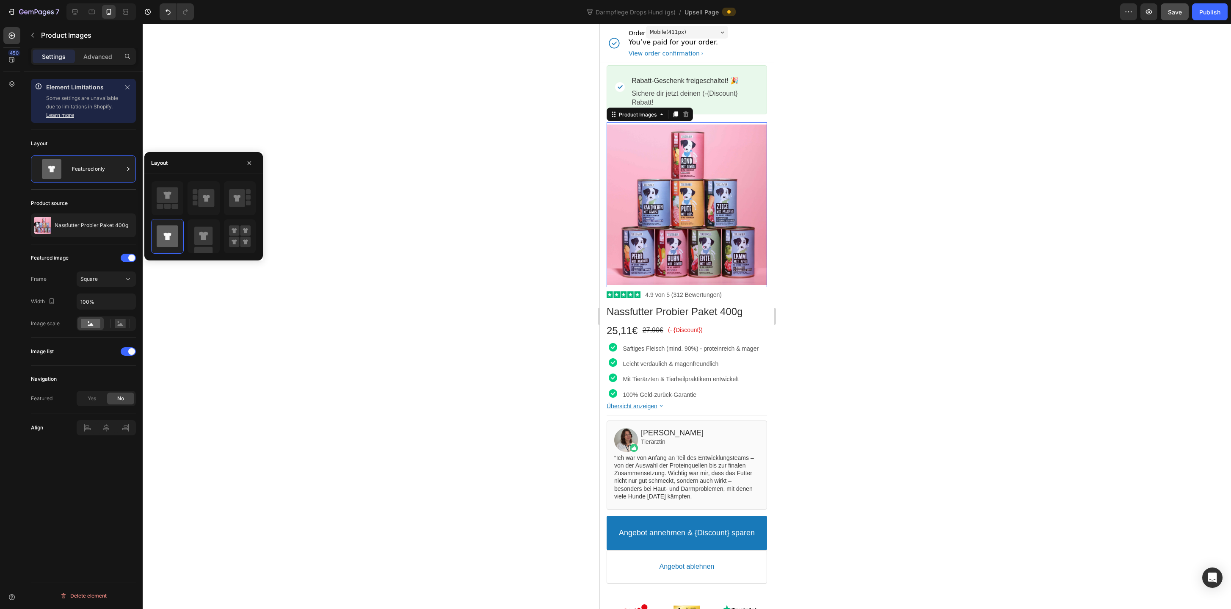
click at [473, 286] on div at bounding box center [687, 316] width 1089 height 585
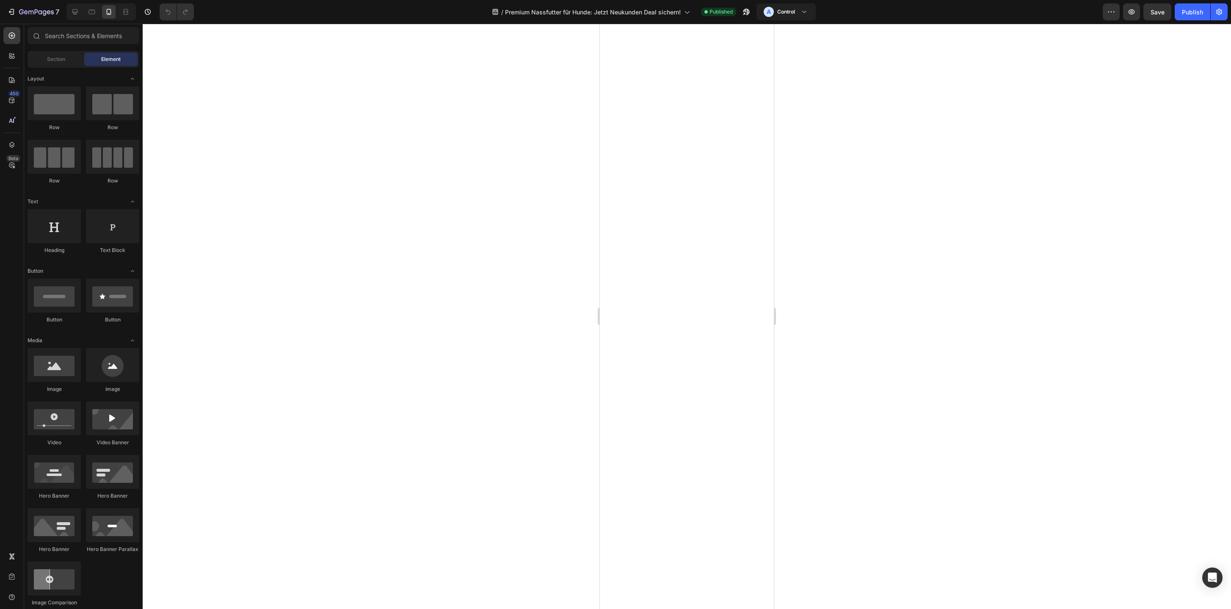
scroll to position [3252, 0]
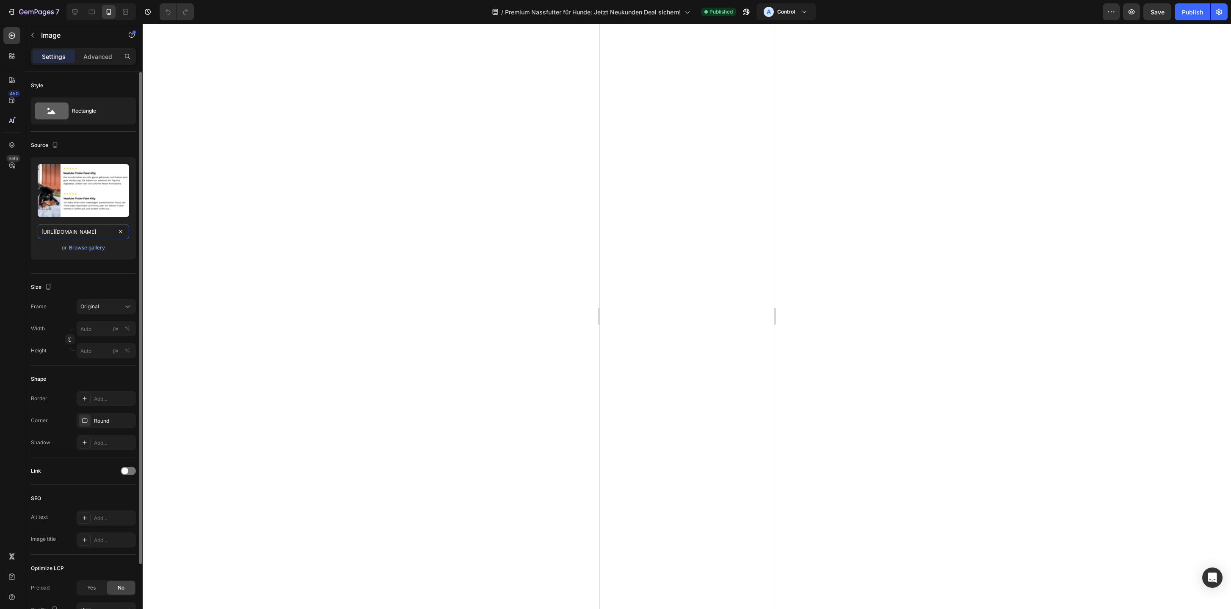
click at [66, 232] on input "https://cdn.shopify.com/s/files/1/0587/2746/5119/files/gempages_534104955091420…" at bounding box center [83, 231] width 91 height 15
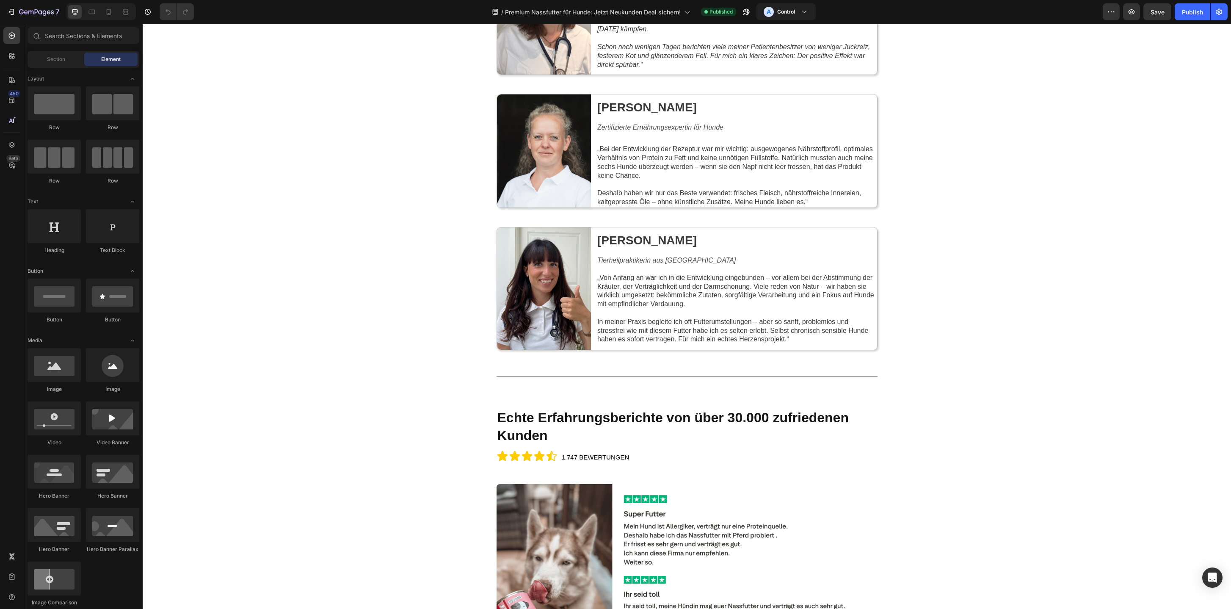
scroll to position [2550, 0]
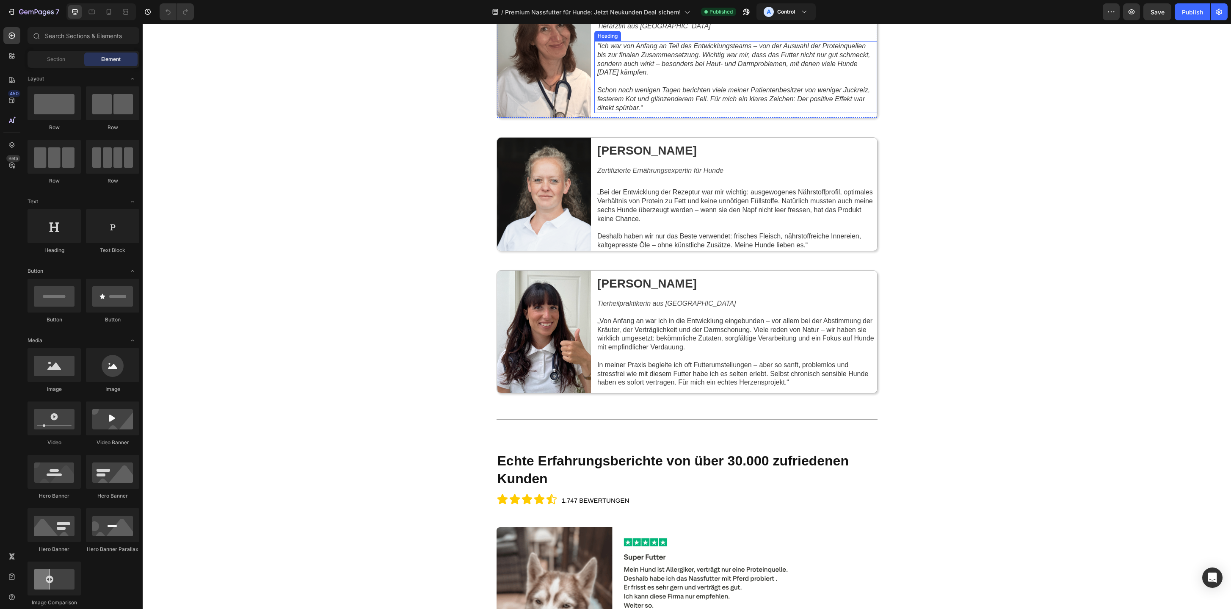
click at [651, 76] on icon "“Ich war von Anfang an Teil des Entwicklungsteams – von der Auswahl der Protein…" at bounding box center [734, 58] width 273 height 33
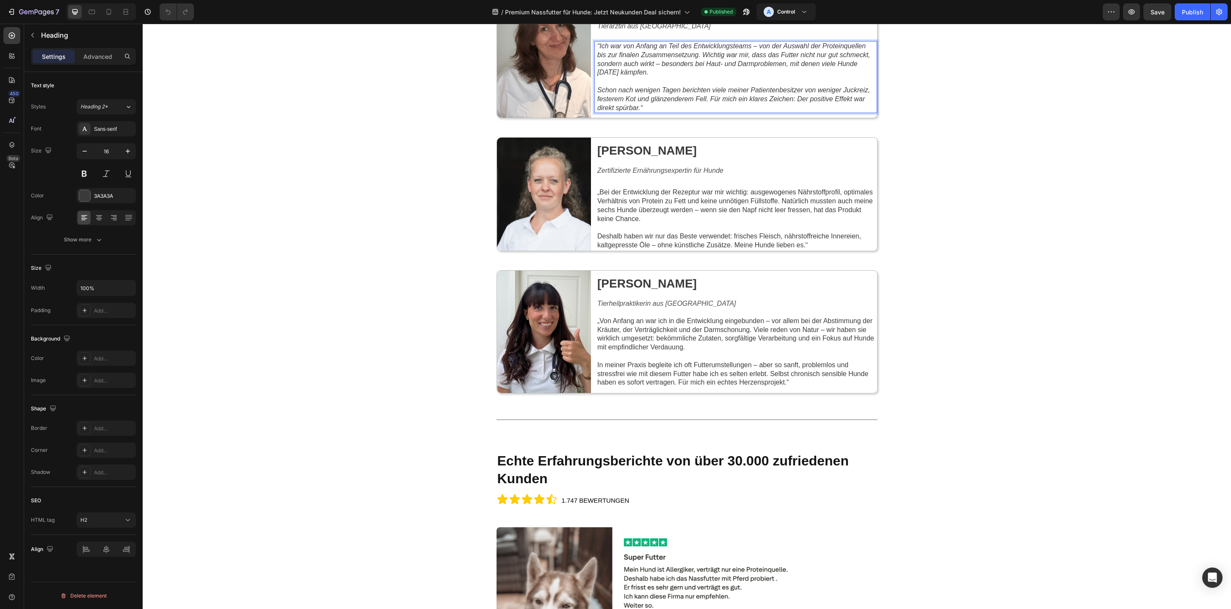
click at [651, 76] on icon "“Ich war von Anfang an Teil des Entwicklungsteams – von der Auswahl der Protein…" at bounding box center [734, 58] width 273 height 33
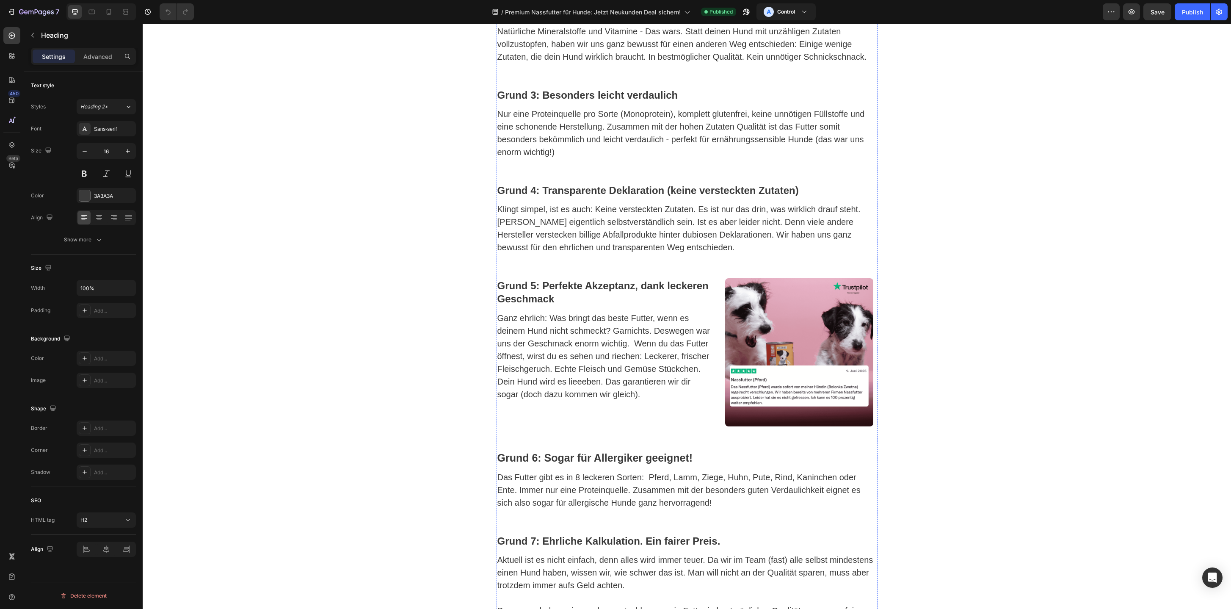
scroll to position [1491, 0]
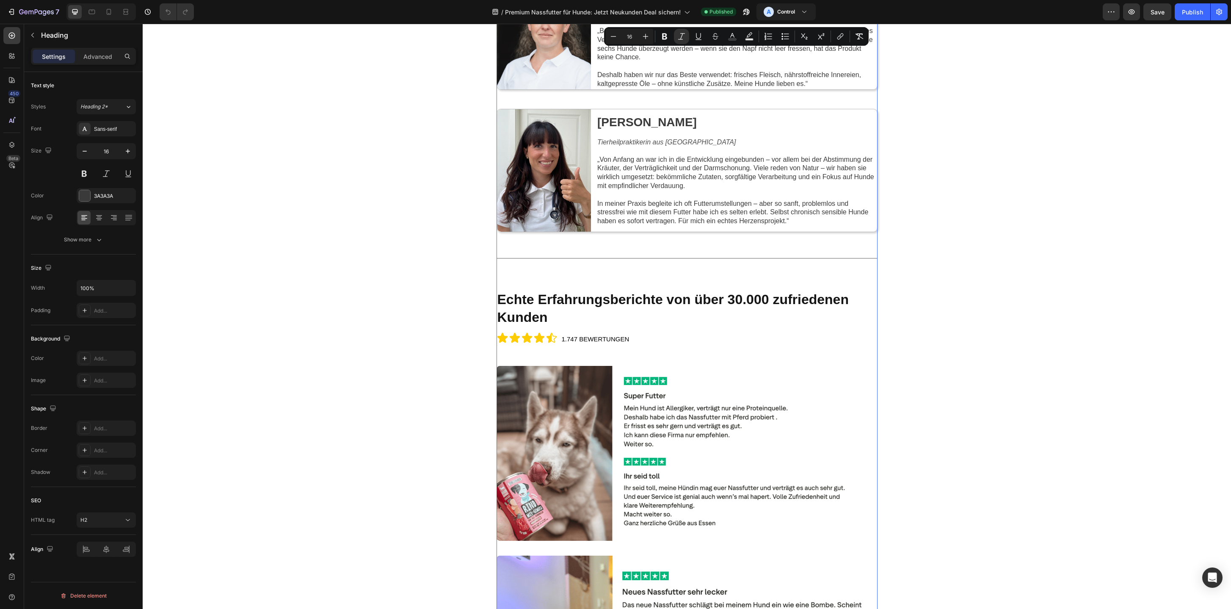
click at [464, 394] on div "In 3 Schritten selbst überzeugen: Heading [DATE] noch bestellen und in 2-3 Tage…" at bounding box center [687, 134] width 1089 height 5905
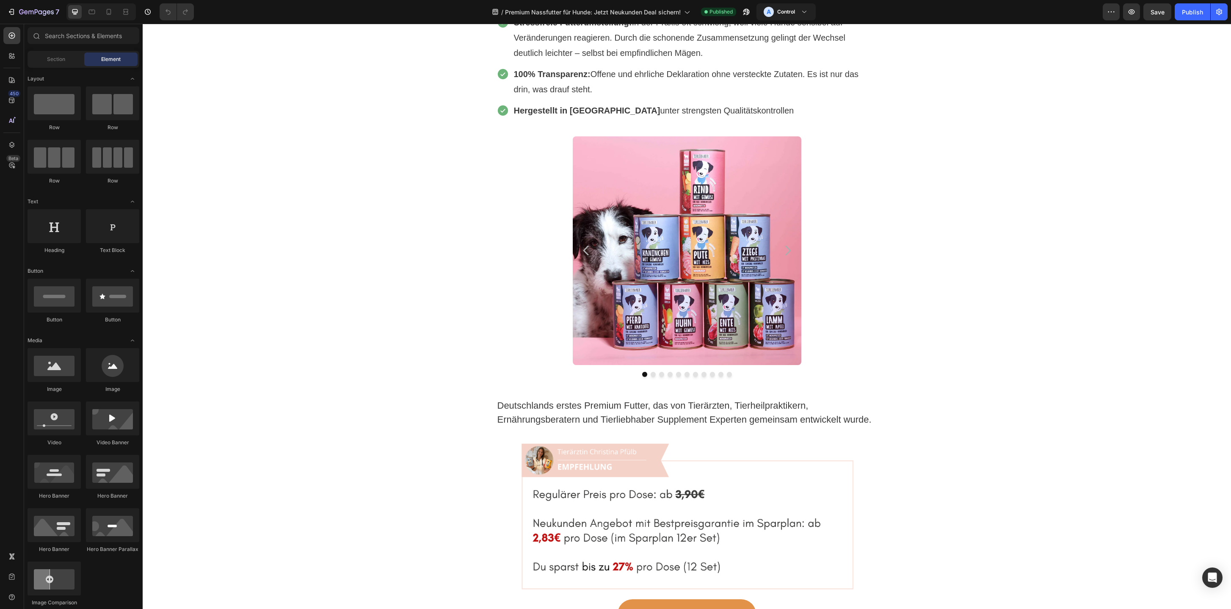
scroll to position [0, 0]
